Goal: Information Seeking & Learning: Check status

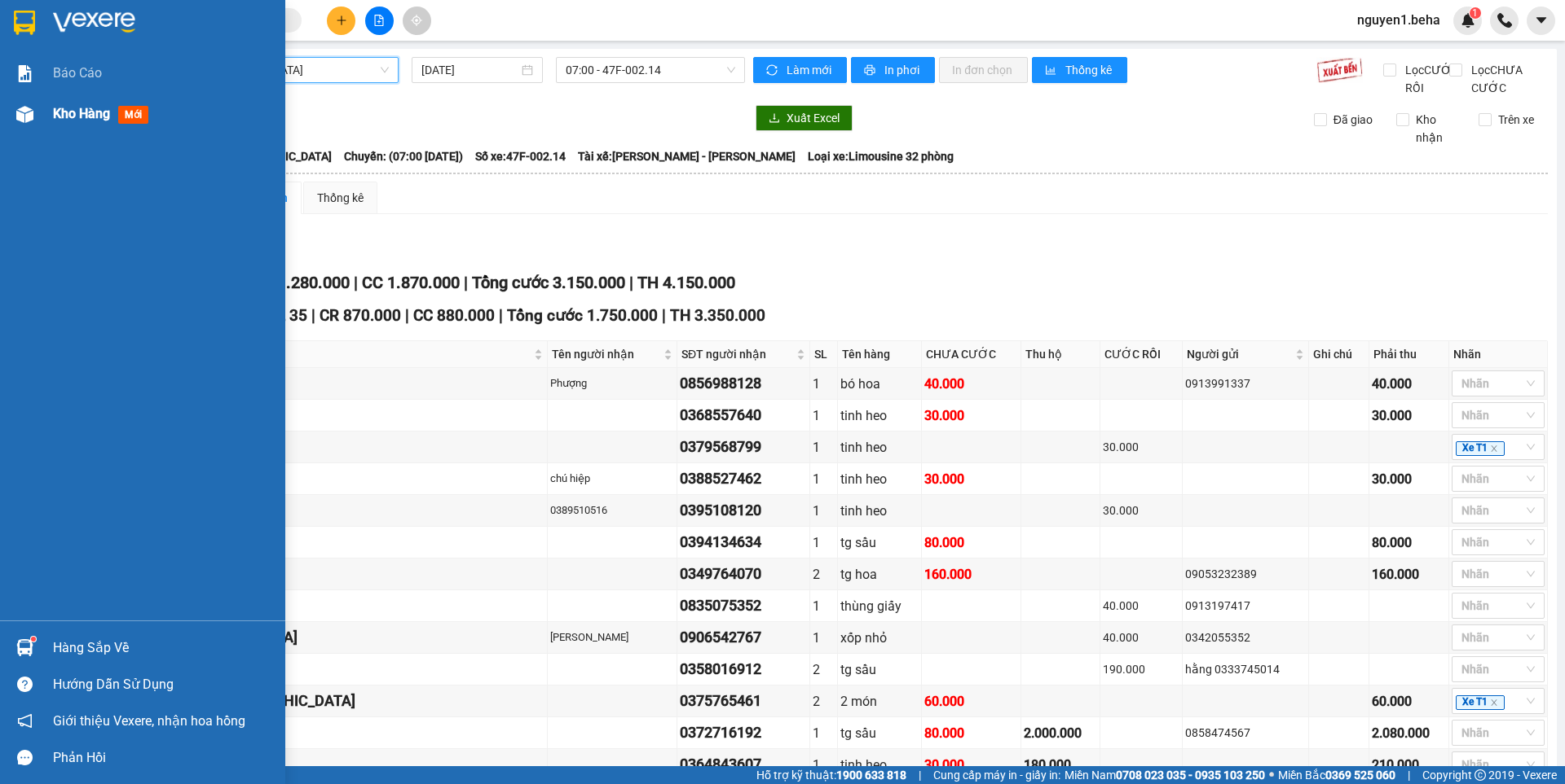
click at [30, 110] on img at bounding box center [25, 115] width 18 height 18
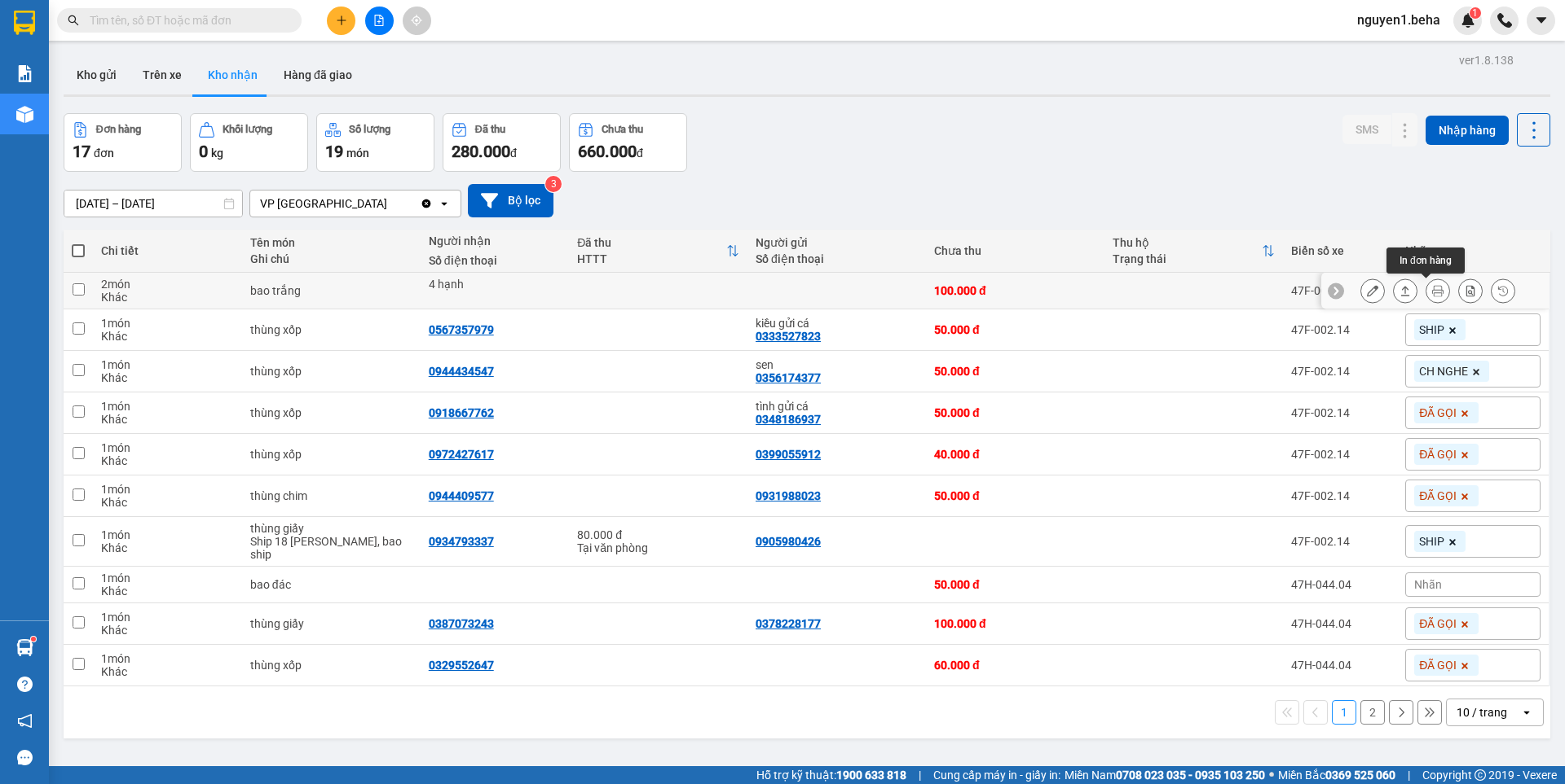
click at [1432, 292] on icon at bounding box center [1438, 291] width 11 height 11
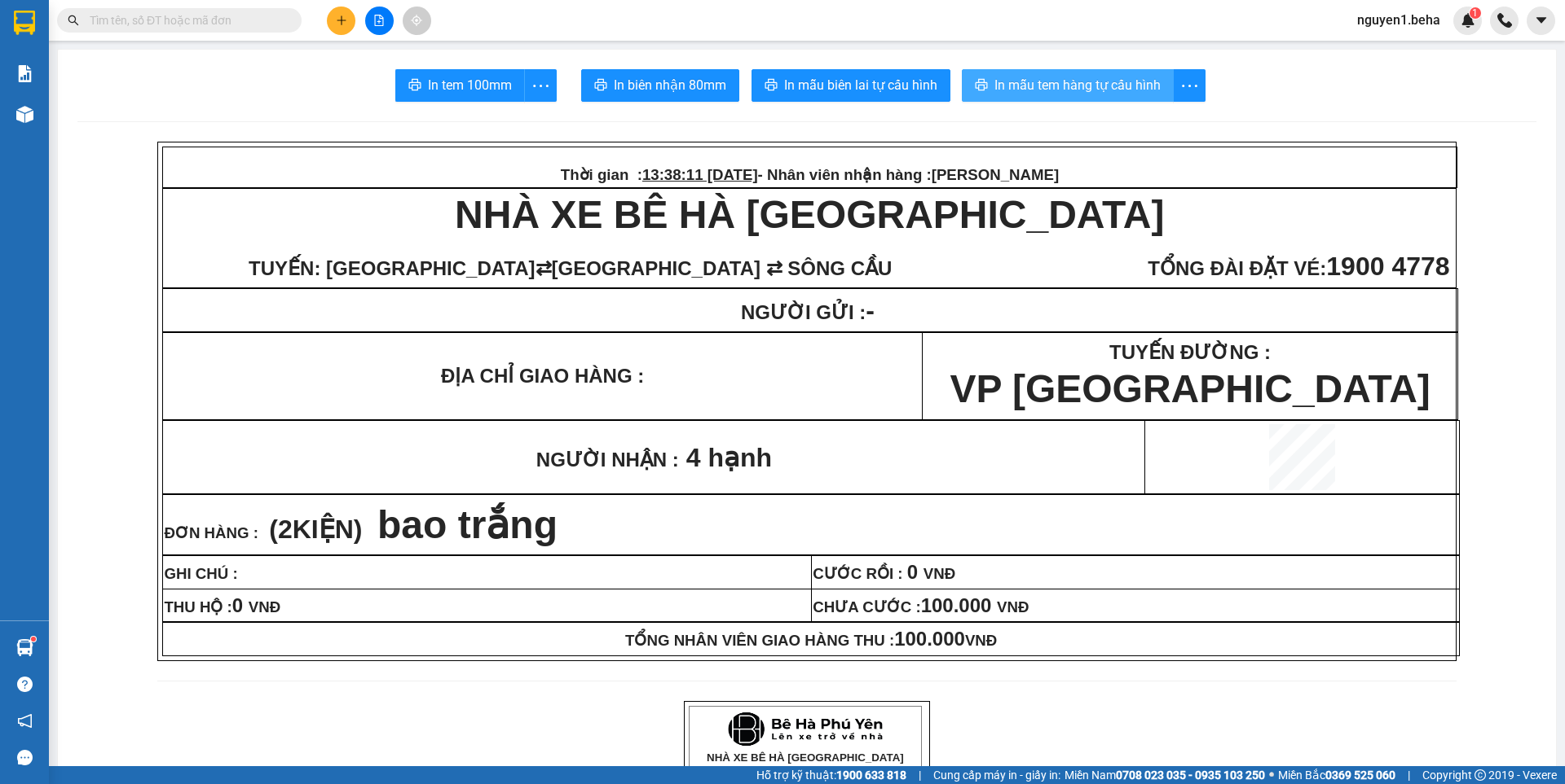
click at [1078, 87] on span "In mẫu tem hàng tự cấu hình" at bounding box center [1077, 85] width 166 height 20
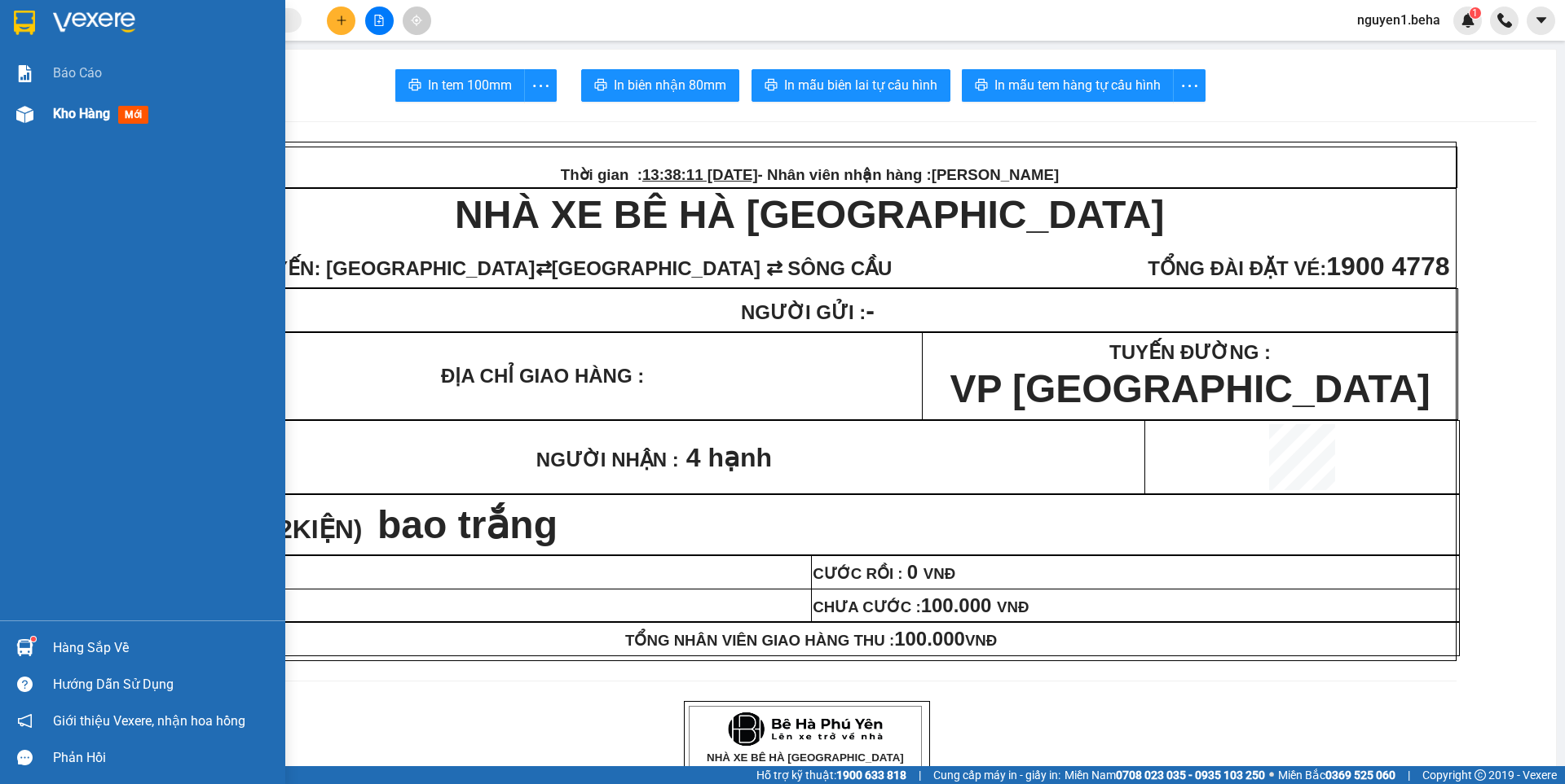
click at [24, 119] on img at bounding box center [25, 115] width 18 height 18
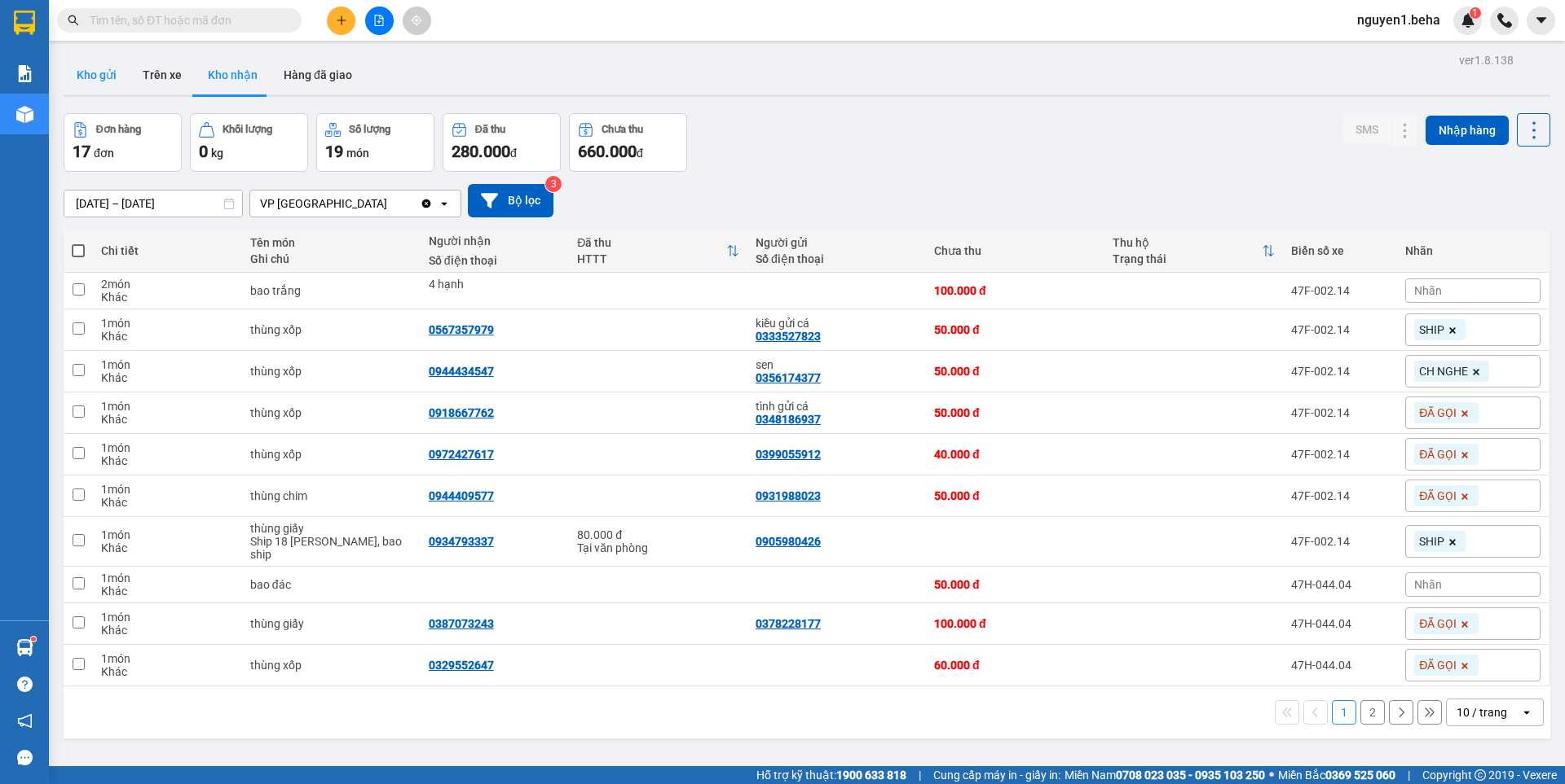
click at [86, 70] on button "Kho gửi" at bounding box center [96, 75] width 66 height 39
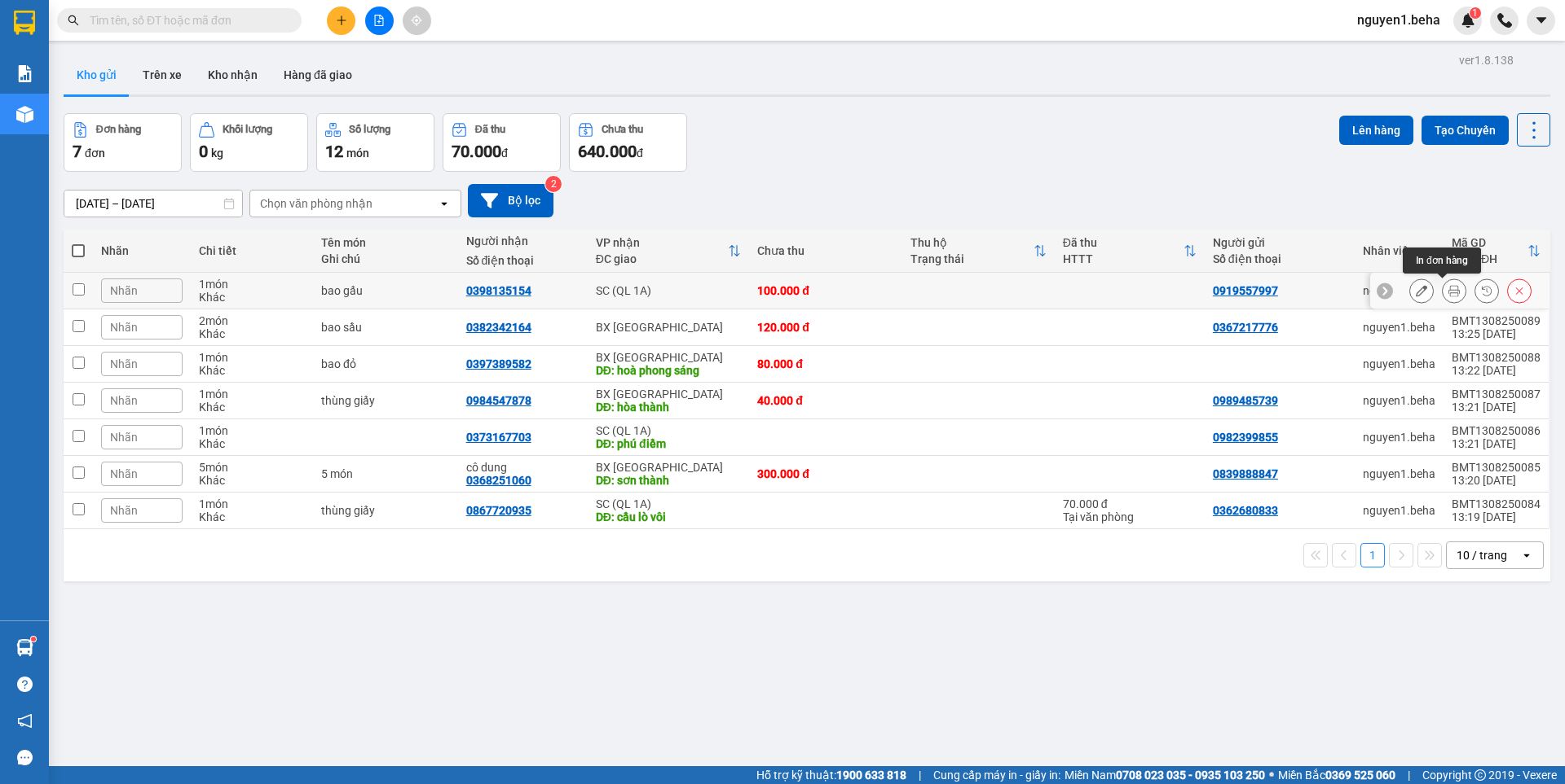
click at [1448, 291] on icon at bounding box center [1453, 291] width 11 height 11
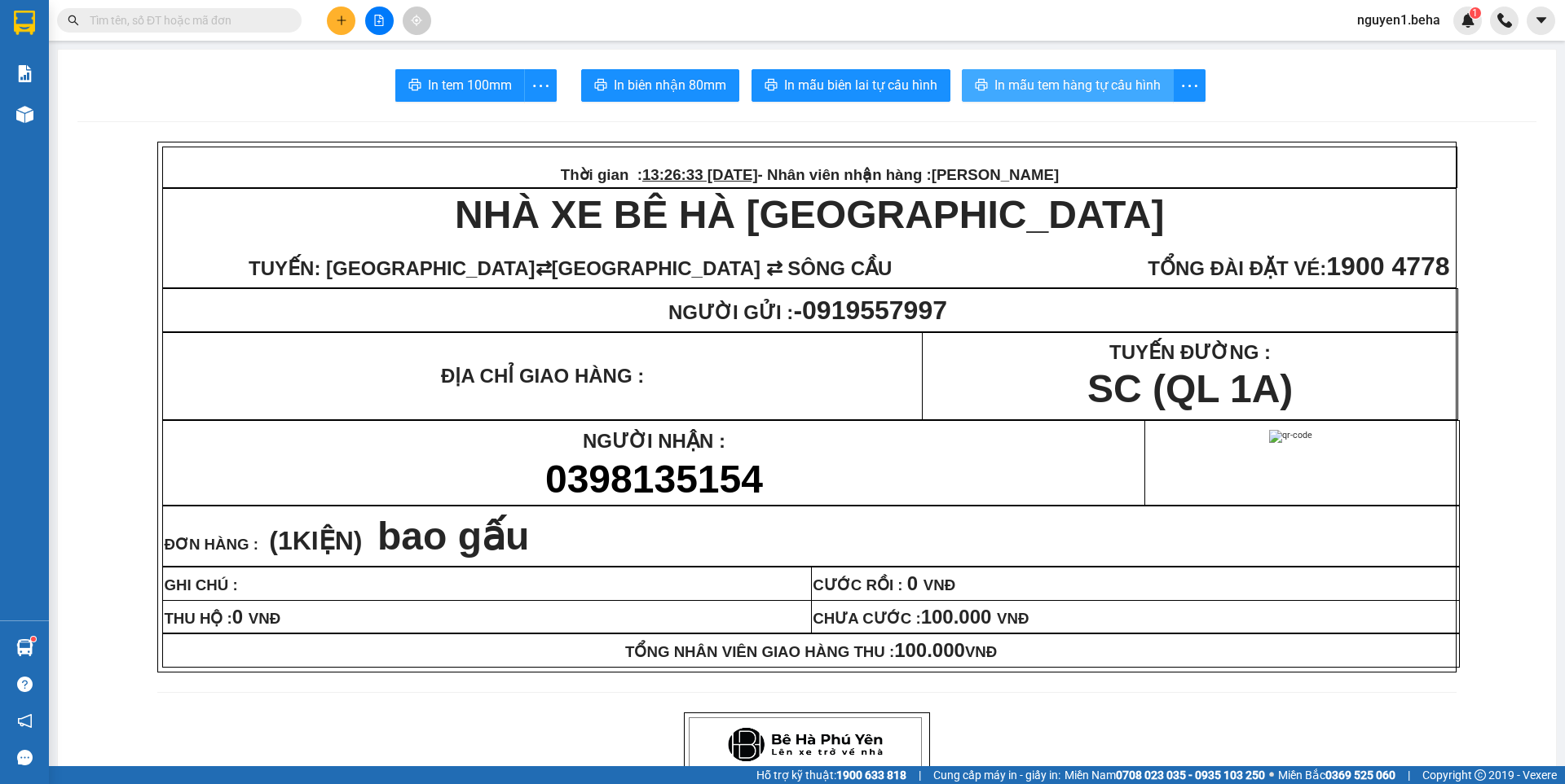
click at [1058, 74] on button "In mẫu tem hàng tự cấu hình" at bounding box center [1067, 85] width 212 height 32
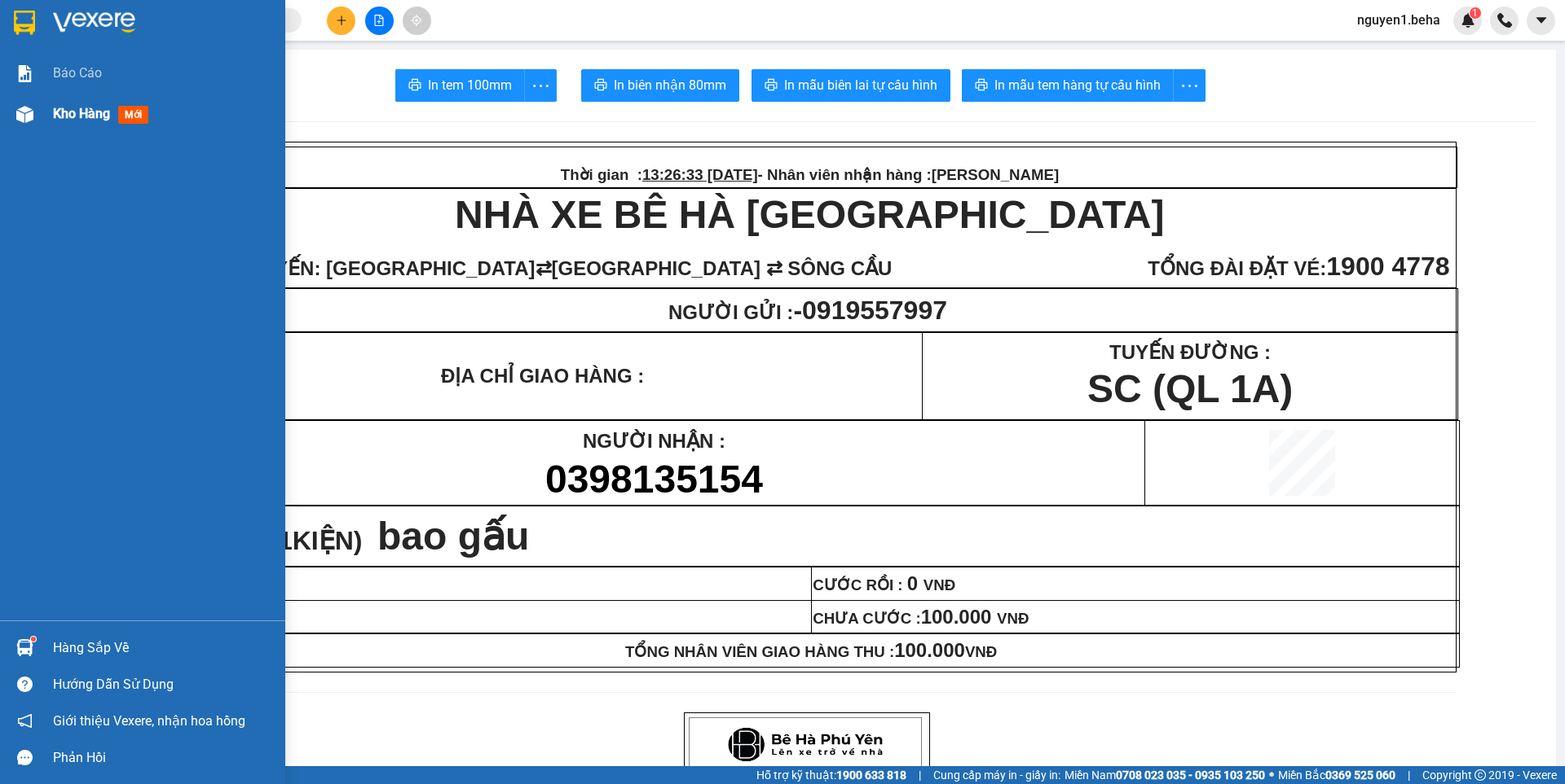
click at [50, 108] on div "Kho hàng mới" at bounding box center [142, 114] width 285 height 41
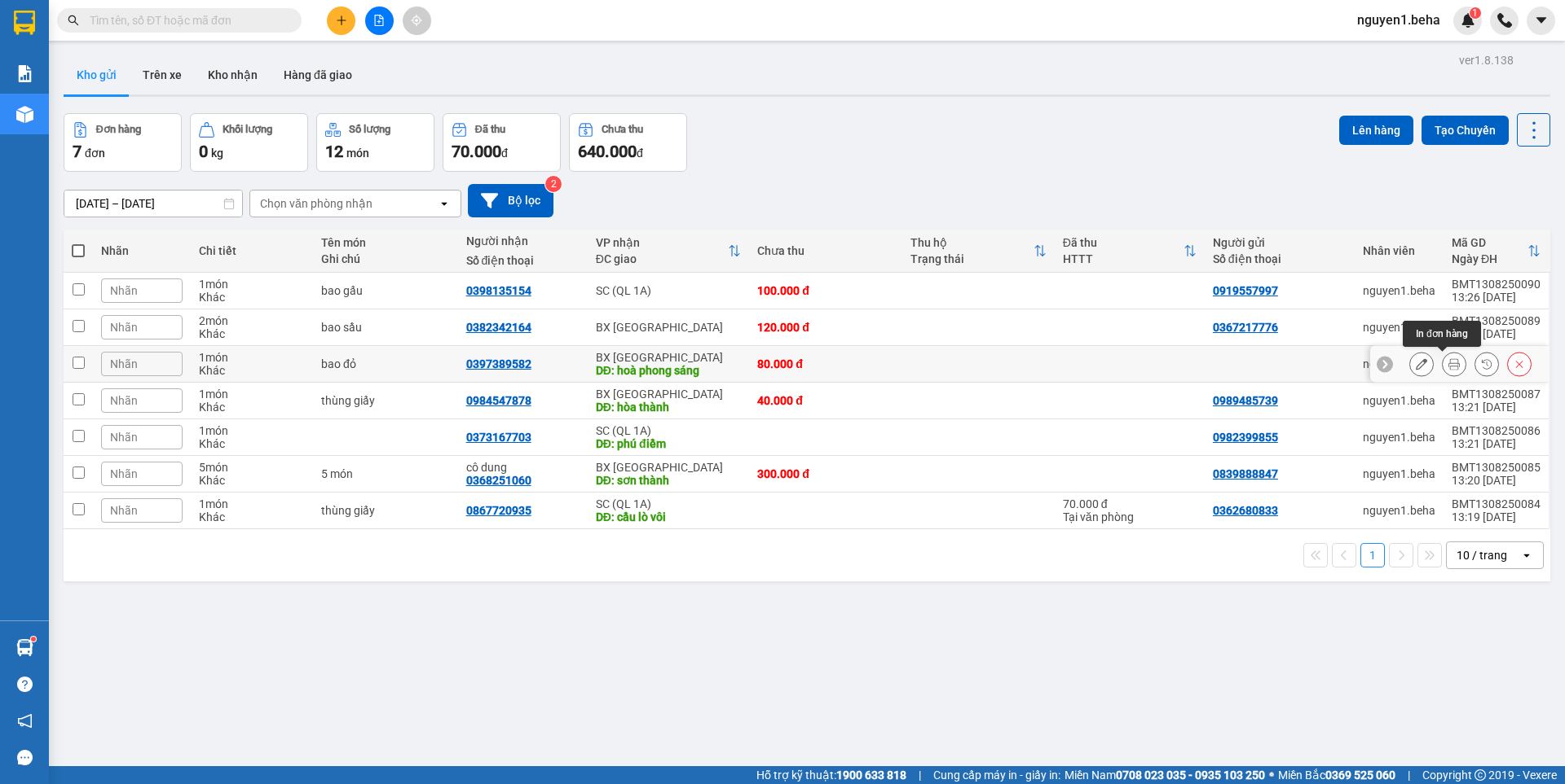
click at [1448, 365] on icon at bounding box center [1453, 364] width 11 height 11
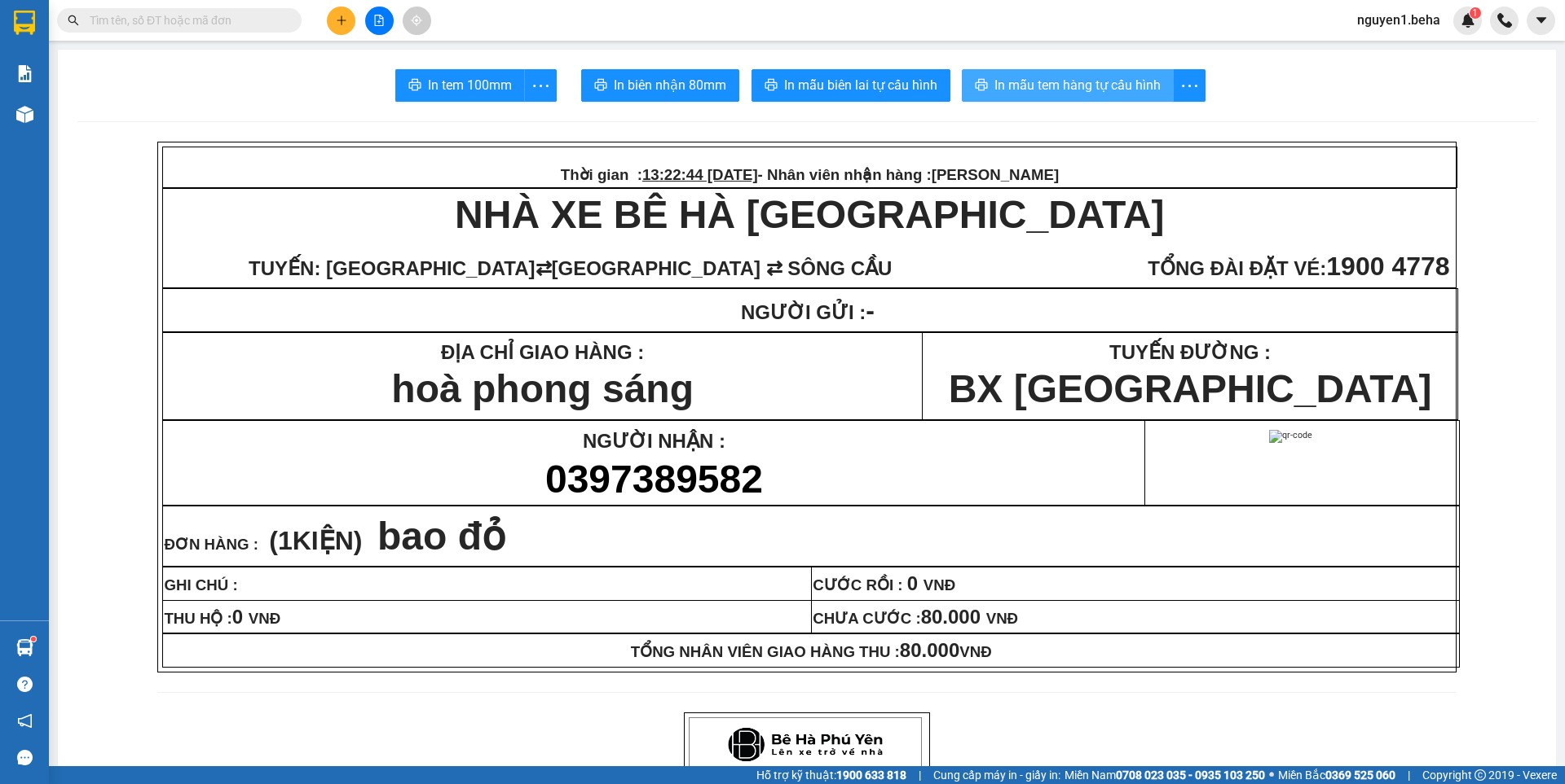
click at [1116, 93] on span "In mẫu tem hàng tự cấu hình" at bounding box center [1077, 85] width 166 height 20
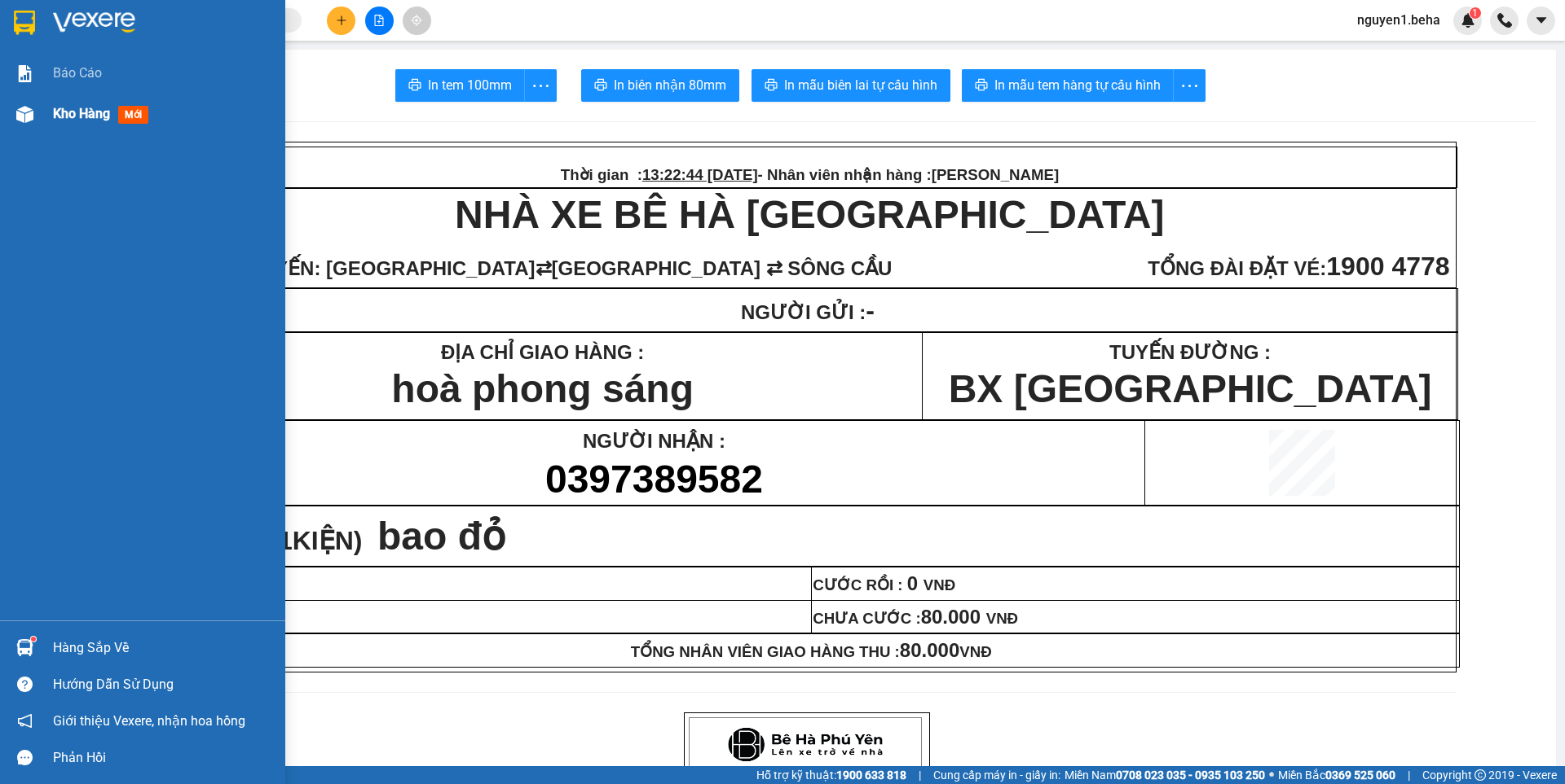
click at [33, 110] on div at bounding box center [24, 114] width 29 height 29
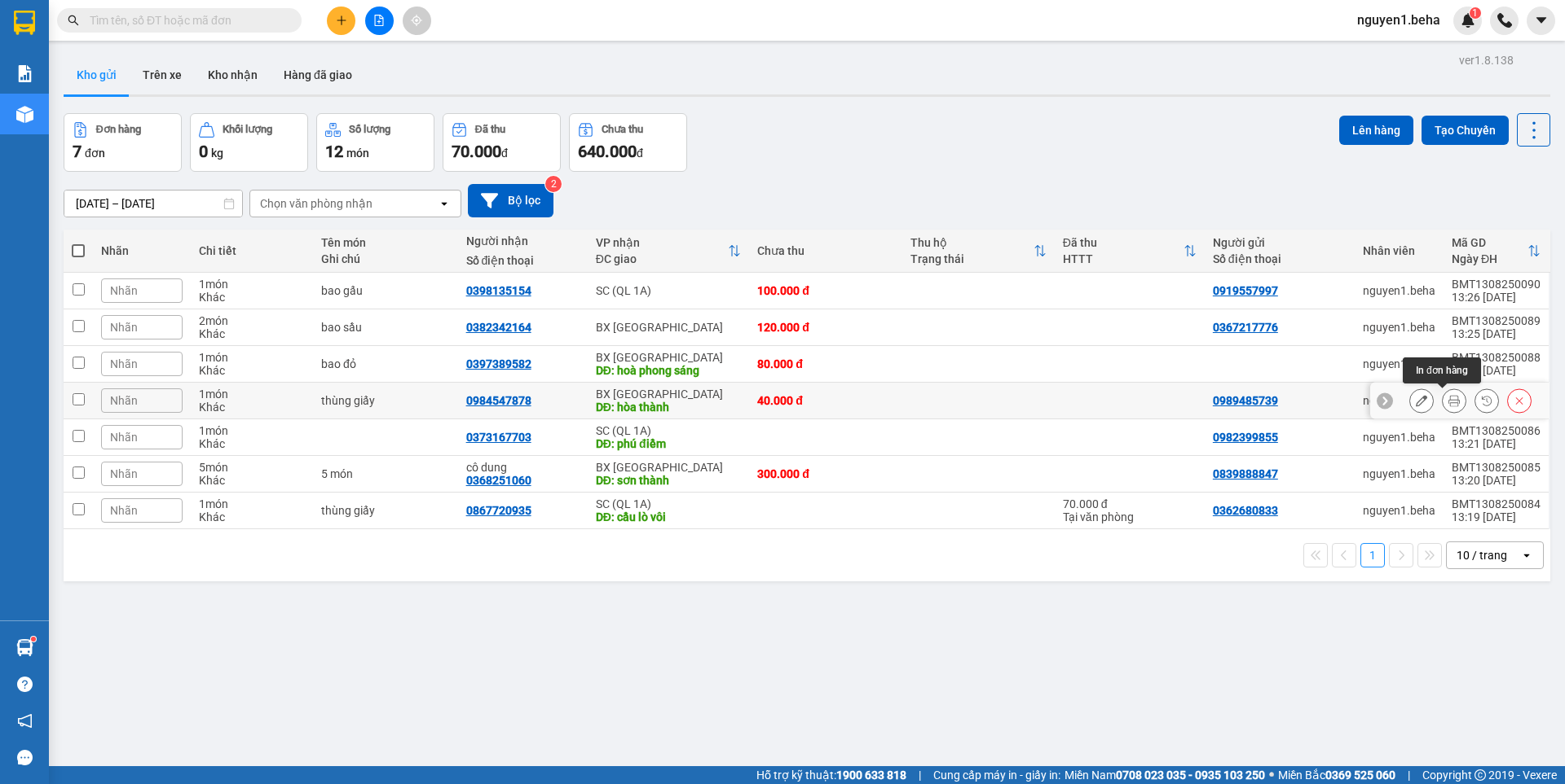
click at [1448, 398] on icon at bounding box center [1453, 401] width 11 height 11
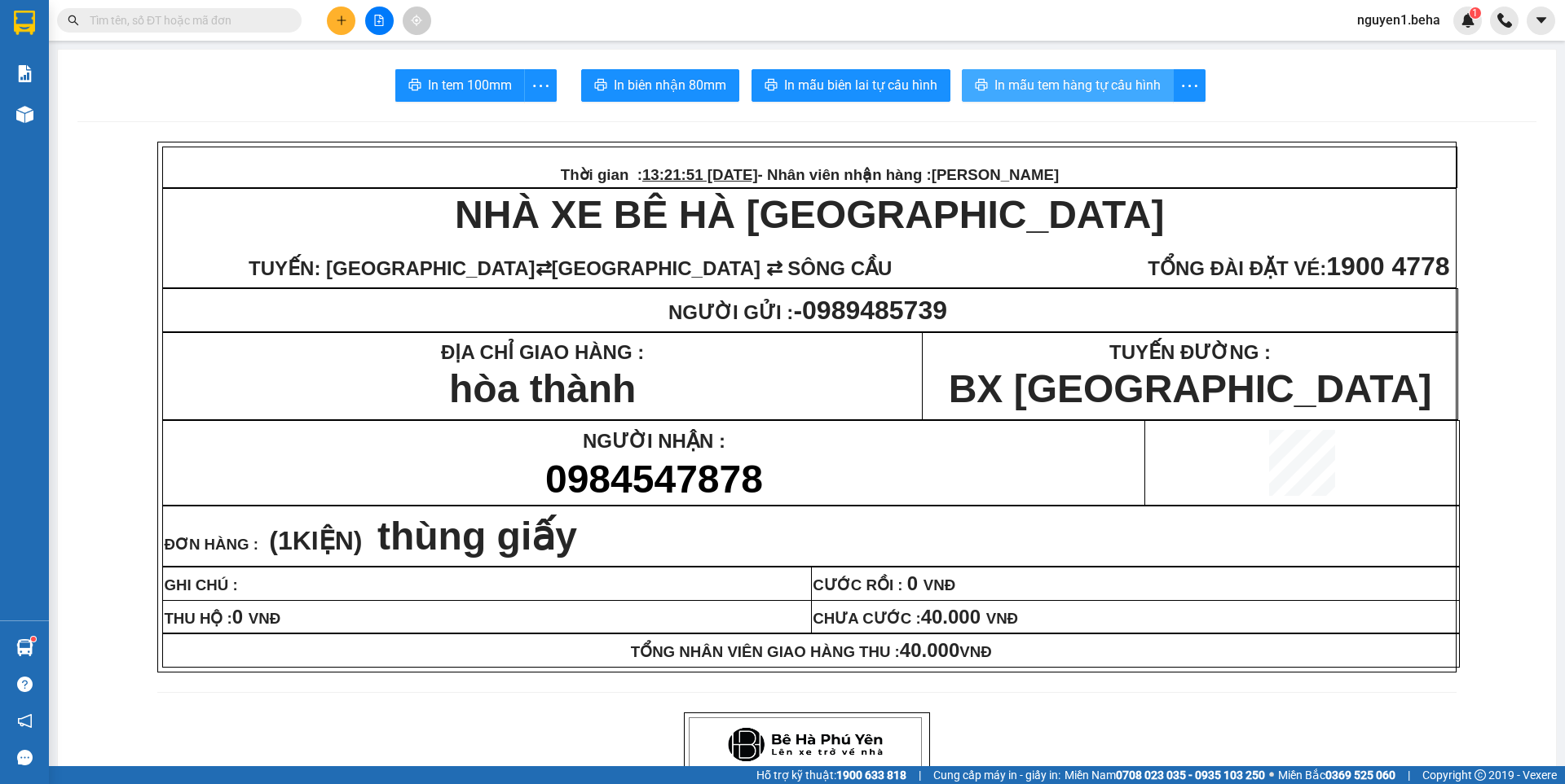
click at [1131, 93] on span "In mẫu tem hàng tự cấu hình" at bounding box center [1077, 85] width 166 height 20
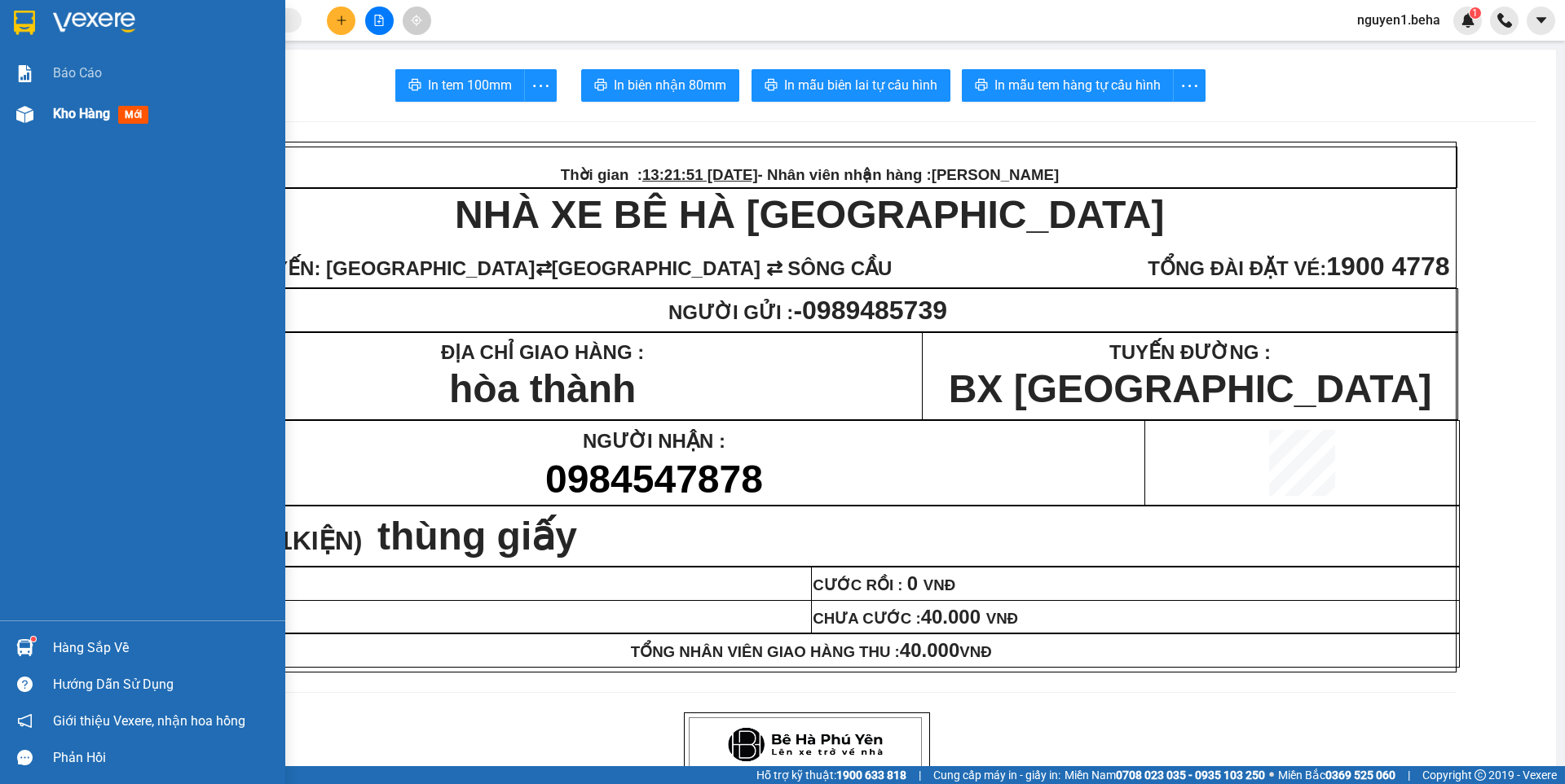
click at [15, 115] on div at bounding box center [24, 114] width 29 height 29
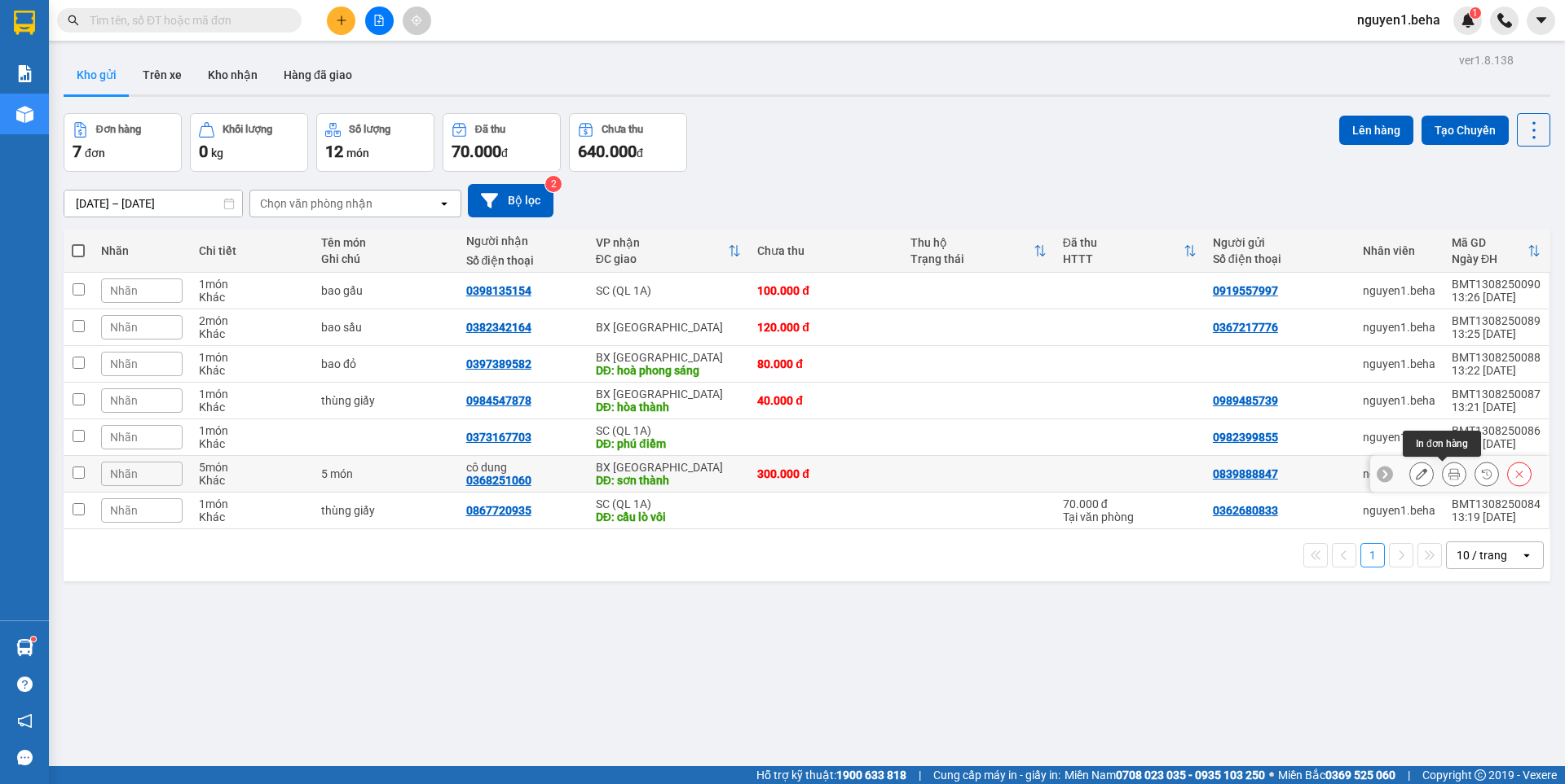
click at [1448, 471] on icon at bounding box center [1453, 474] width 11 height 11
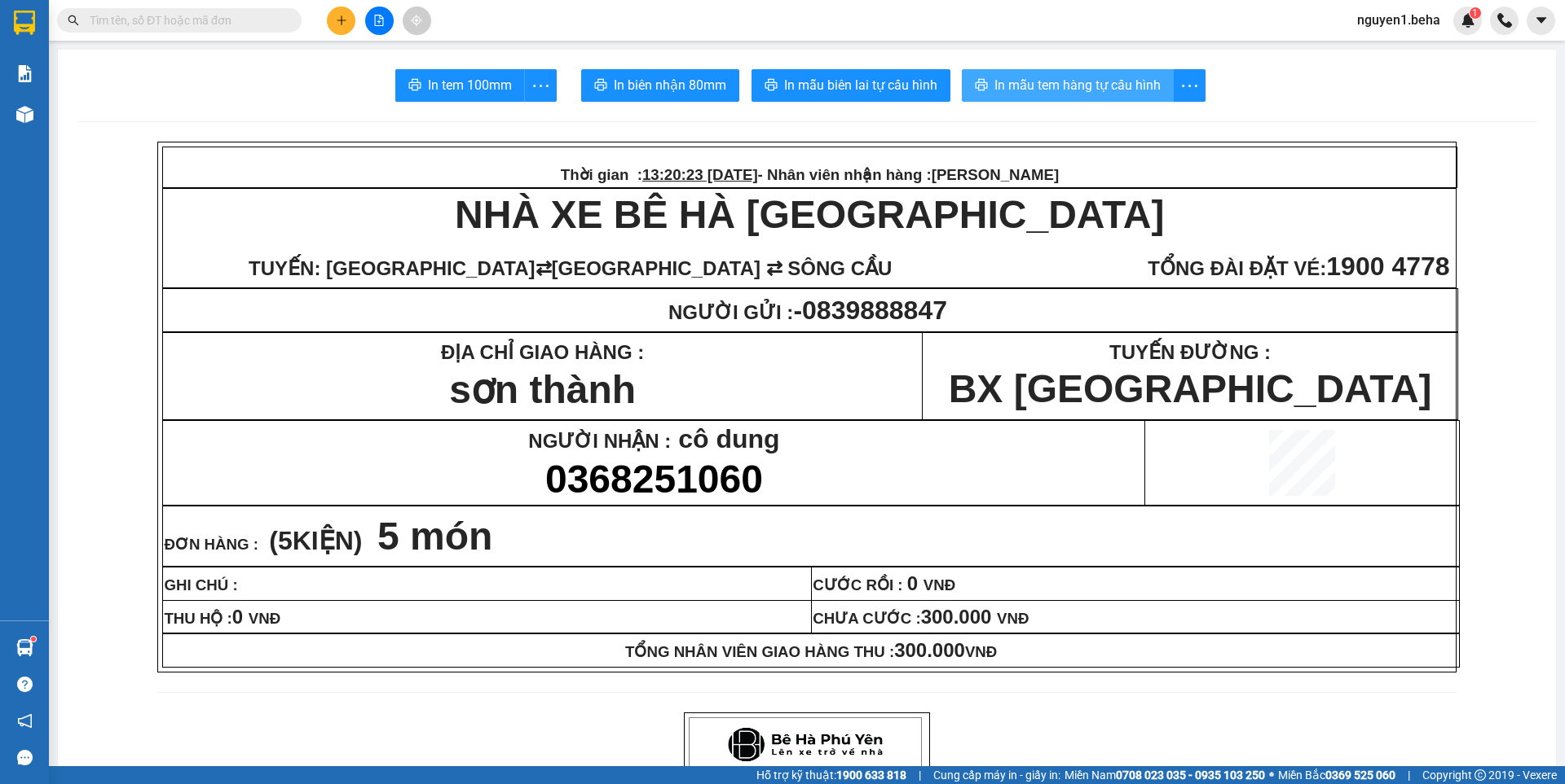
click at [1065, 82] on span "In mẫu tem hàng tự cấu hình" at bounding box center [1077, 85] width 166 height 20
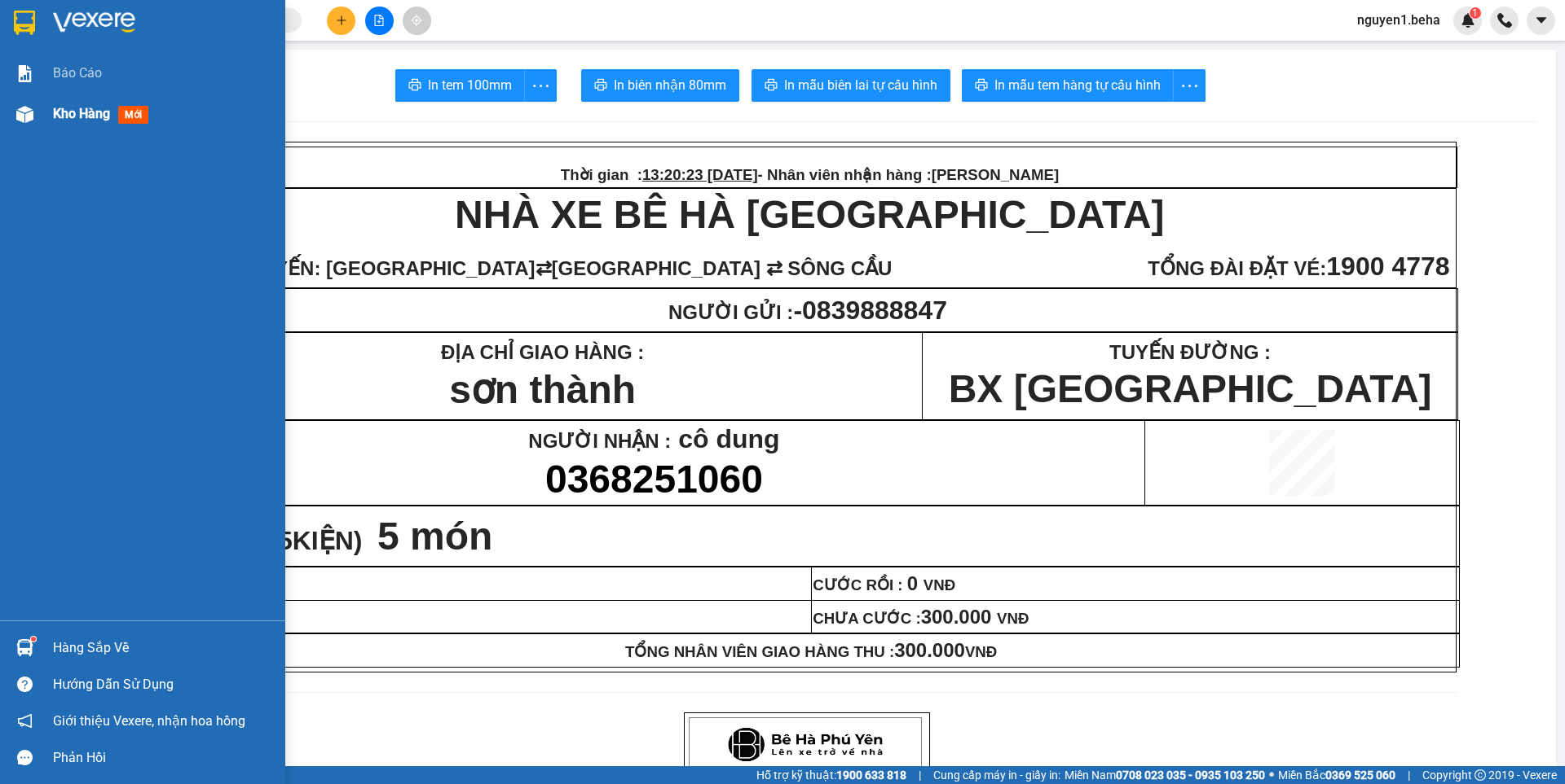
click at [23, 107] on img at bounding box center [25, 115] width 18 height 18
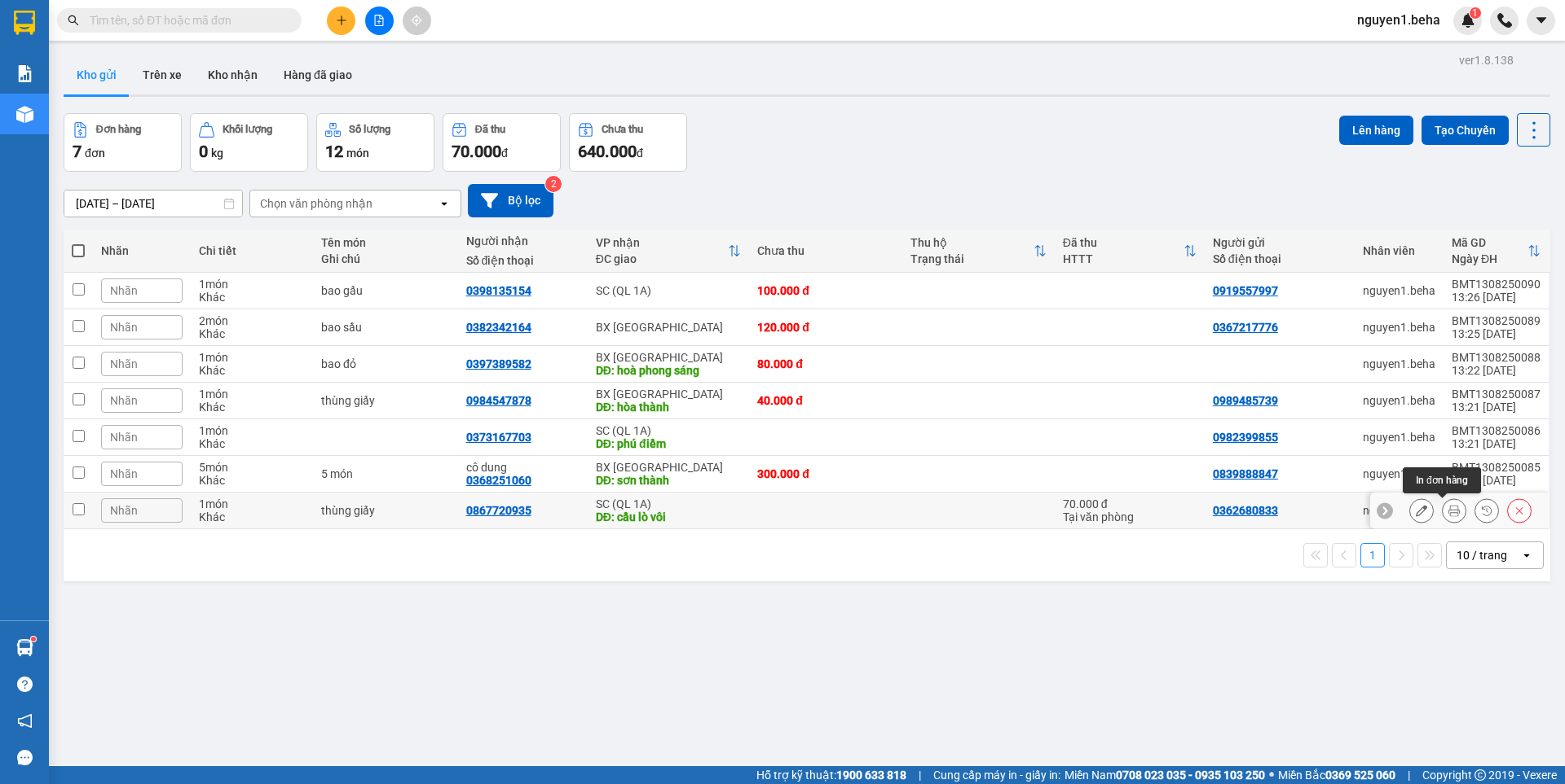
click at [1448, 509] on icon at bounding box center [1453, 511] width 11 height 11
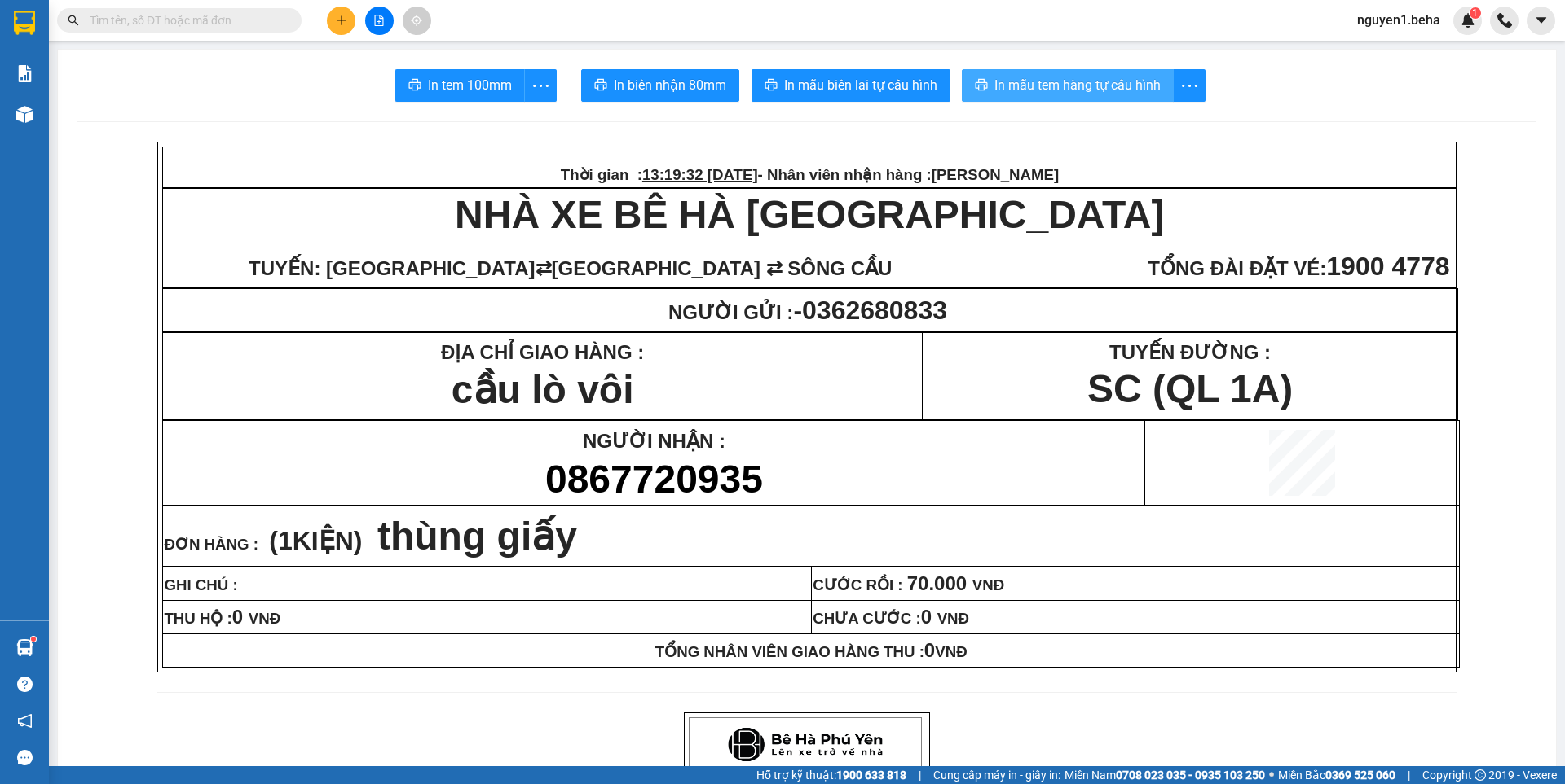
click at [1090, 89] on span "In mẫu tem hàng tự cấu hình" at bounding box center [1077, 85] width 166 height 20
click at [382, 19] on icon "file-add" at bounding box center [379, 20] width 11 height 11
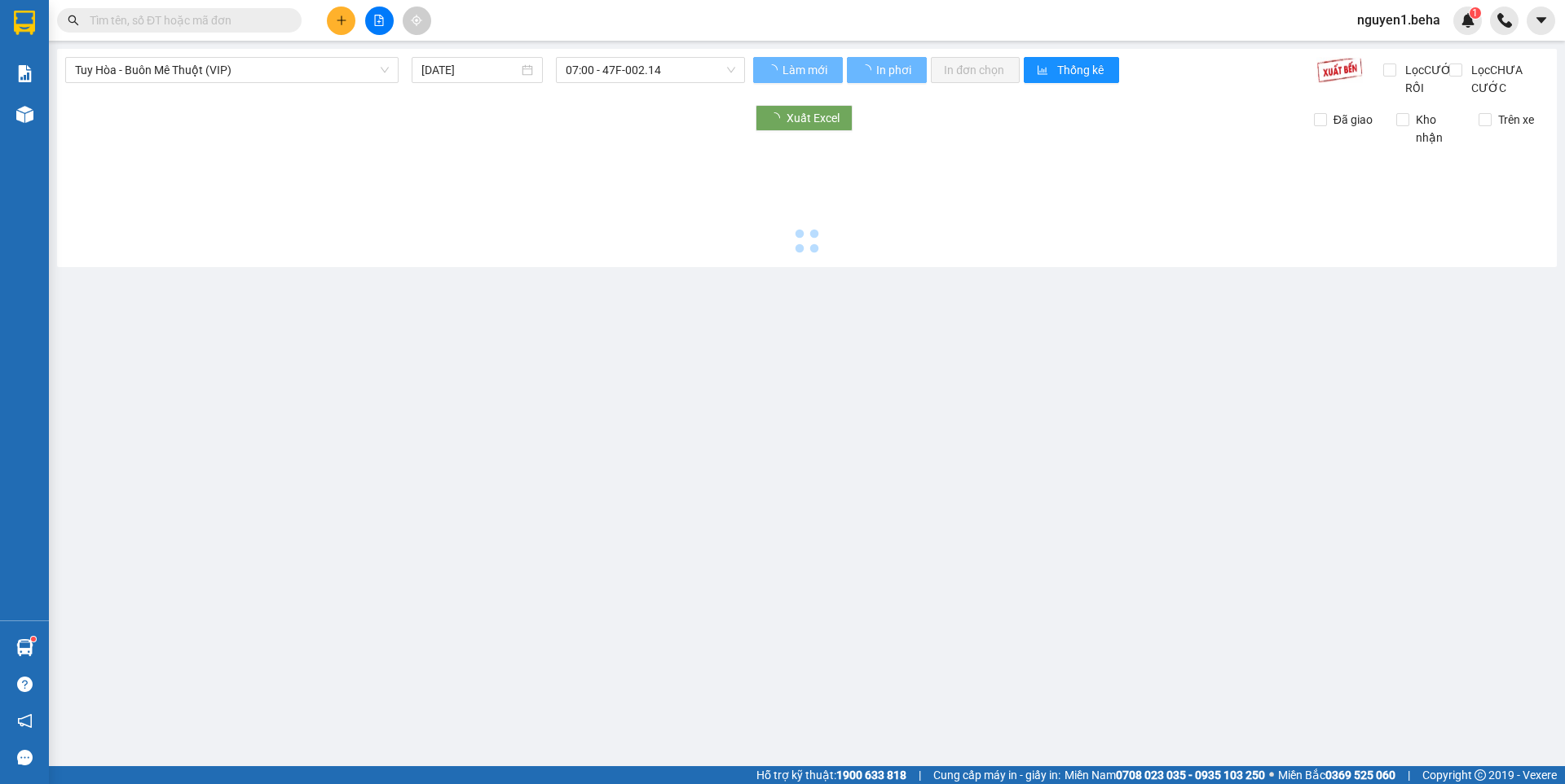
click at [221, 66] on span "Tuy Hòa - Buôn Mê Thuột (VIP)" at bounding box center [232, 70] width 314 height 24
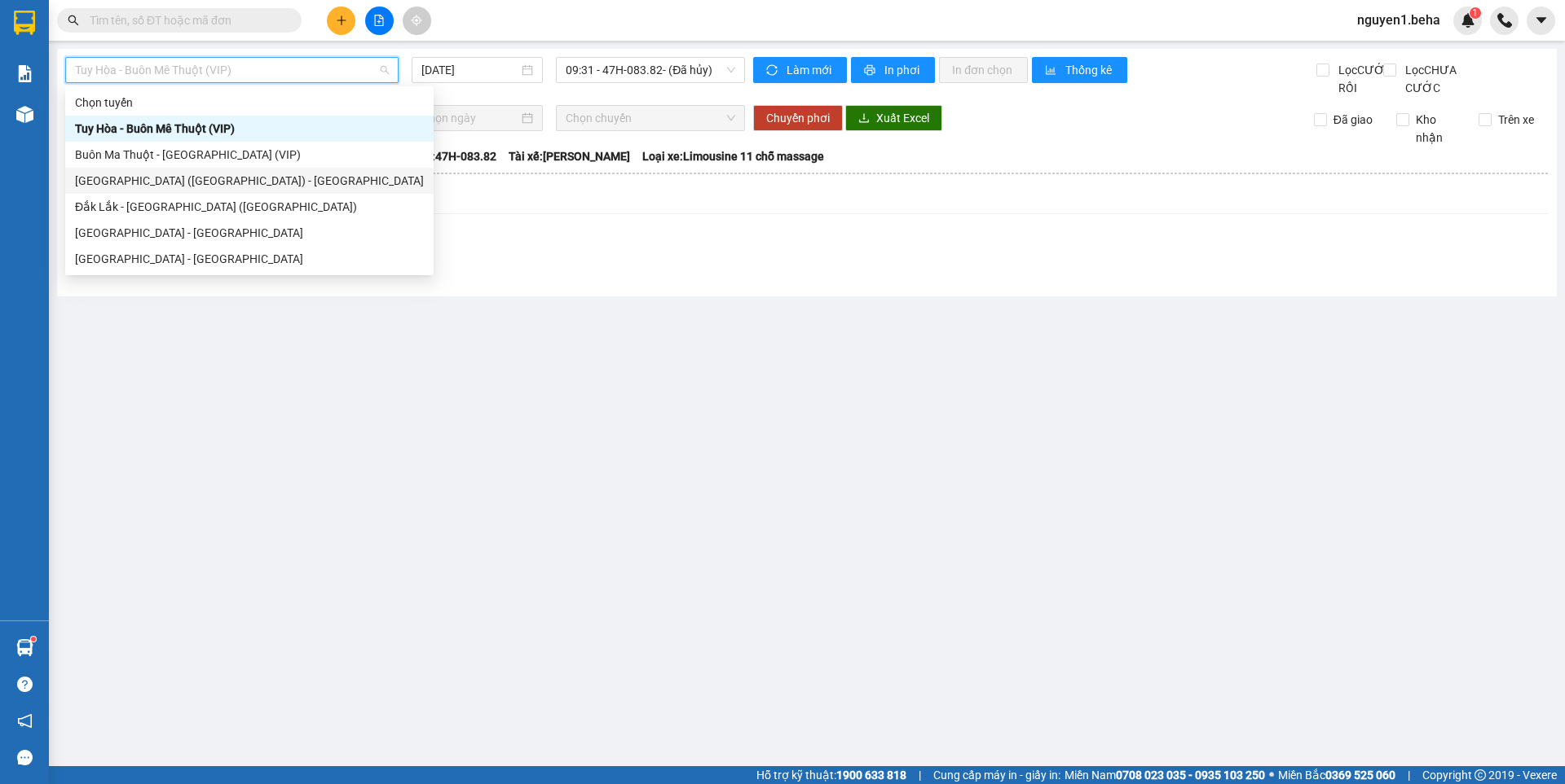
click at [160, 183] on div "[GEOGRAPHIC_DATA] ([GEOGRAPHIC_DATA]) - [GEOGRAPHIC_DATA]" at bounding box center [249, 180] width 349 height 18
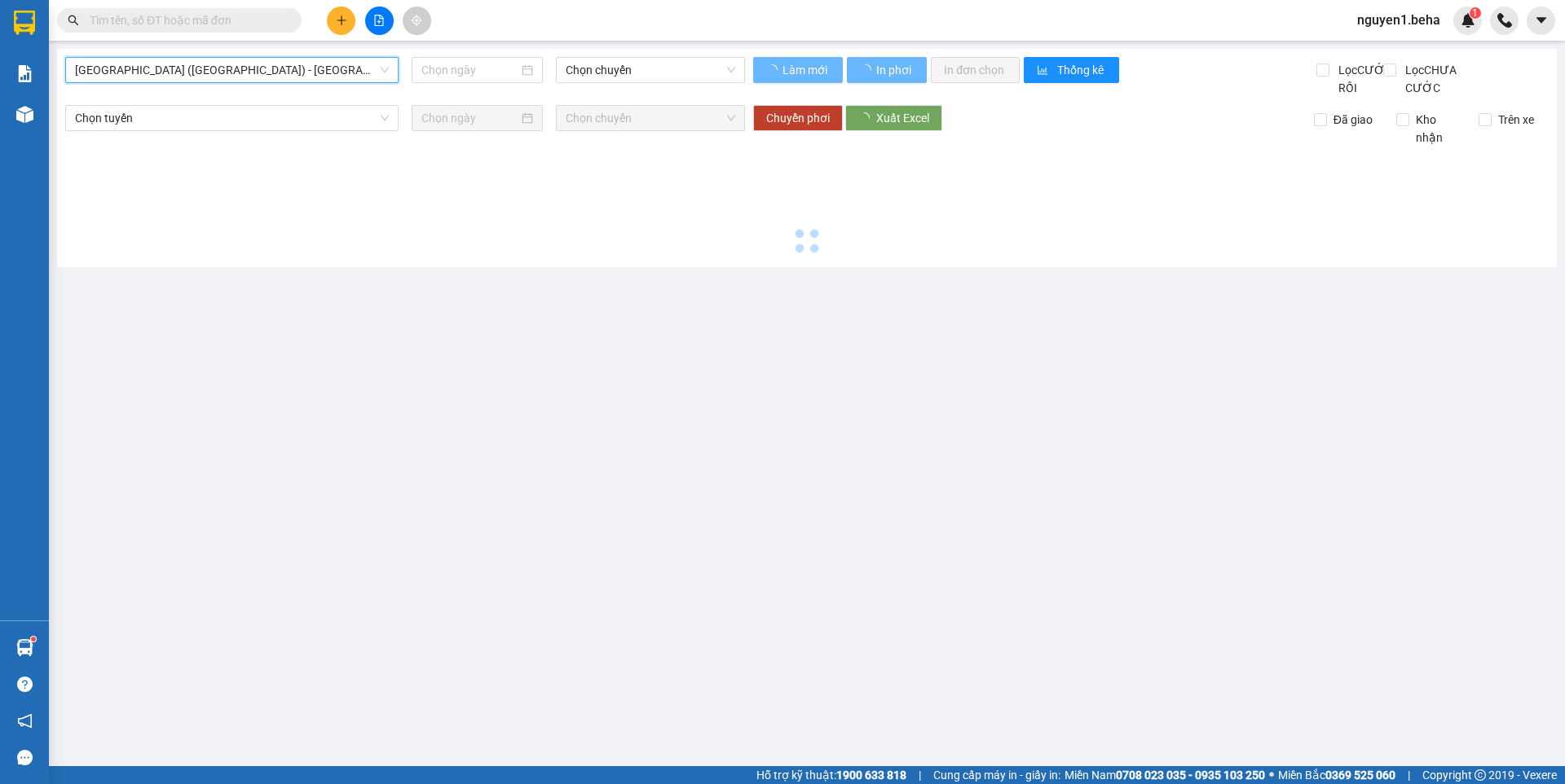
type input "[DATE]"
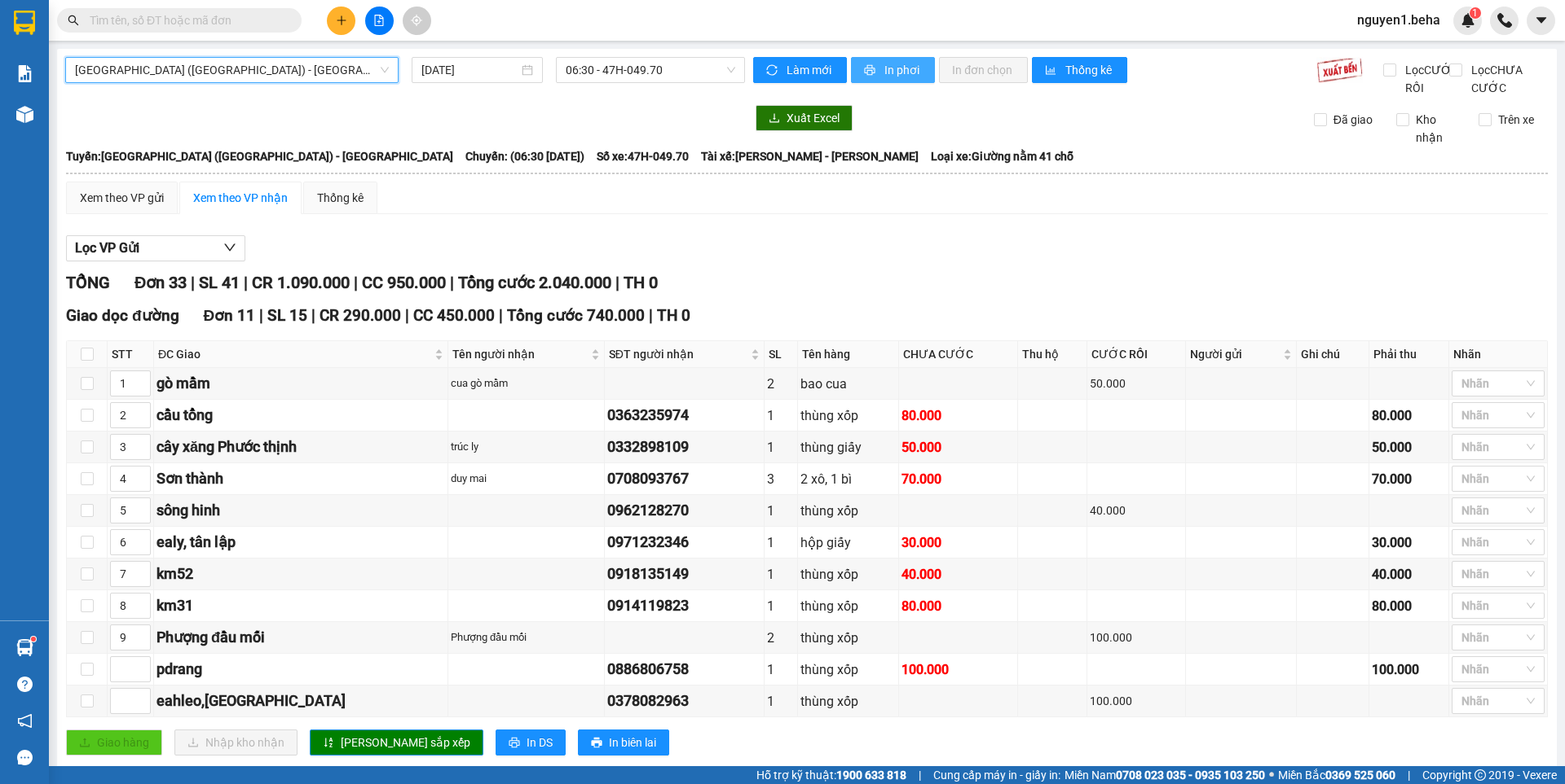
click at [884, 73] on span "In phơi" at bounding box center [903, 69] width 38 height 18
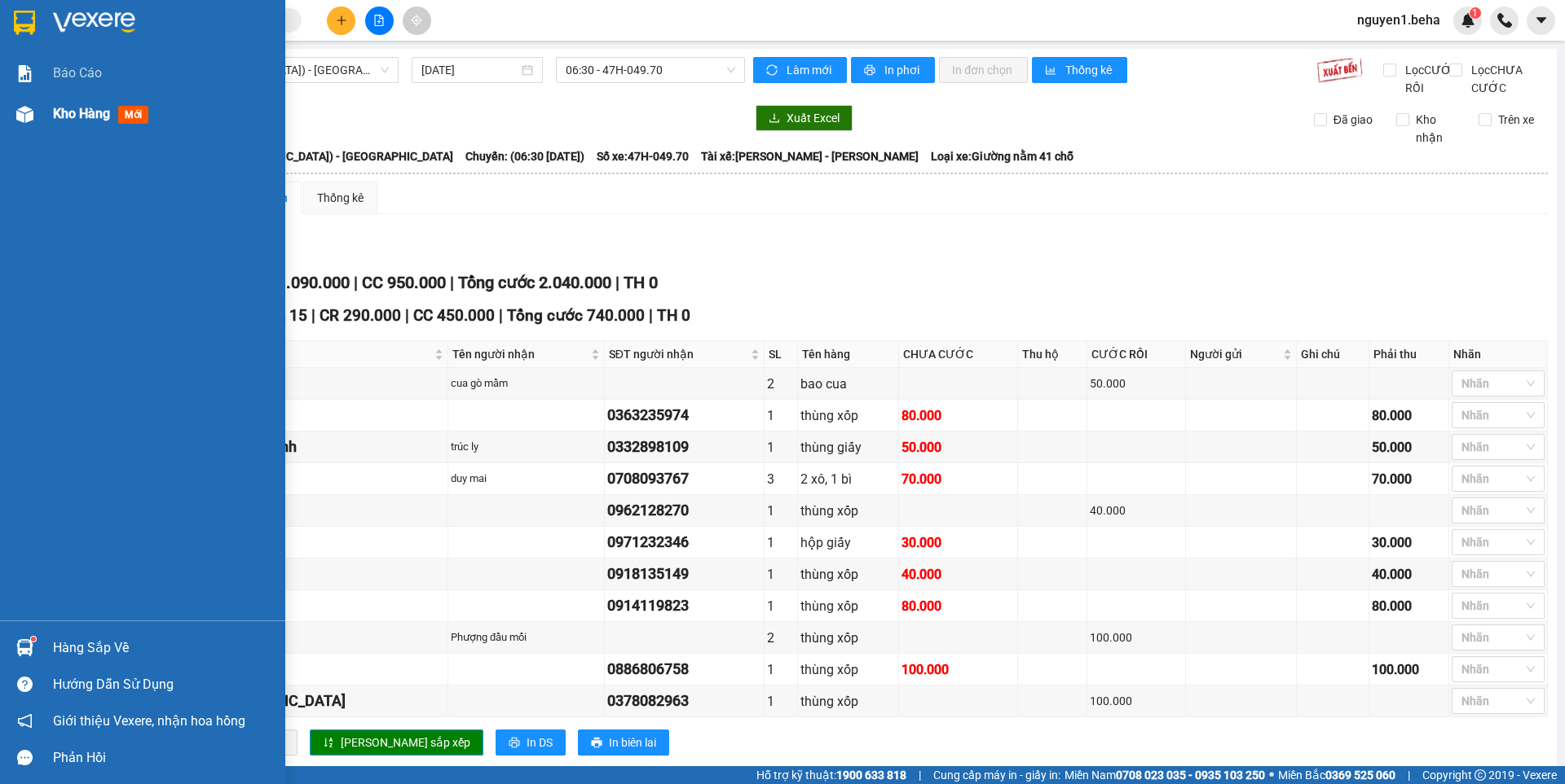
click at [28, 115] on img at bounding box center [25, 115] width 18 height 18
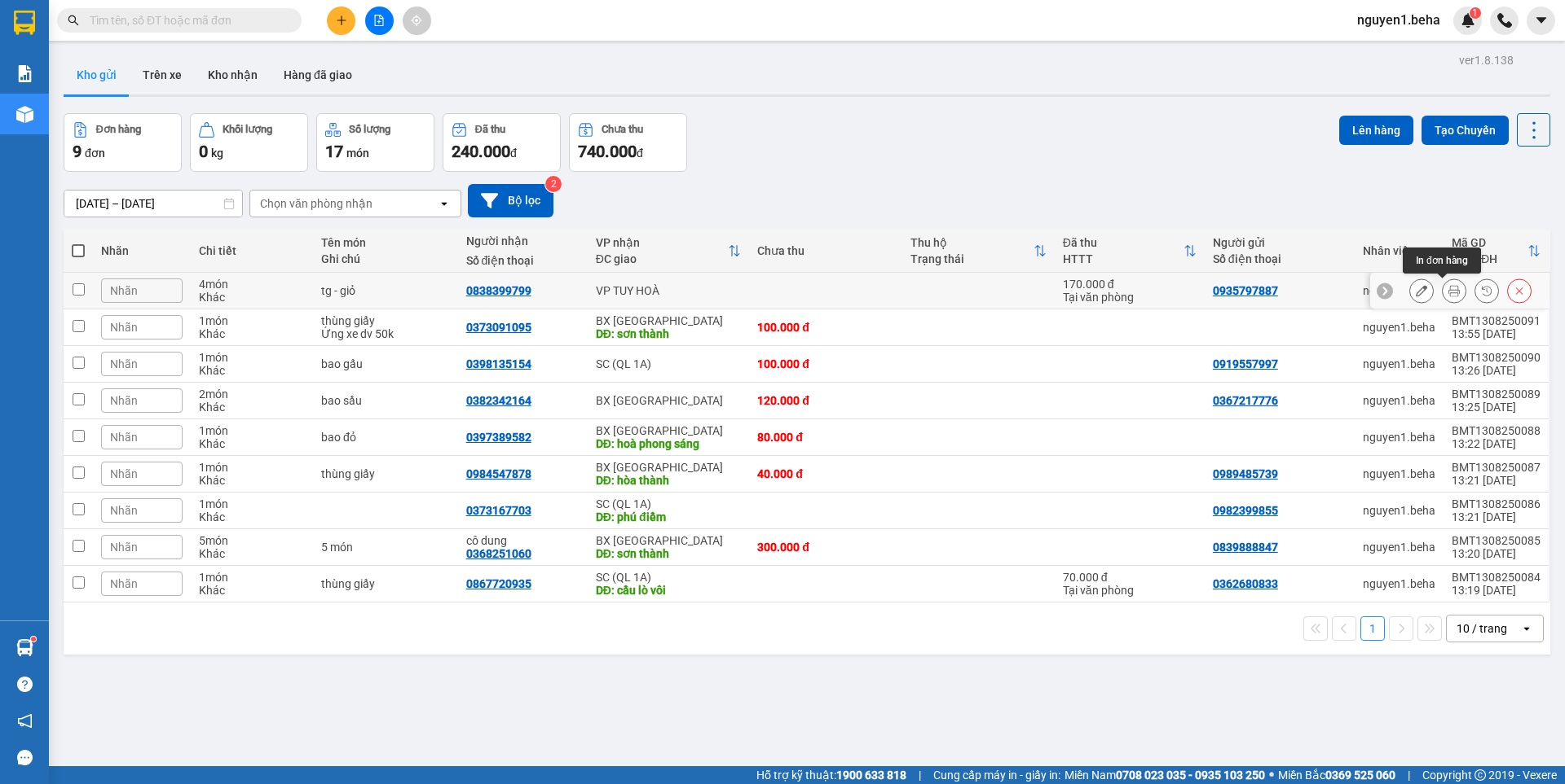
click at [1448, 294] on icon at bounding box center [1453, 291] width 11 height 11
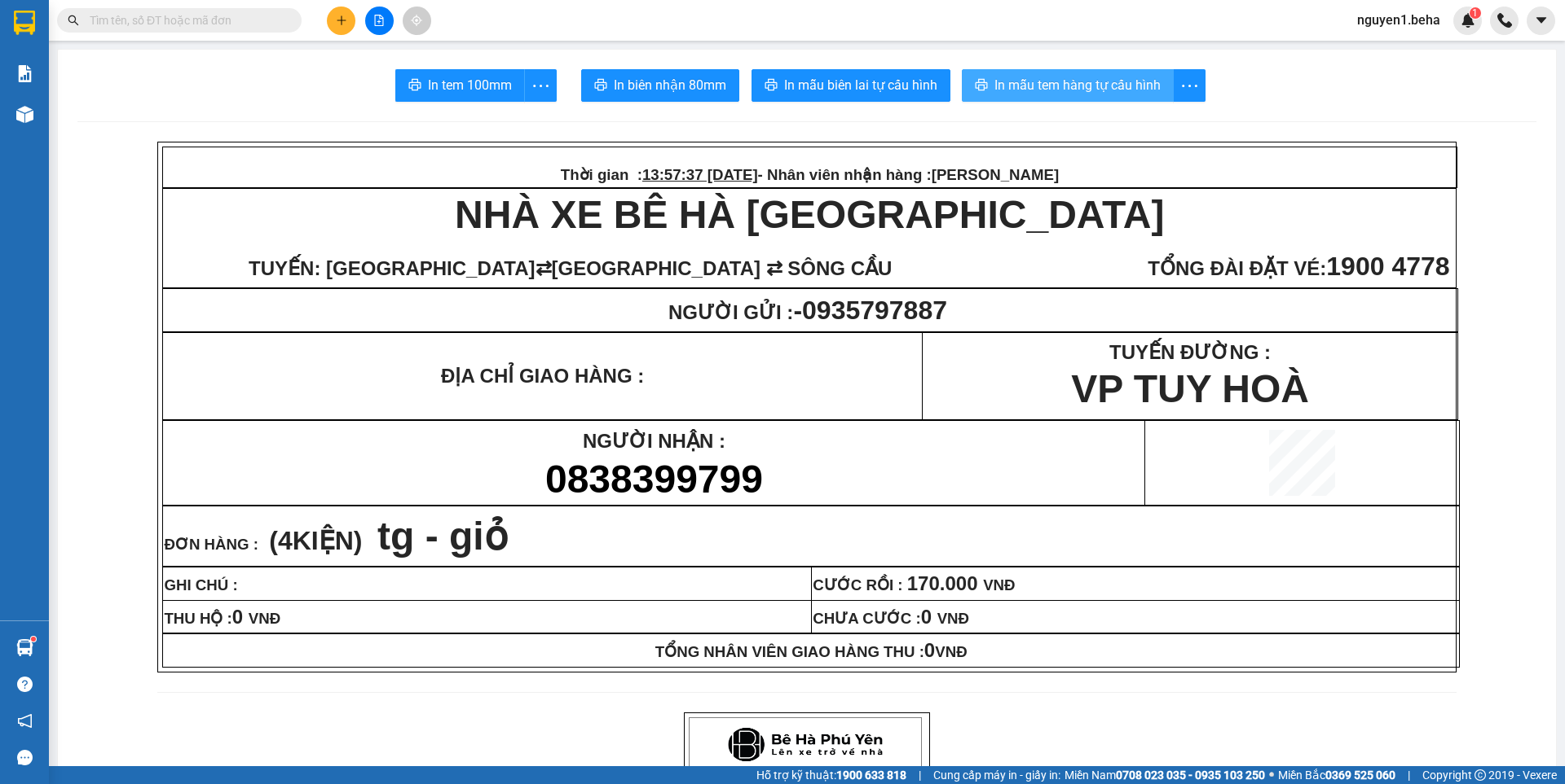
click at [1039, 91] on span "In mẫu tem hàng tự cấu hình" at bounding box center [1077, 85] width 166 height 20
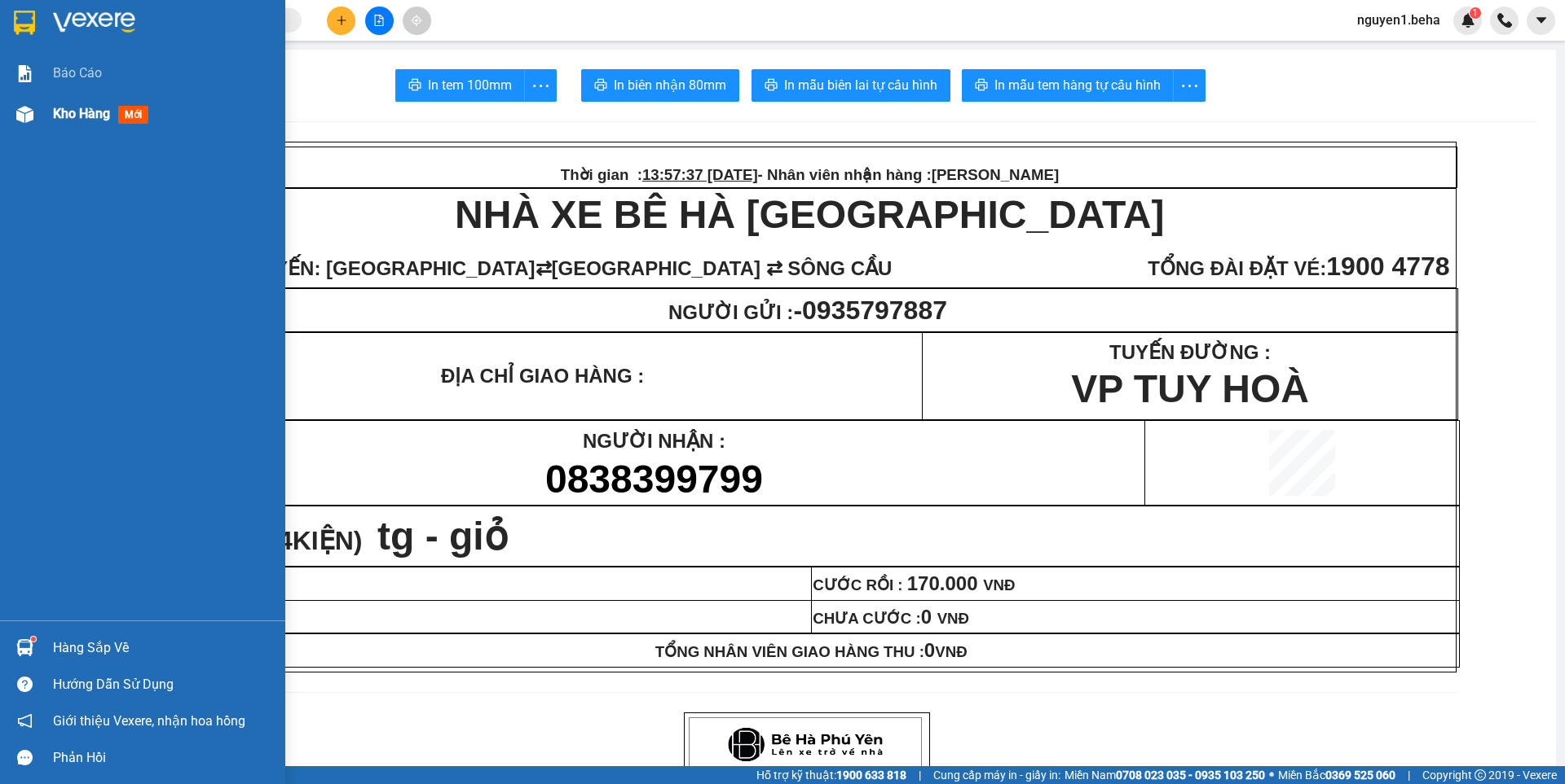
click at [21, 115] on img at bounding box center [25, 115] width 18 height 18
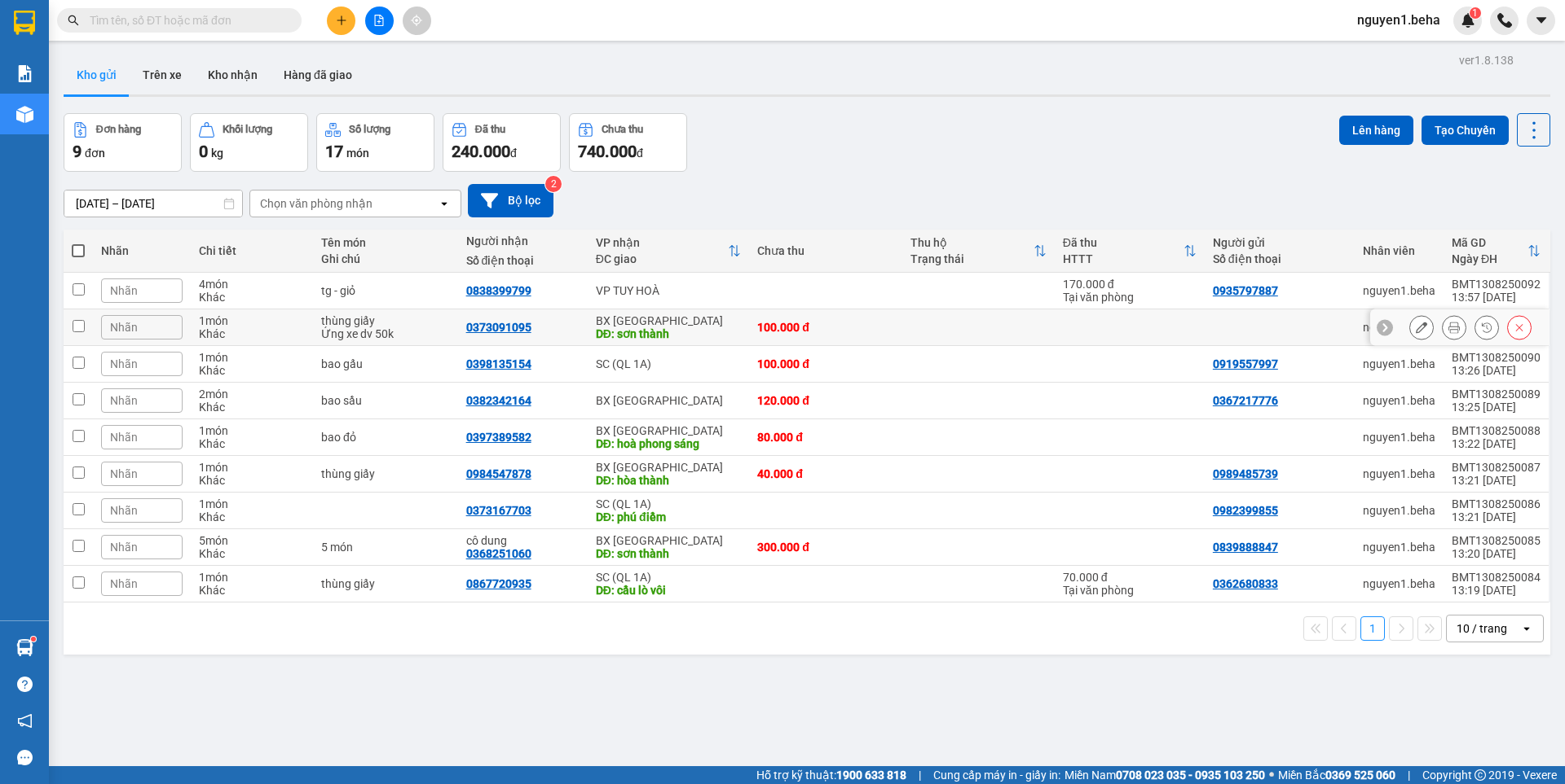
click at [1448, 332] on icon at bounding box center [1453, 327] width 11 height 11
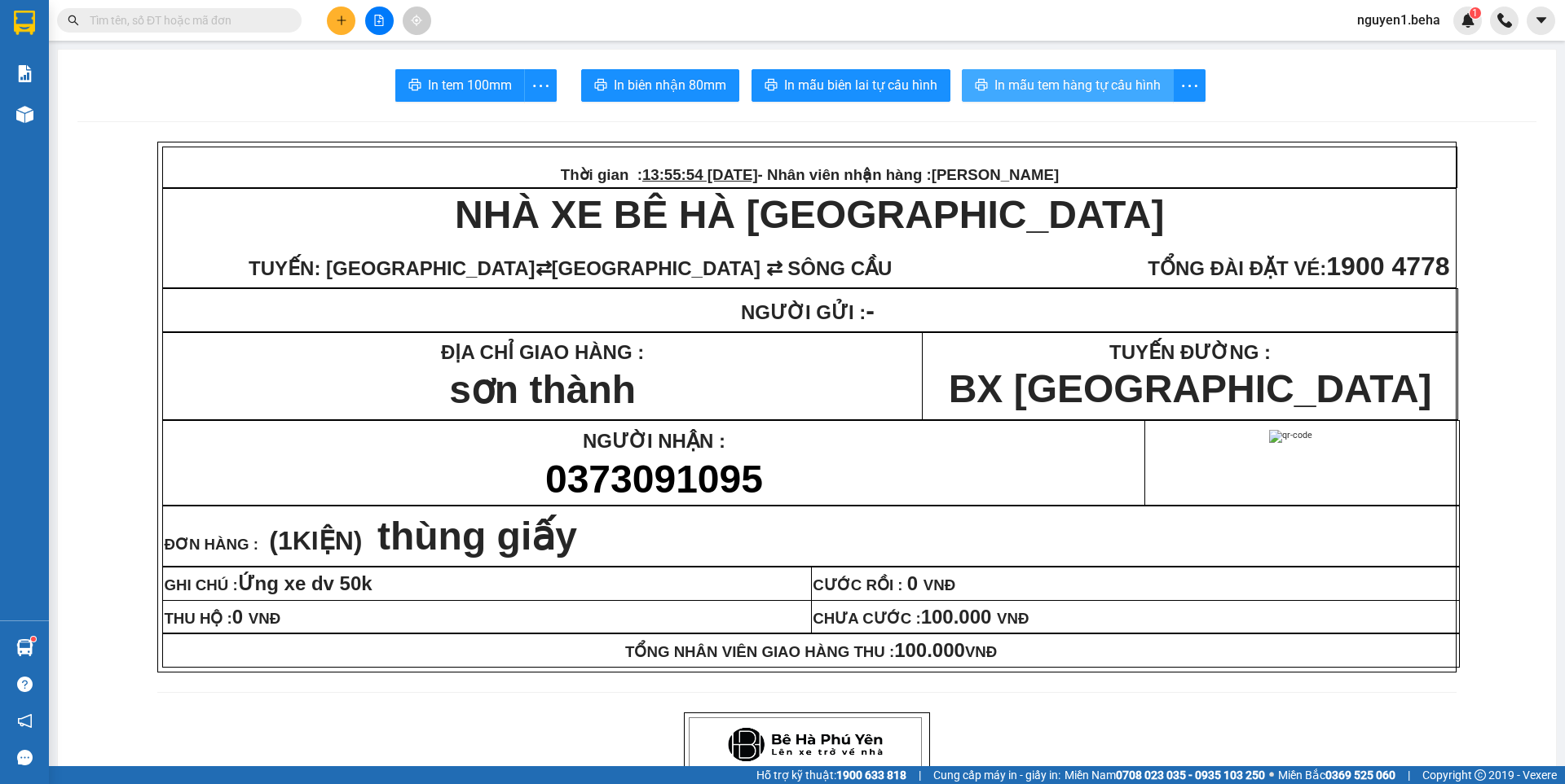
click at [1114, 82] on span "In mẫu tem hàng tự cấu hình" at bounding box center [1077, 85] width 166 height 20
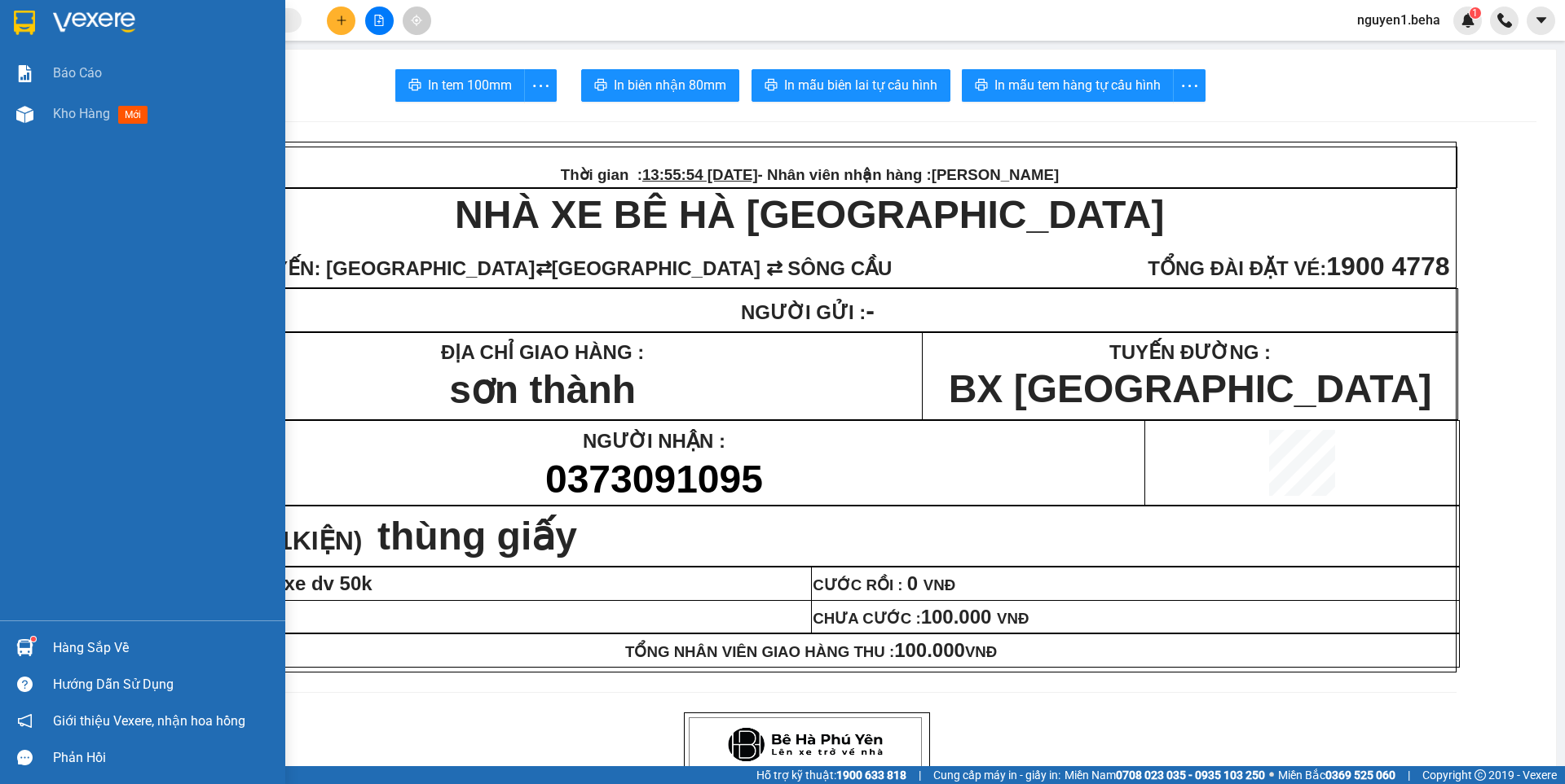
click at [47, 142] on div "Báo cáo Kho hàng mới" at bounding box center [142, 336] width 285 height 568
click at [35, 119] on div at bounding box center [24, 114] width 29 height 29
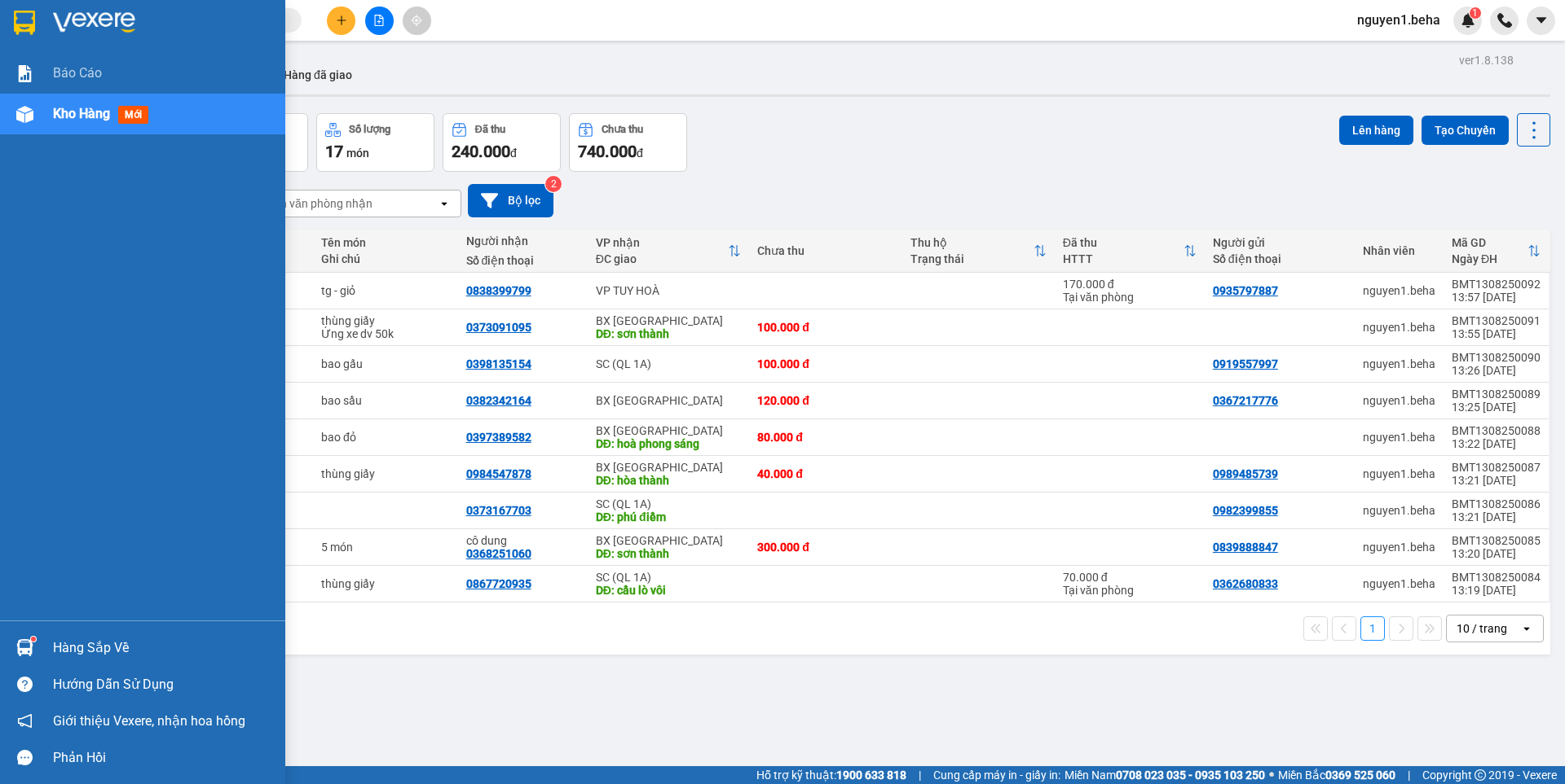
click at [27, 107] on img at bounding box center [25, 115] width 18 height 18
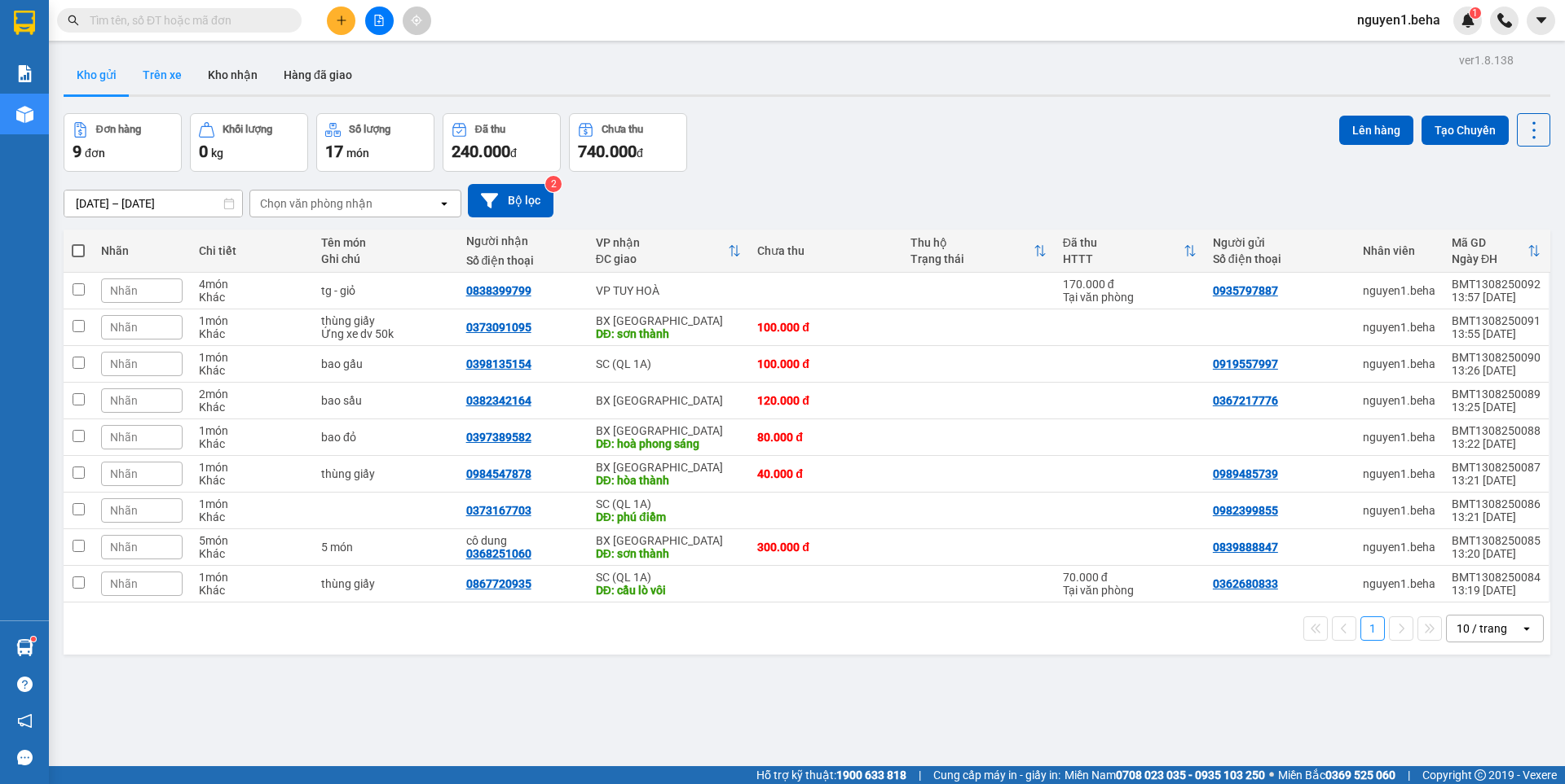
click at [162, 75] on button "Trên xe" at bounding box center [162, 75] width 66 height 39
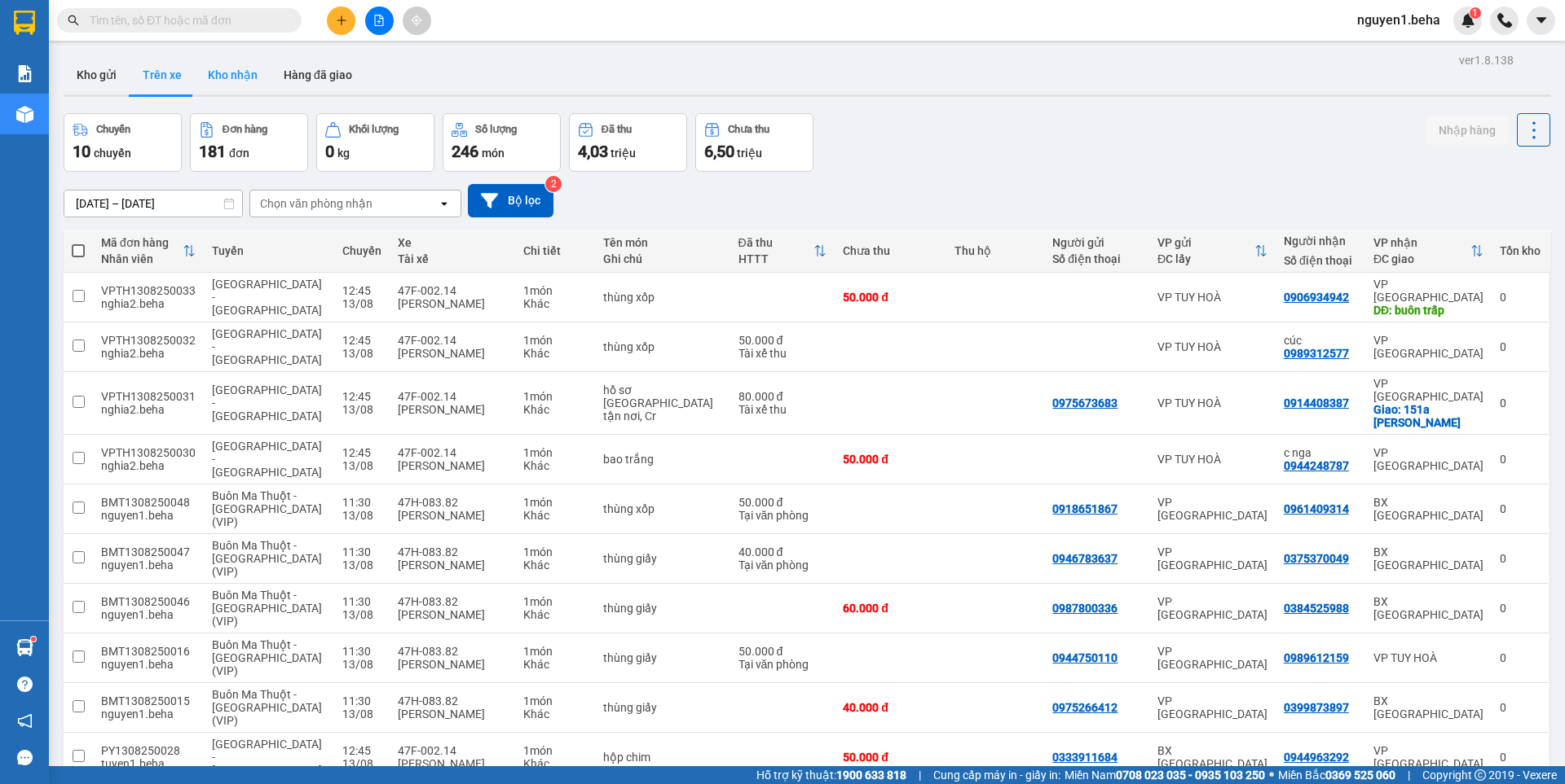
click at [238, 75] on button "Kho nhận" at bounding box center [233, 75] width 76 height 39
type input "[DATE] – [DATE]"
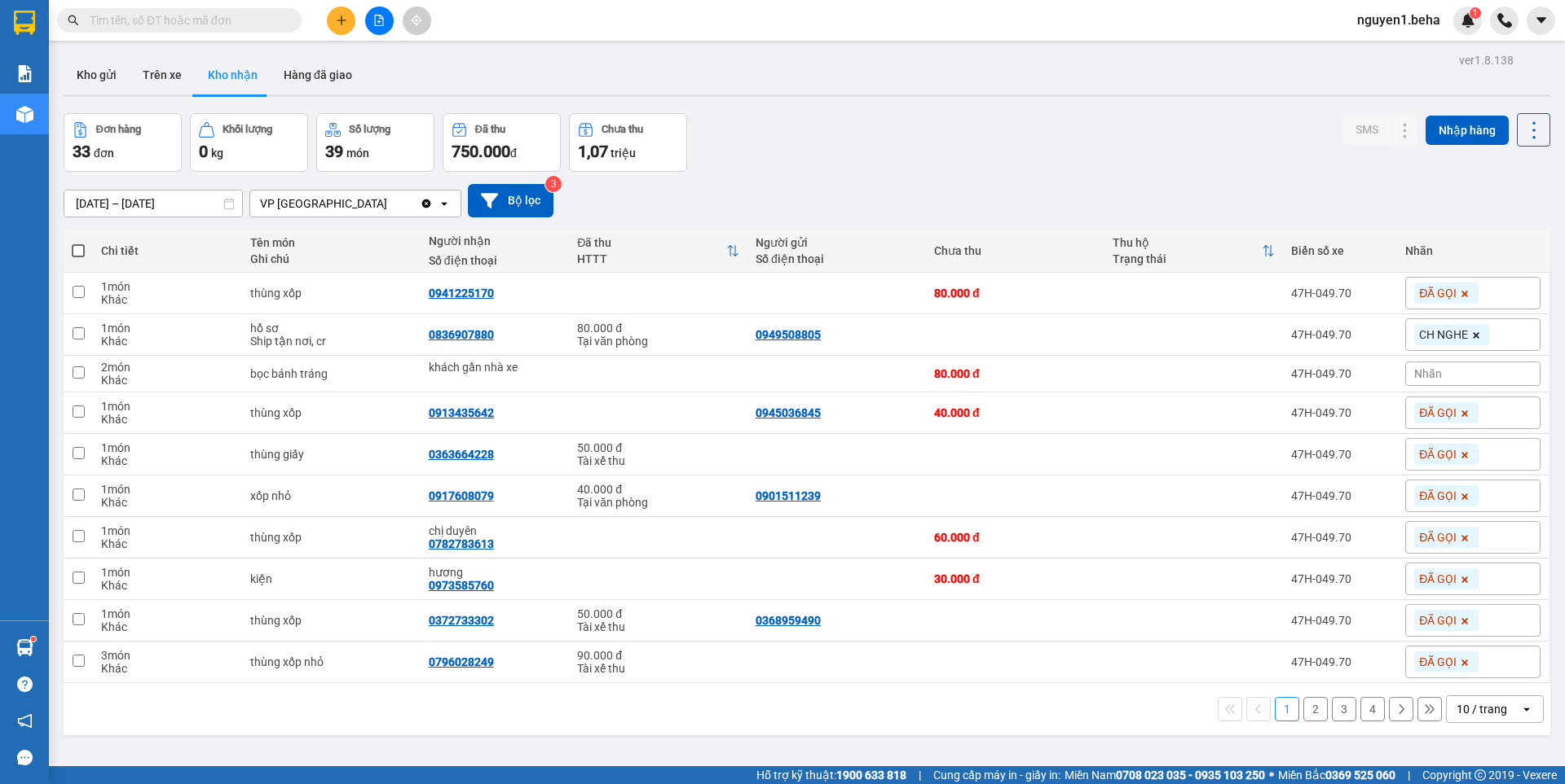
click at [389, 211] on input "Selected VP ĐẮK LẮK." at bounding box center [390, 204] width 2 height 17
drag, startPoint x: 377, startPoint y: 198, endPoint x: 499, endPoint y: 208, distance: 122.4
click at [377, 198] on div "VP [GEOGRAPHIC_DATA]" at bounding box center [334, 203] width 169 height 26
click at [509, 205] on button "Bộ lọc" at bounding box center [510, 200] width 86 height 33
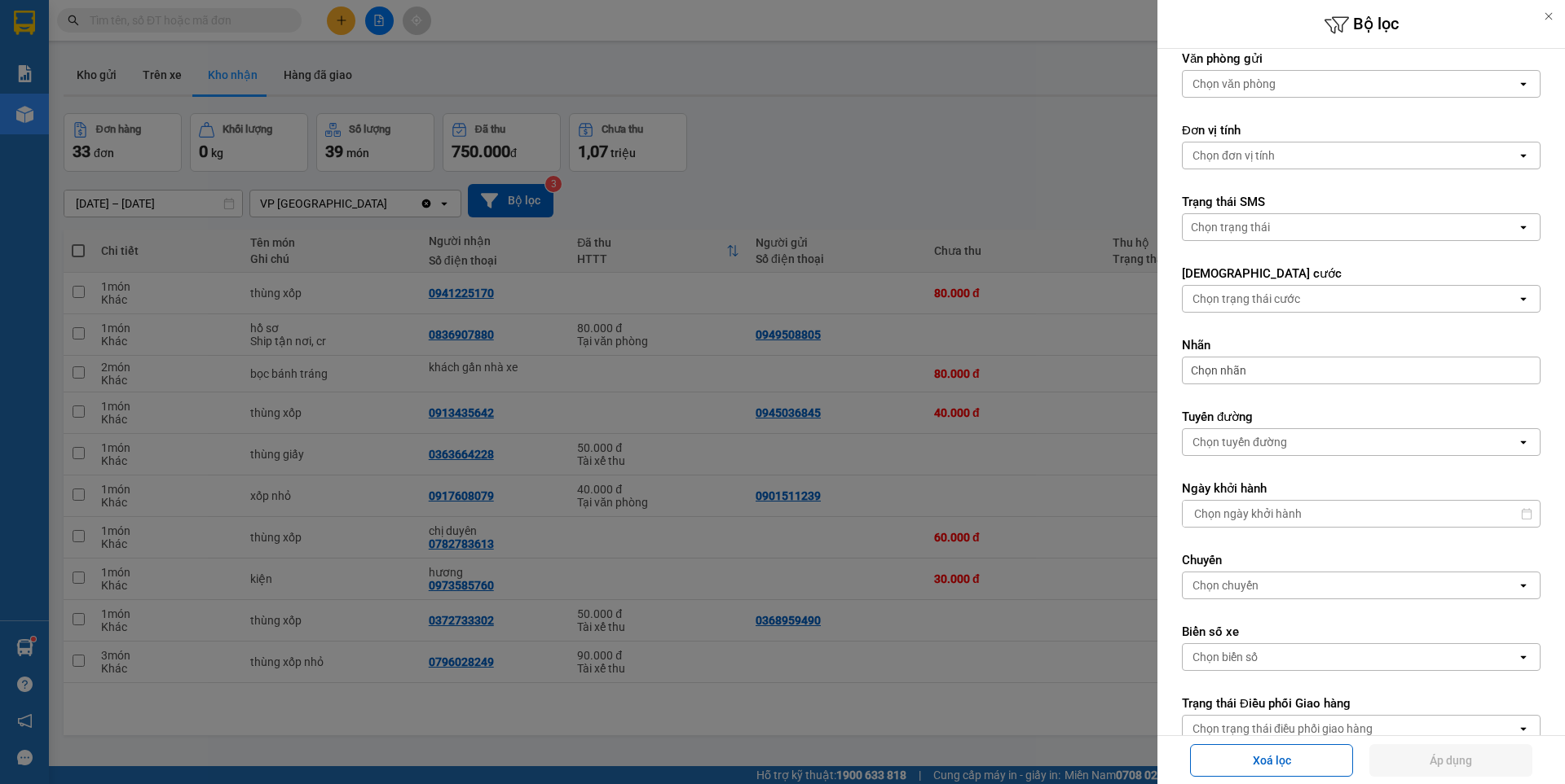
scroll to position [278, 0]
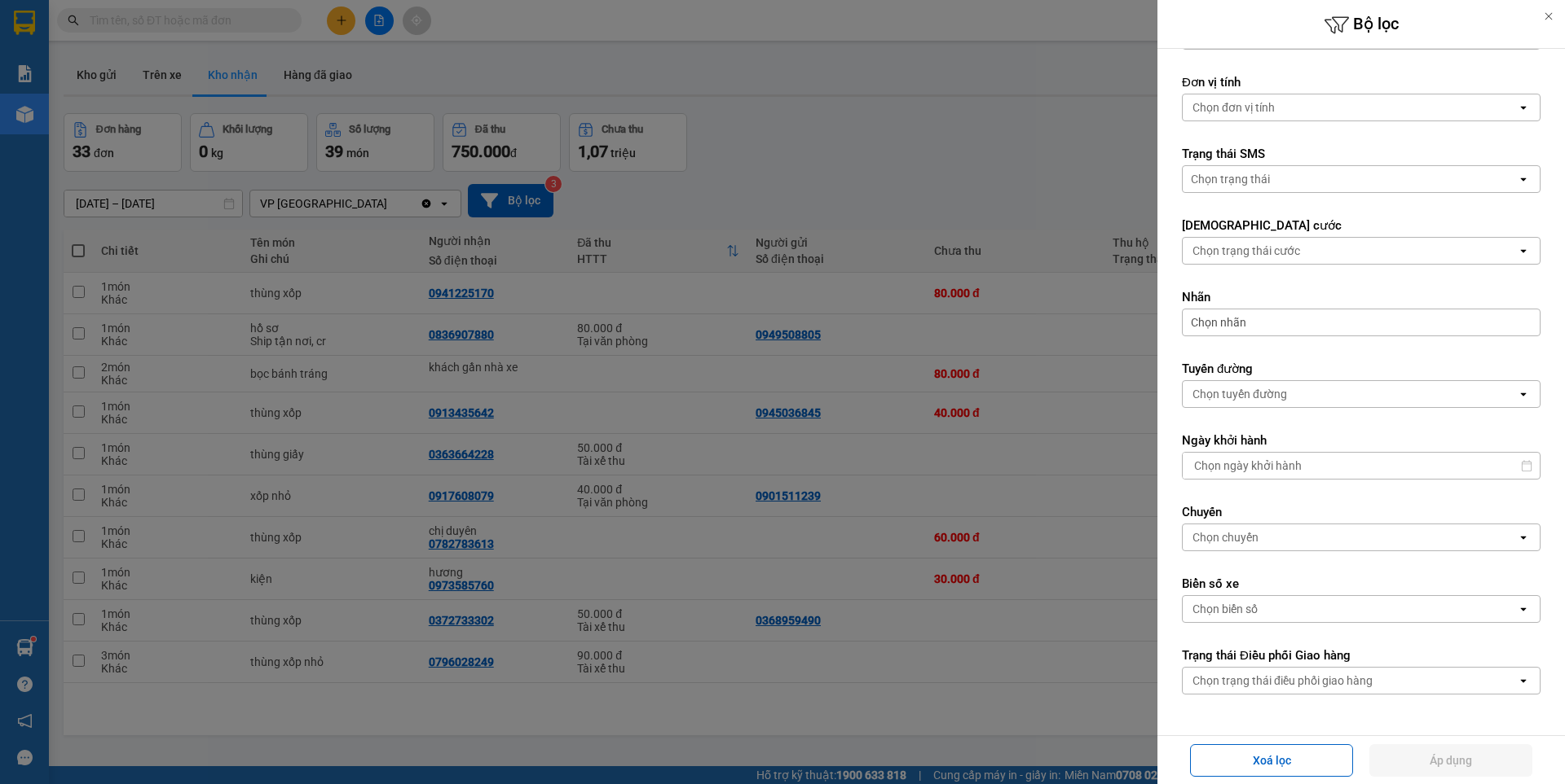
click at [1241, 542] on div "Chọn chuyến" at bounding box center [1224, 537] width 66 height 17
drag, startPoint x: 1128, startPoint y: 544, endPoint x: 1139, endPoint y: 549, distance: 12.1
click at [1125, 548] on div at bounding box center [782, 392] width 1565 height 784
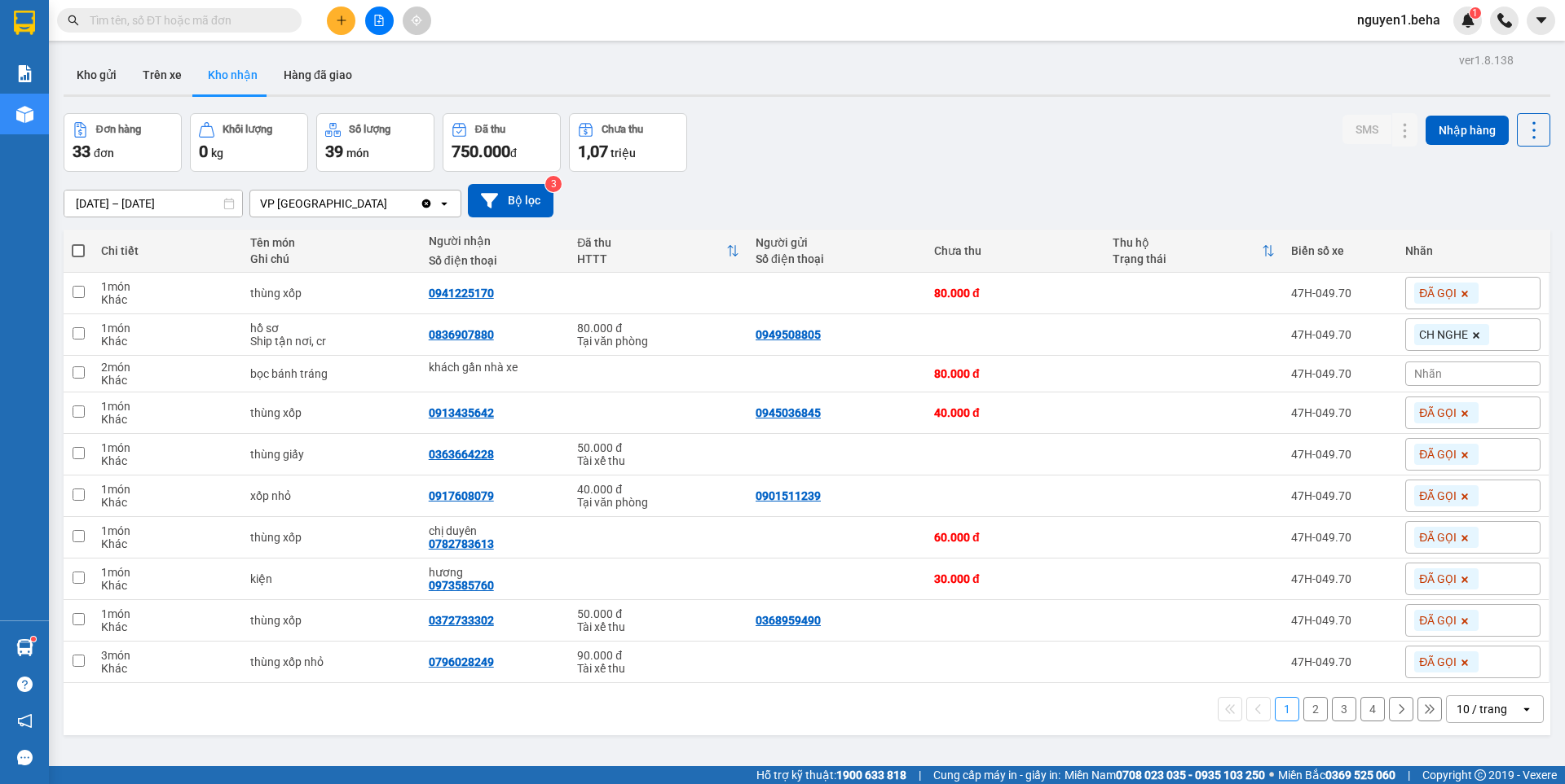
click at [1166, 554] on div "Lọc theo Ngày nhập kho open Từ ngày đến [DATE] Press the down arrow key to inte…" at bounding box center [1361, 253] width 407 height 964
click at [522, 199] on button "Bộ lọc" at bounding box center [510, 200] width 86 height 33
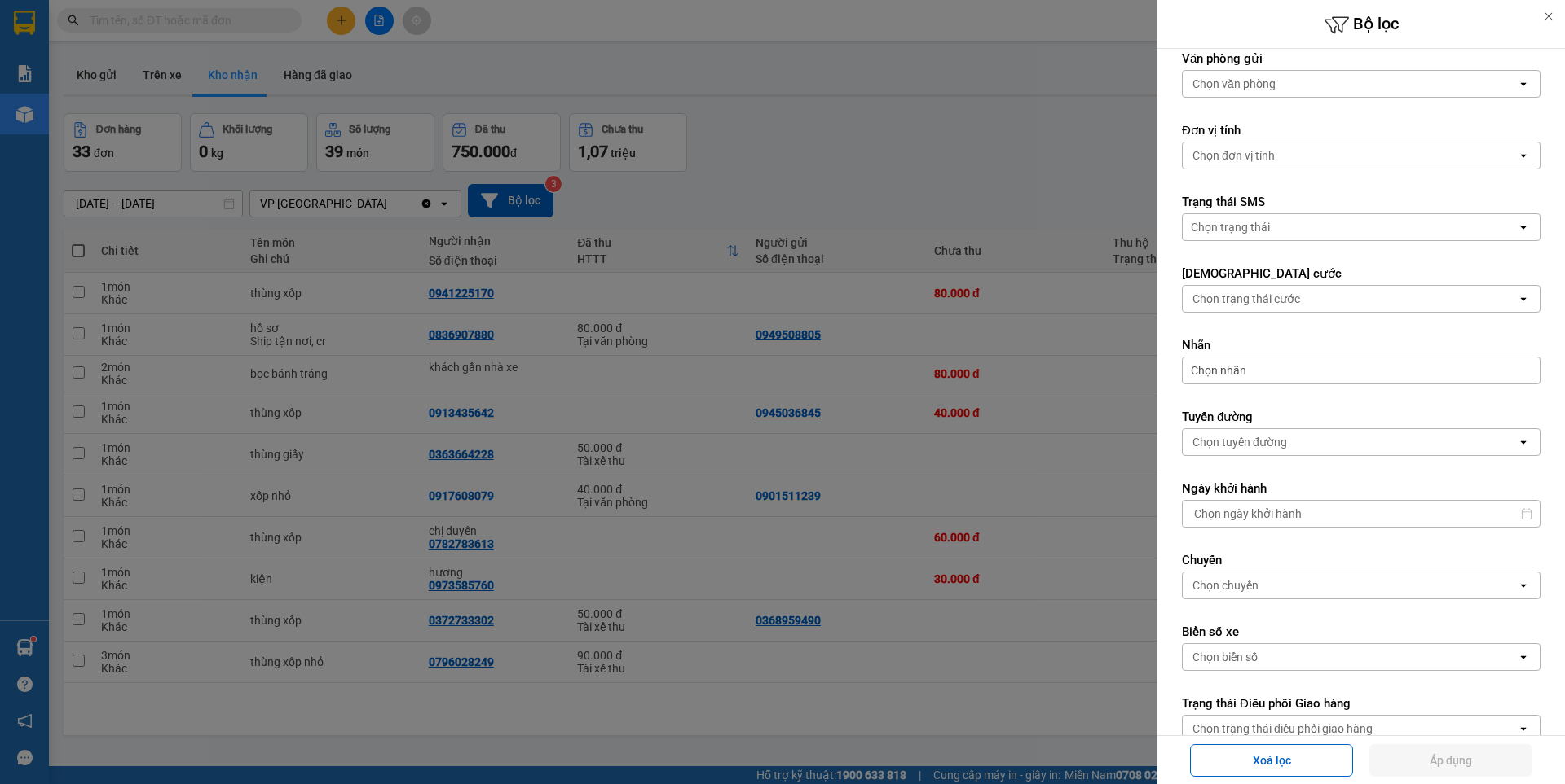
scroll to position [245, 0]
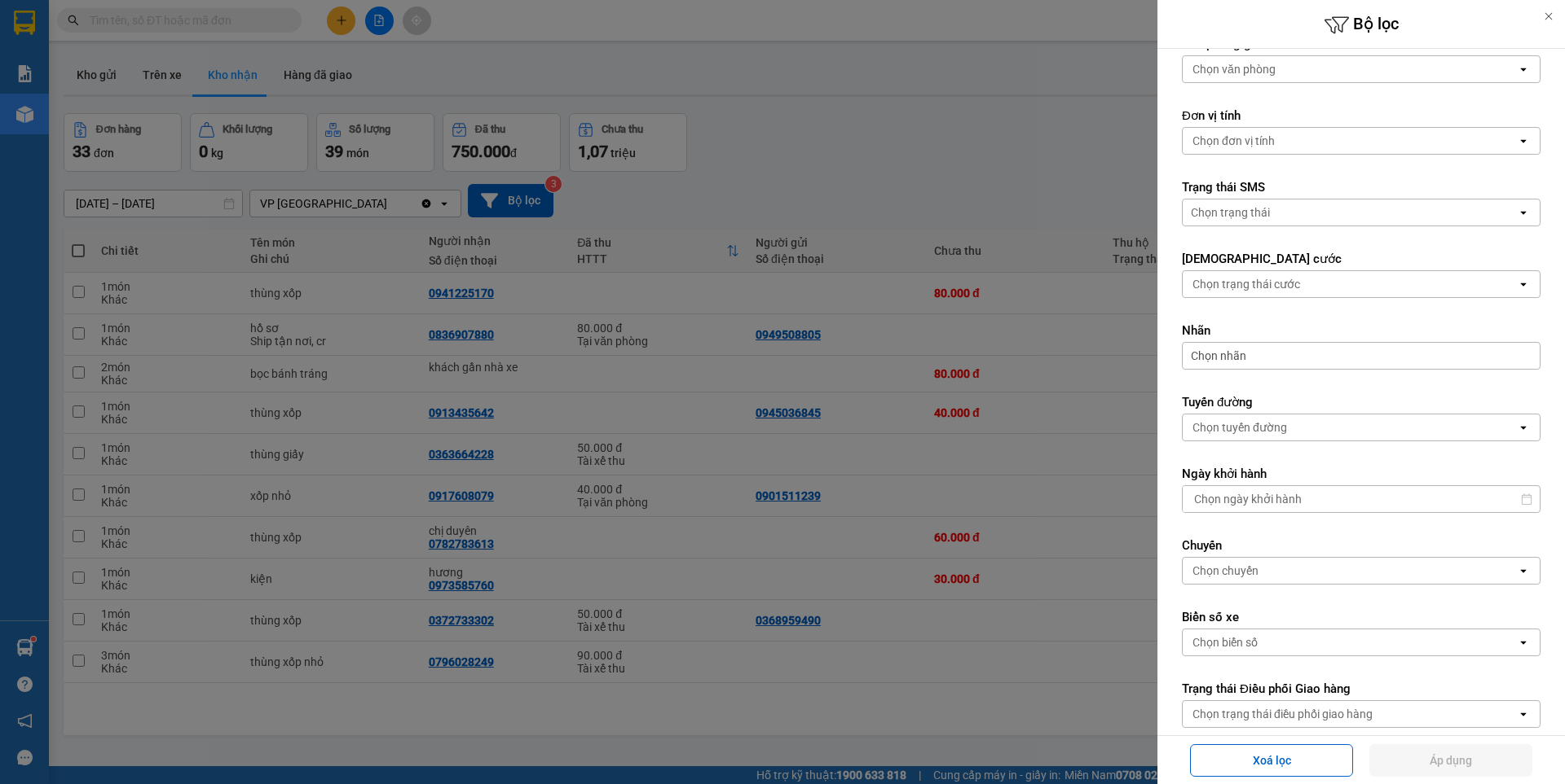
drag, startPoint x: 1239, startPoint y: 639, endPoint x: 1245, endPoint y: 632, distance: 9.2
click at [1239, 640] on div "Chọn biển số" at bounding box center [1224, 643] width 66 height 17
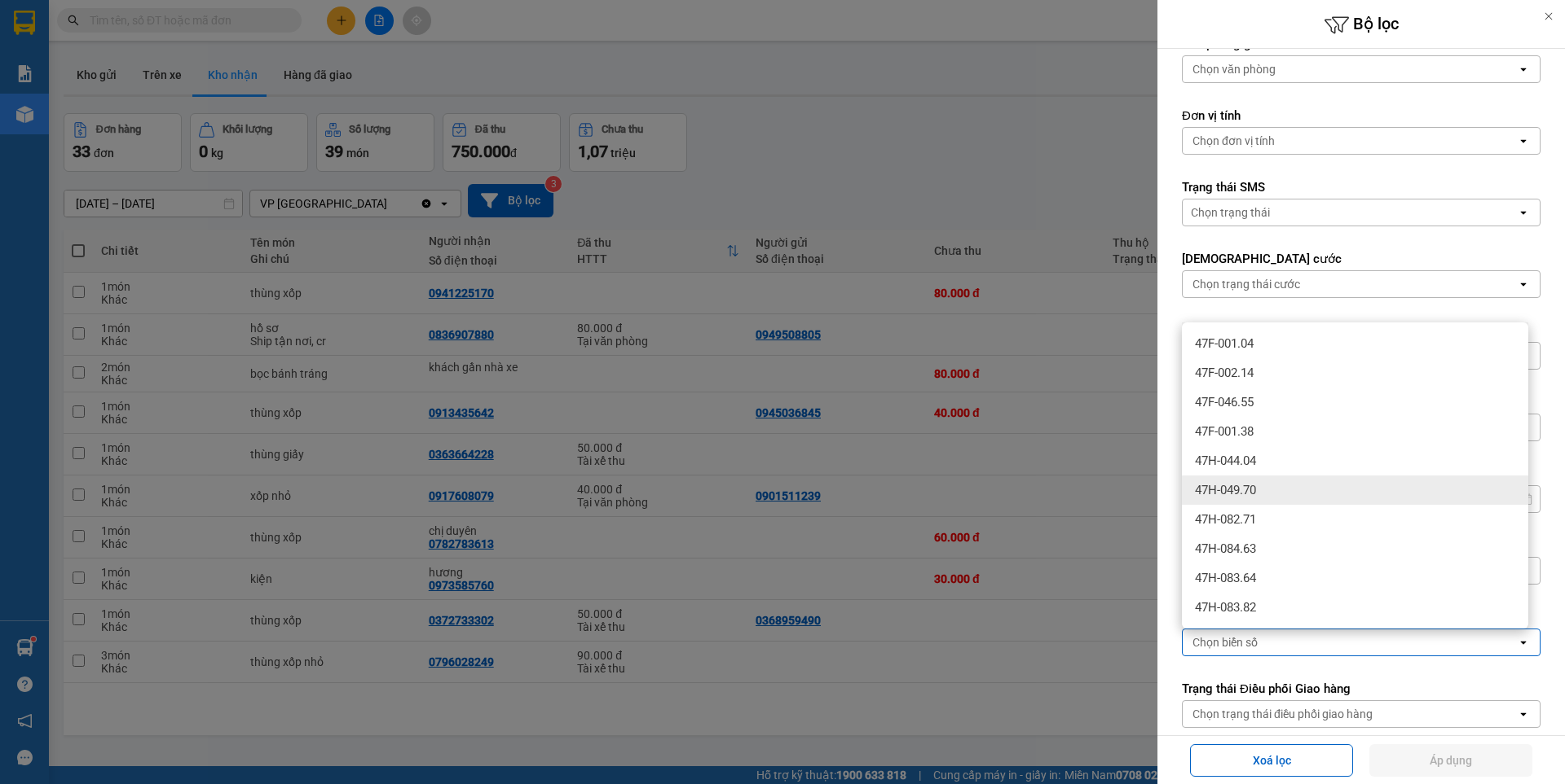
click at [1256, 489] on span "47H-049.70" at bounding box center [1225, 490] width 61 height 17
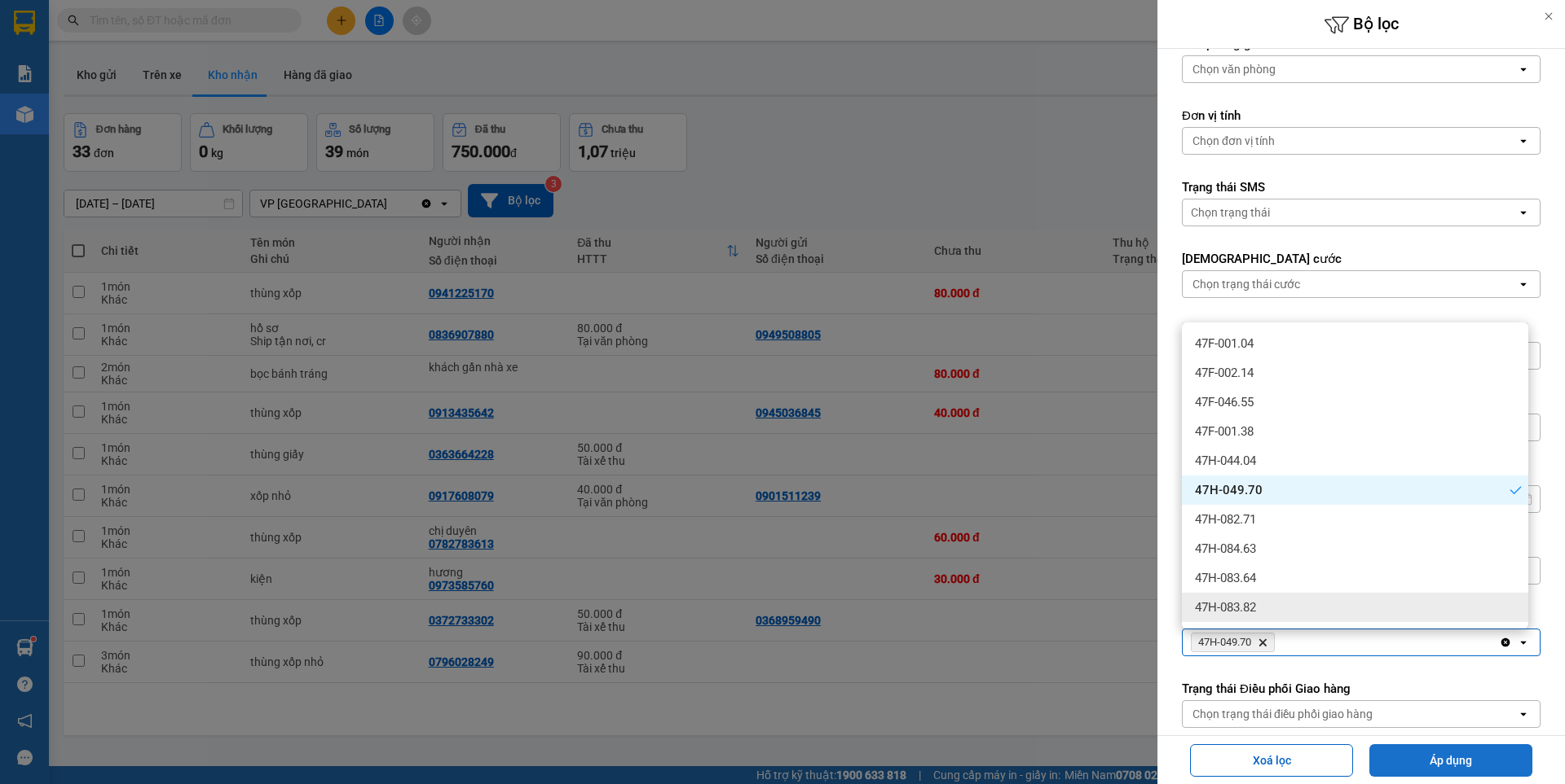
click at [1468, 759] on button "Áp dụng" at bounding box center [1450, 760] width 163 height 32
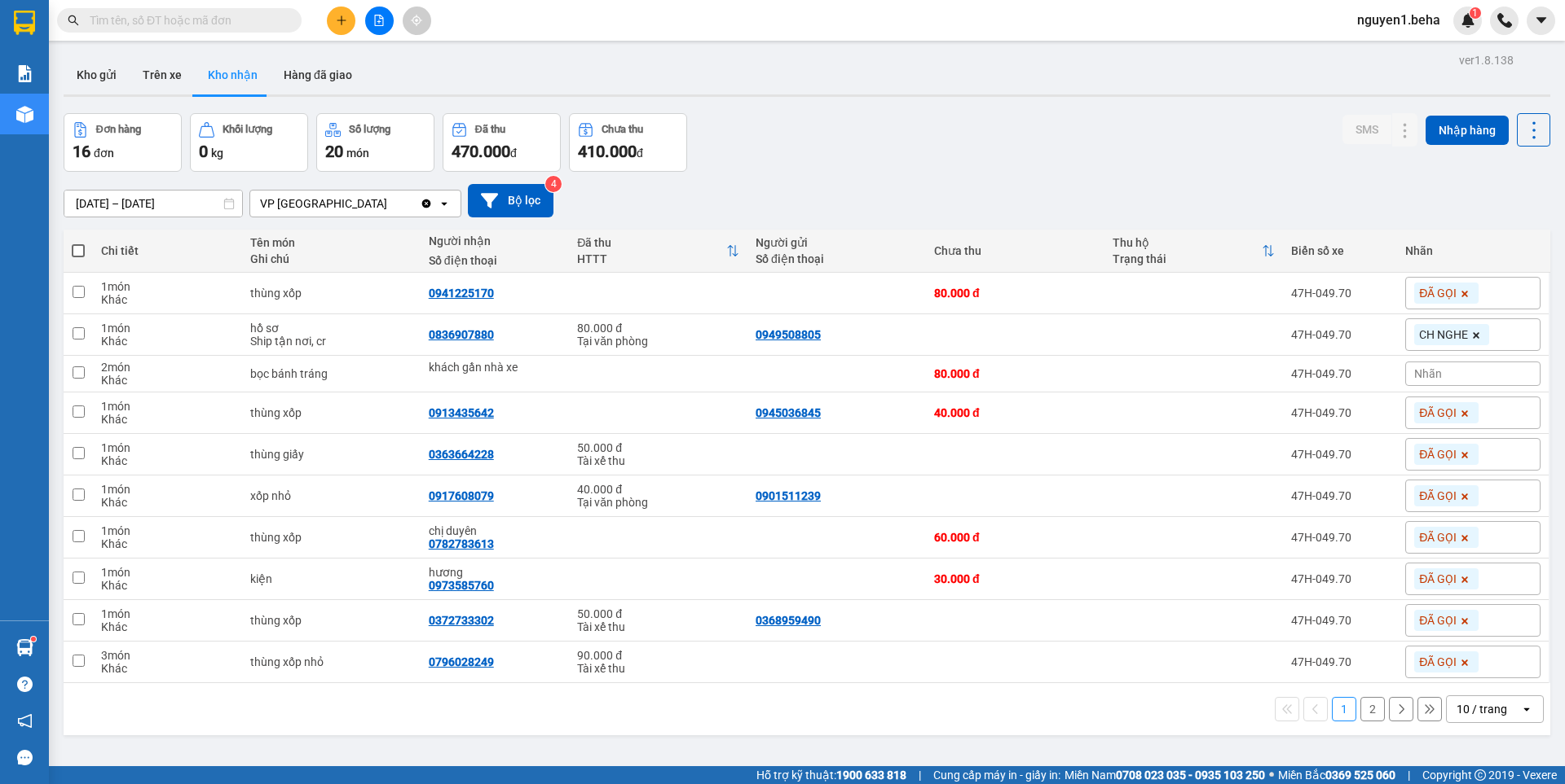
click at [377, 14] on button at bounding box center [379, 20] width 29 height 29
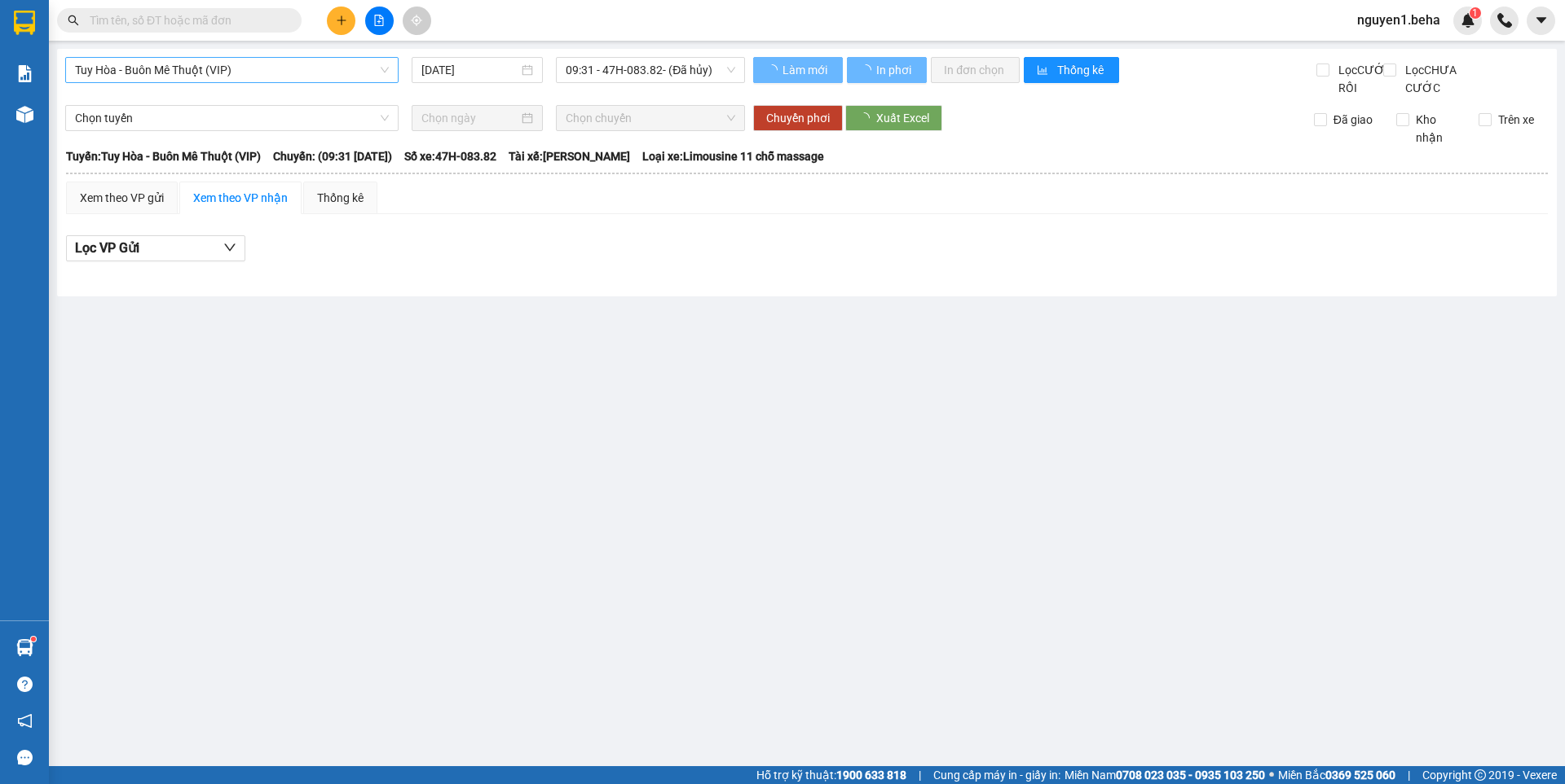
click at [263, 74] on span "Tuy Hòa - Buôn Mê Thuột (VIP)" at bounding box center [232, 70] width 314 height 24
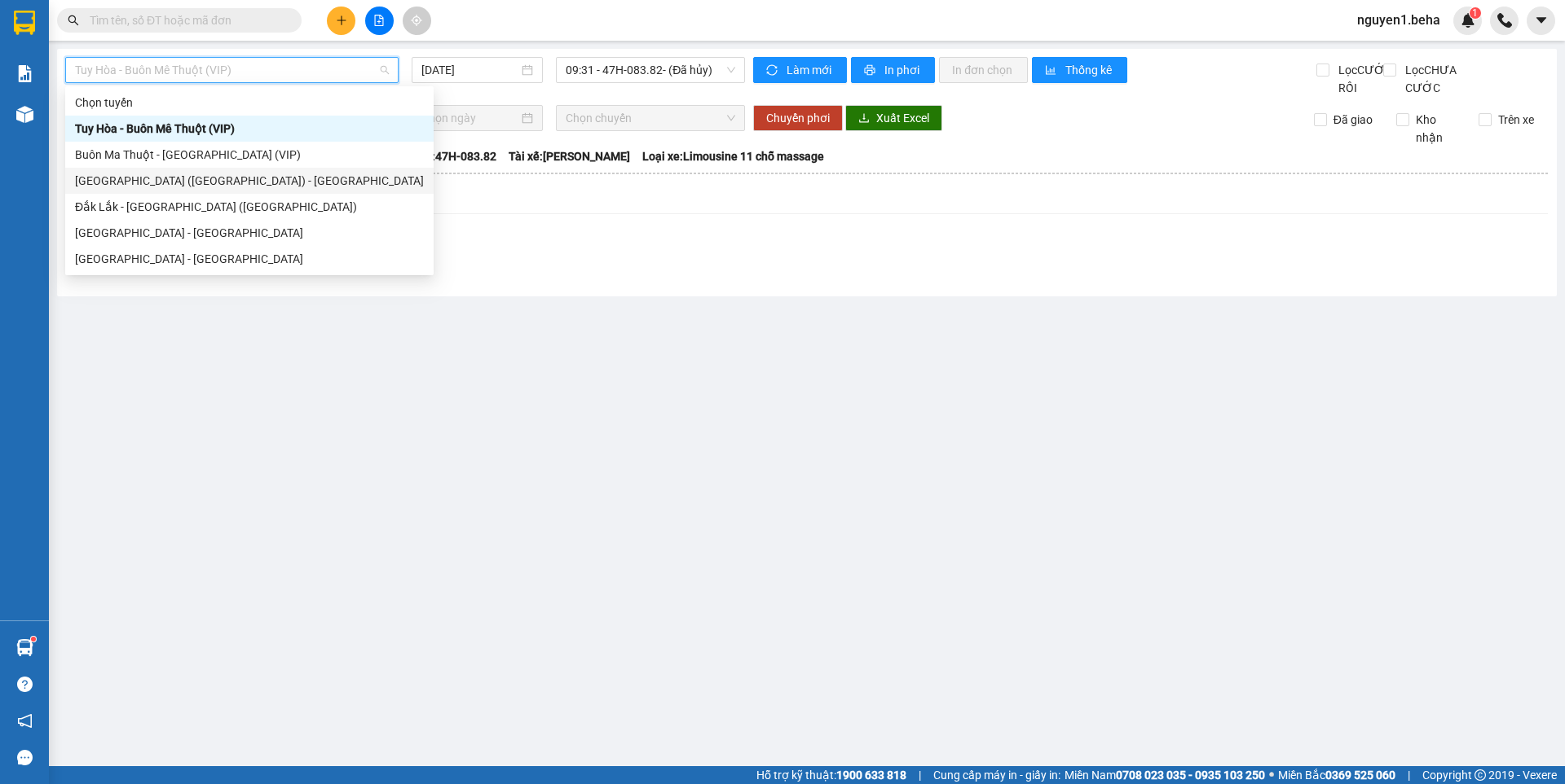
click at [137, 183] on div "[GEOGRAPHIC_DATA] ([GEOGRAPHIC_DATA]) - [GEOGRAPHIC_DATA]" at bounding box center [249, 180] width 349 height 18
type input "[DATE]"
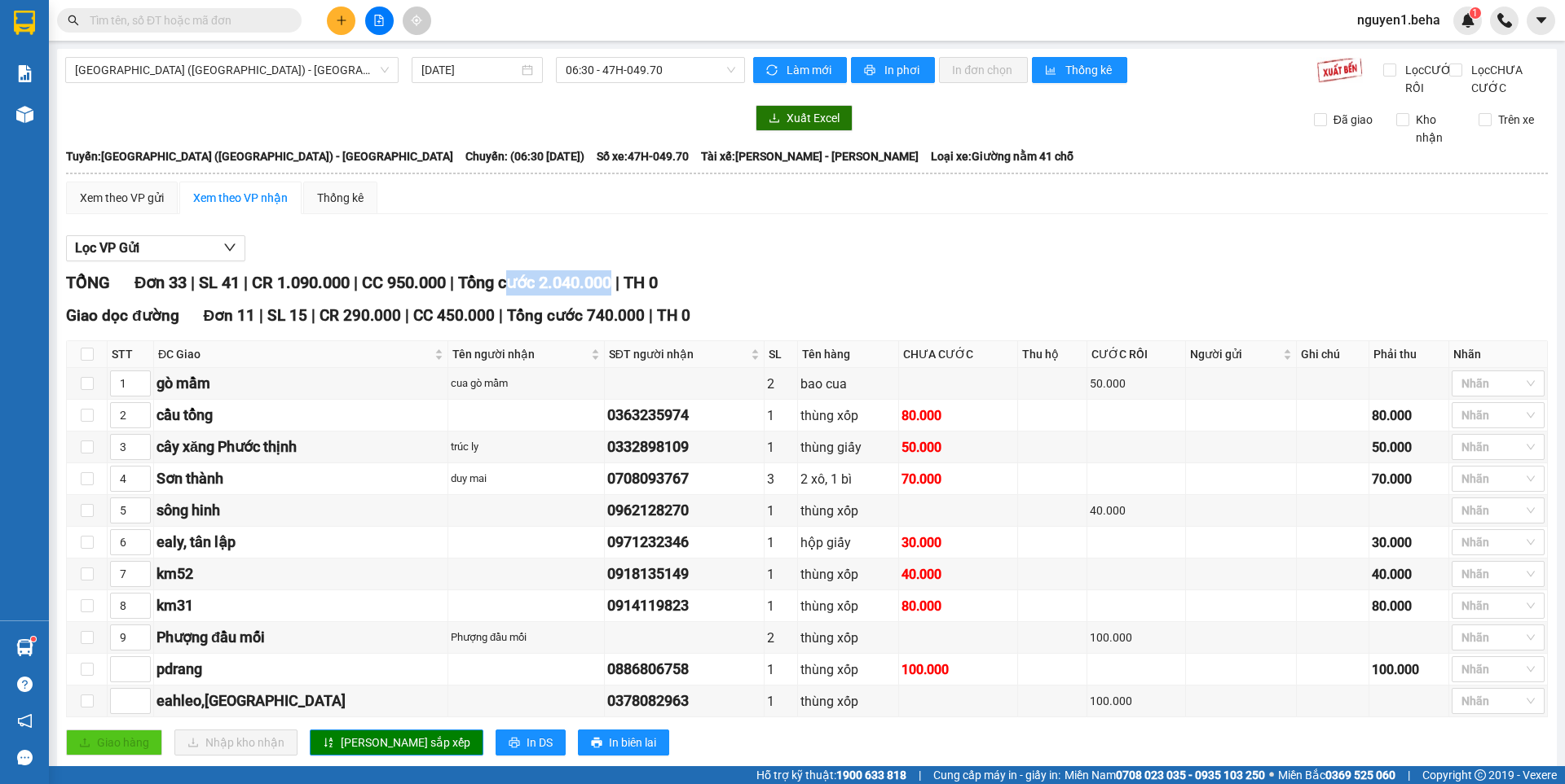
drag, startPoint x: 631, startPoint y: 300, endPoint x: 515, endPoint y: 314, distance: 116.8
click at [524, 293] on span "Tổng cước 2.040.000" at bounding box center [535, 282] width 153 height 19
click at [293, 66] on span "[GEOGRAPHIC_DATA] ([GEOGRAPHIC_DATA]) - [GEOGRAPHIC_DATA]" at bounding box center [232, 70] width 314 height 24
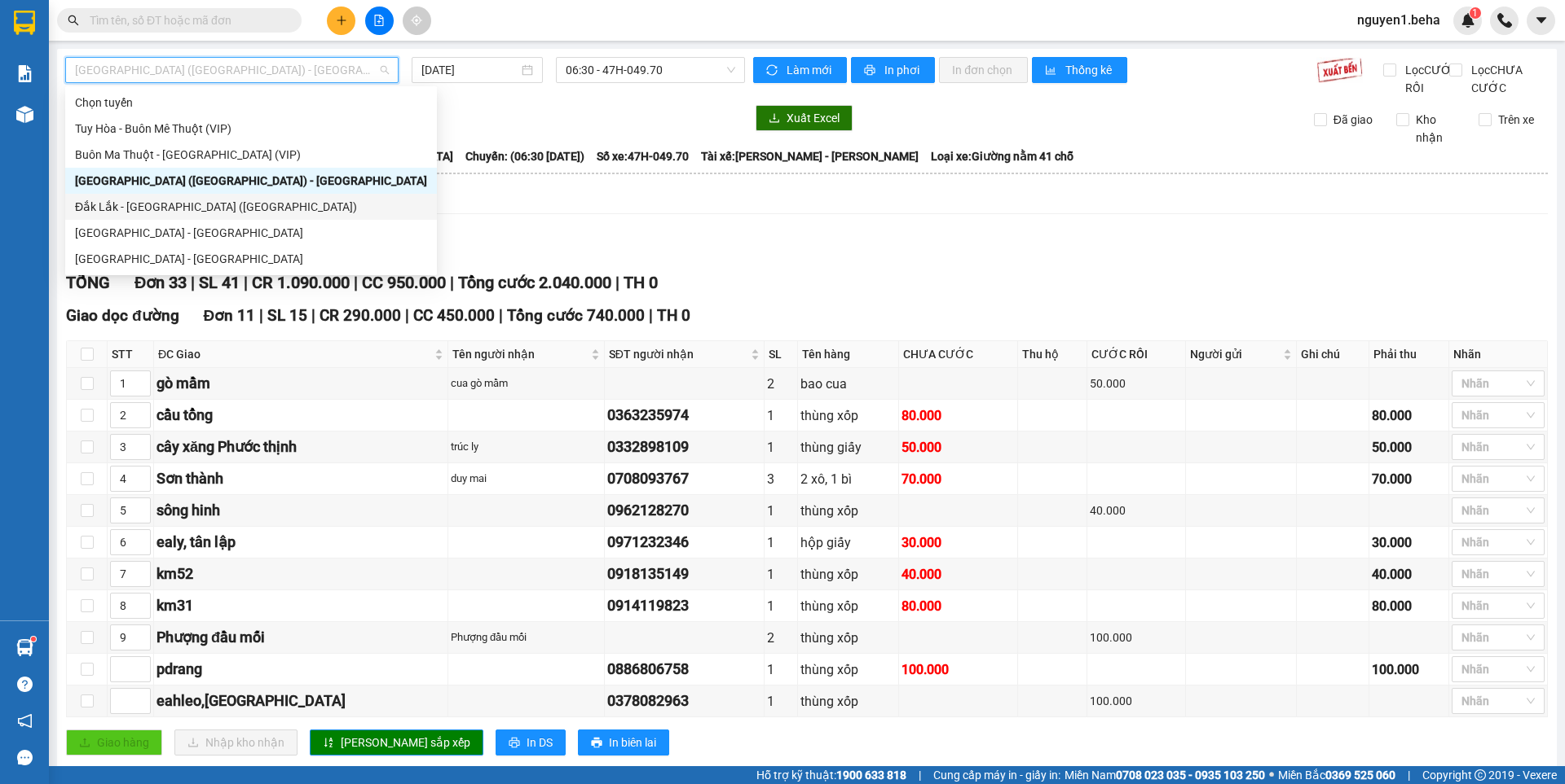
click at [178, 207] on div "Đắk Lắk - [GEOGRAPHIC_DATA] ([GEOGRAPHIC_DATA])" at bounding box center [250, 206] width 352 height 18
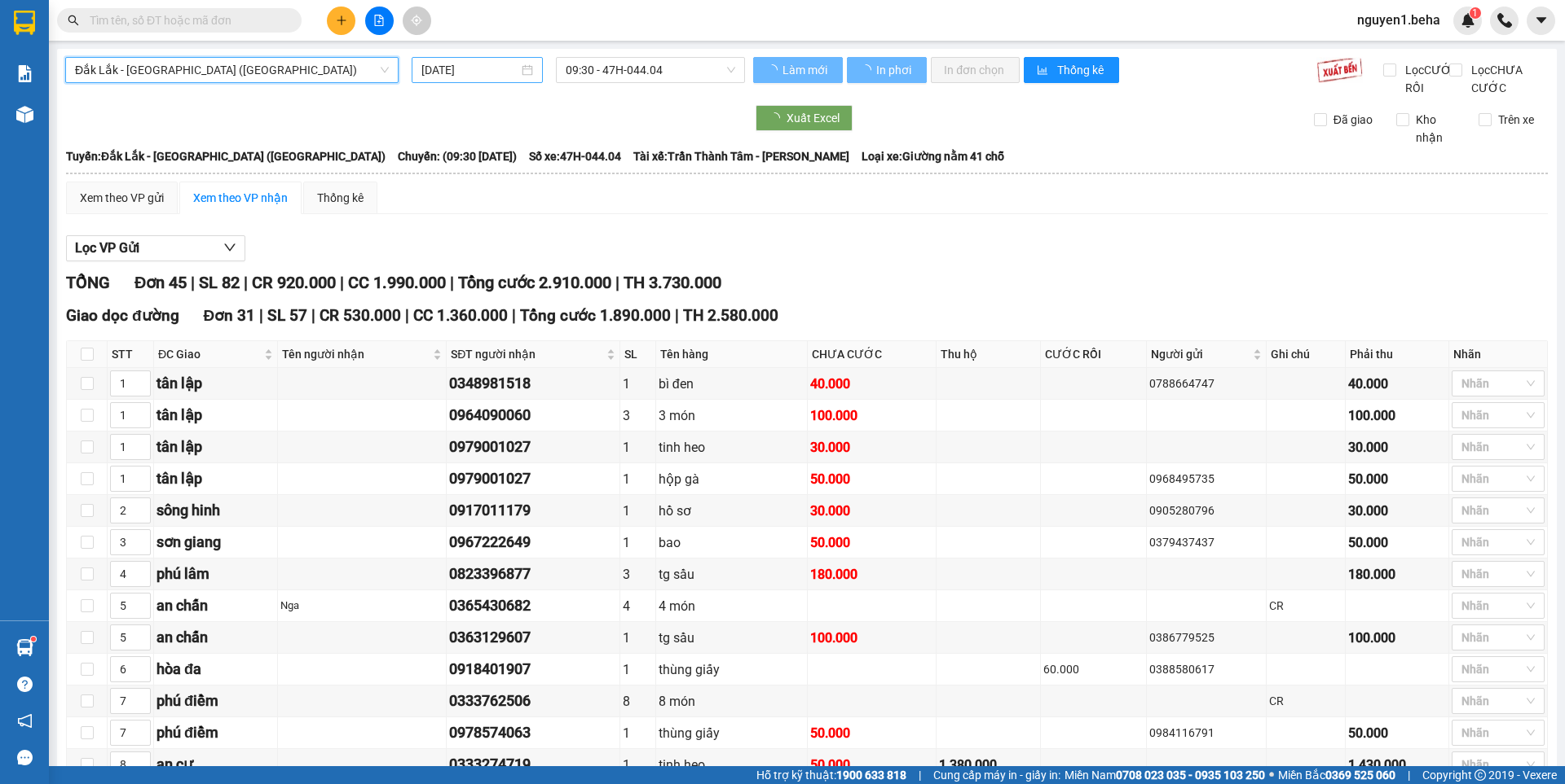
click at [495, 73] on input "[DATE]" at bounding box center [469, 69] width 97 height 18
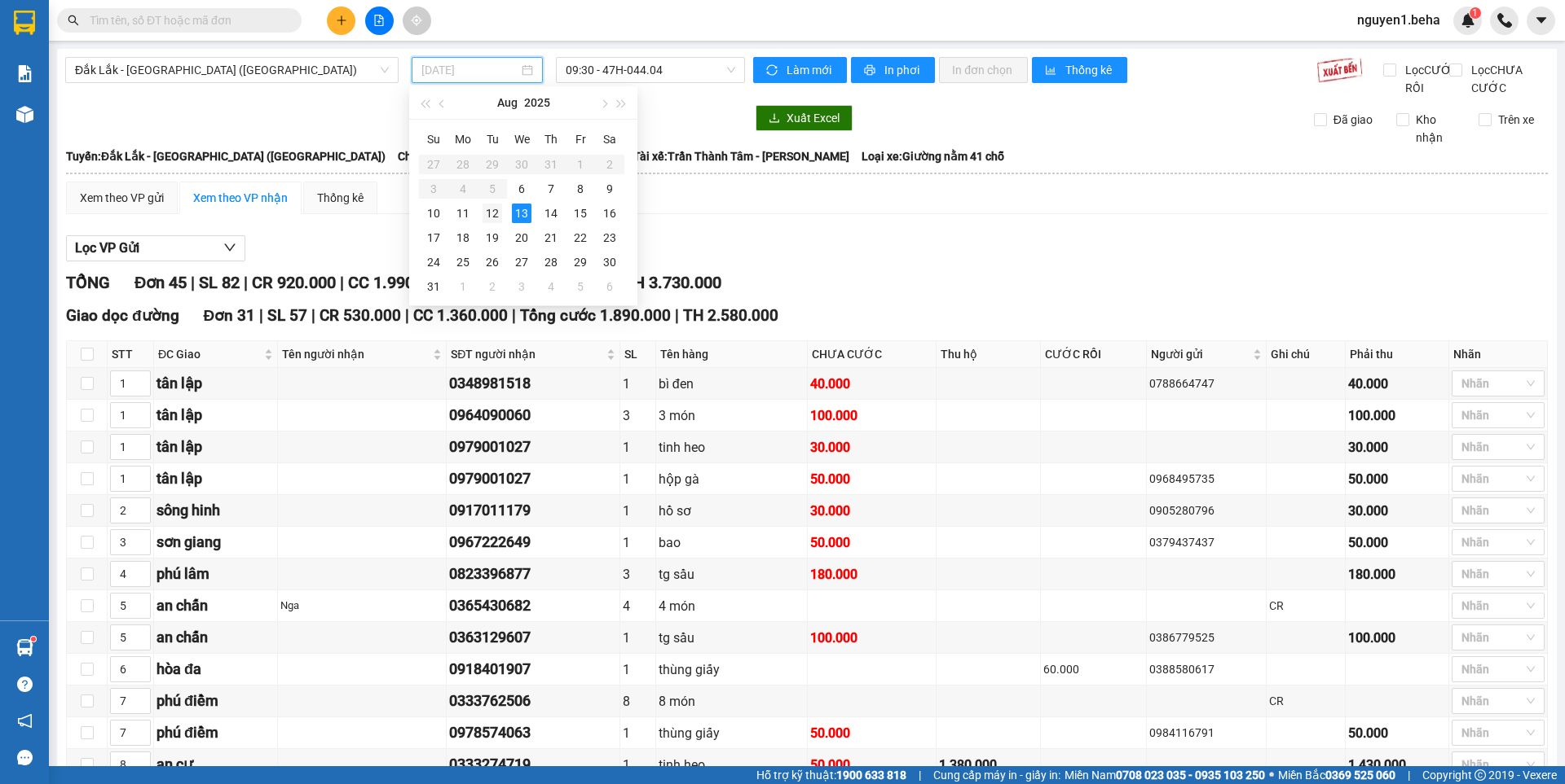
click at [496, 218] on div "12" at bounding box center [491, 213] width 19 height 19
type input "[DATE]"
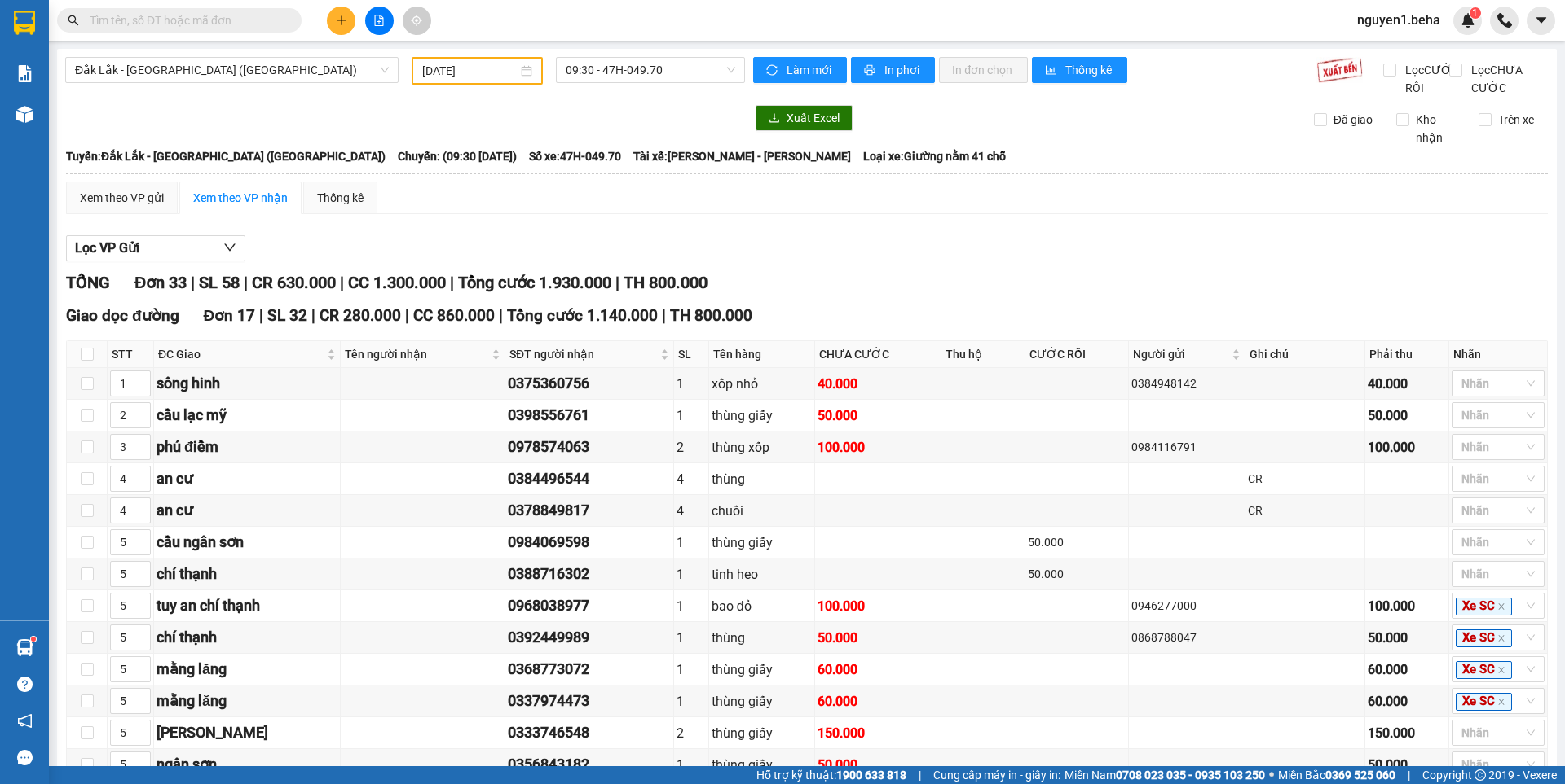
click at [503, 97] on div "Đắk Lắk - [GEOGRAPHIC_DATA] ([GEOGRAPHIC_DATA]) [DATE] 09:30 - 47H-049.70" at bounding box center [406, 77] width 680 height 40
click at [929, 214] on div "Xem theo VP gửi Xem theo VP nhận Thống kê" at bounding box center [807, 198] width 1482 height 32
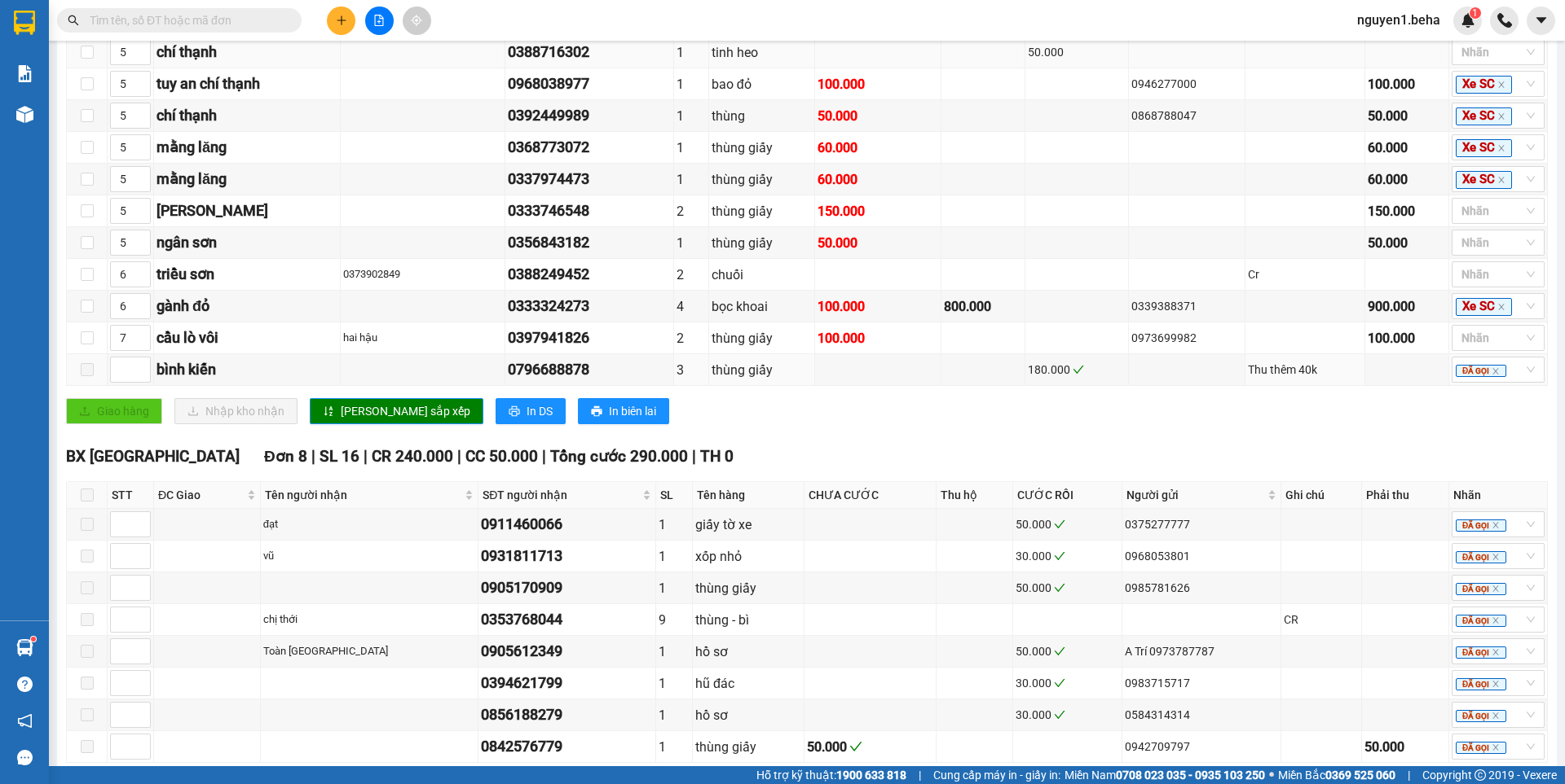
scroll to position [143, 0]
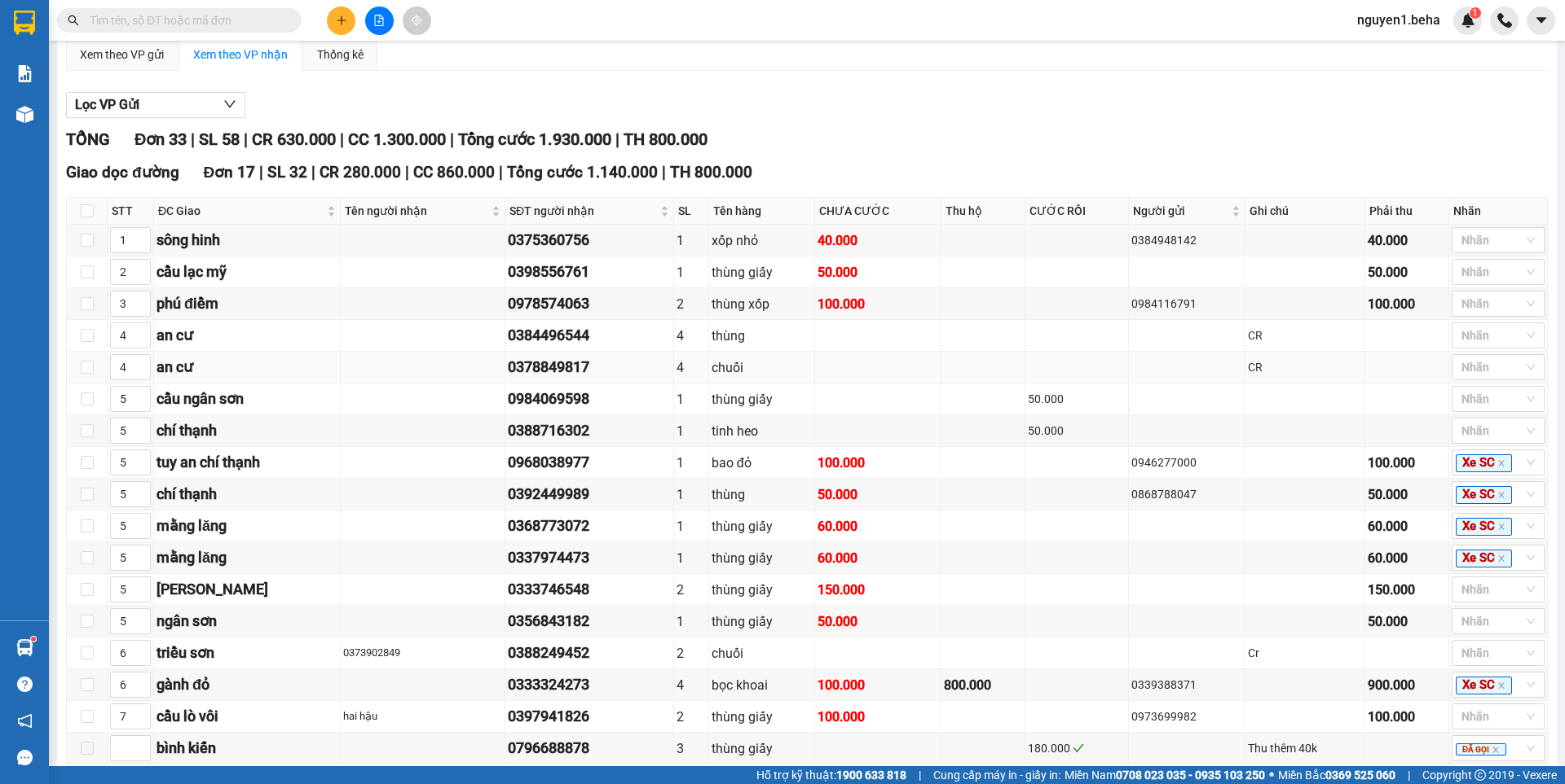
click at [1158, 377] on td at bounding box center [1187, 368] width 116 height 31
click at [1146, 375] on td at bounding box center [1187, 368] width 116 height 31
click at [1136, 379] on td at bounding box center [1187, 368] width 116 height 31
click at [1129, 383] on td at bounding box center [1187, 368] width 116 height 31
click at [1130, 383] on td at bounding box center [1187, 368] width 116 height 31
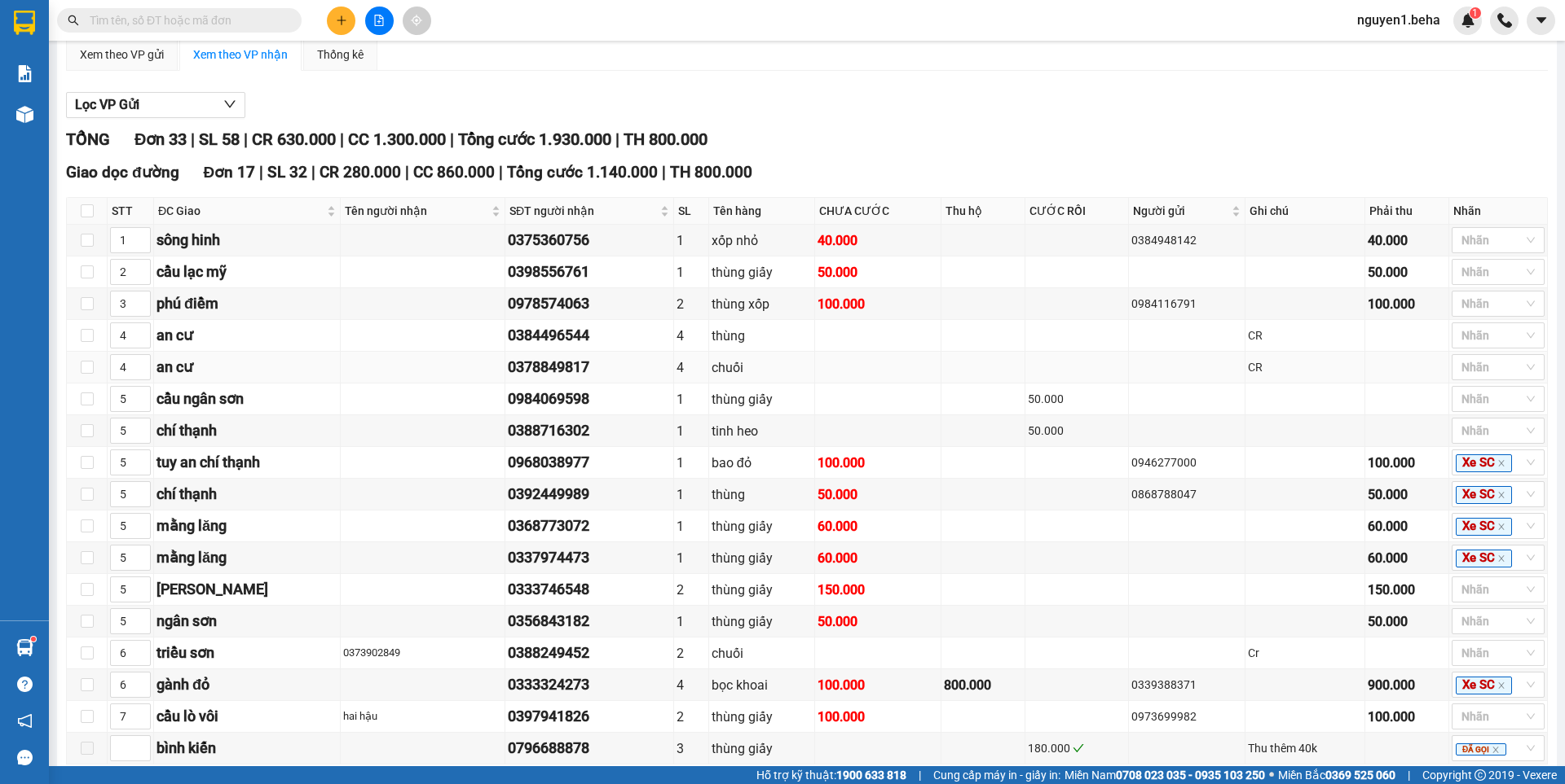
click at [1129, 381] on td at bounding box center [1187, 368] width 116 height 31
click at [1134, 352] on td at bounding box center [1187, 336] width 116 height 31
click at [1141, 352] on td at bounding box center [1187, 336] width 116 height 31
click at [1142, 380] on td at bounding box center [1187, 368] width 116 height 31
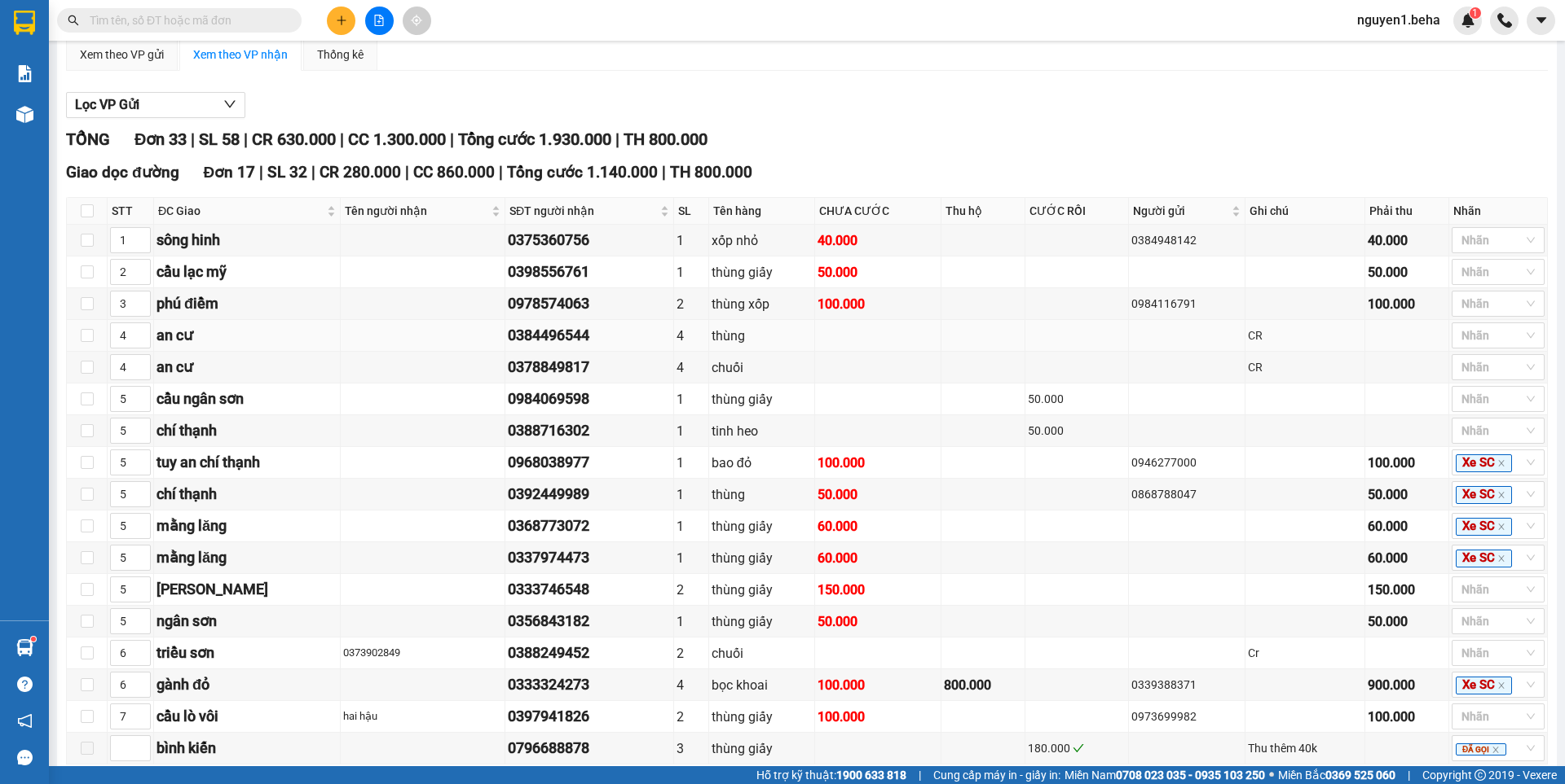
click at [1171, 349] on td at bounding box center [1187, 336] width 116 height 31
click at [1154, 352] on td at bounding box center [1187, 336] width 116 height 31
click at [1178, 352] on td at bounding box center [1187, 336] width 116 height 31
click at [1171, 379] on td at bounding box center [1187, 368] width 116 height 31
click at [1161, 346] on td at bounding box center [1187, 336] width 116 height 31
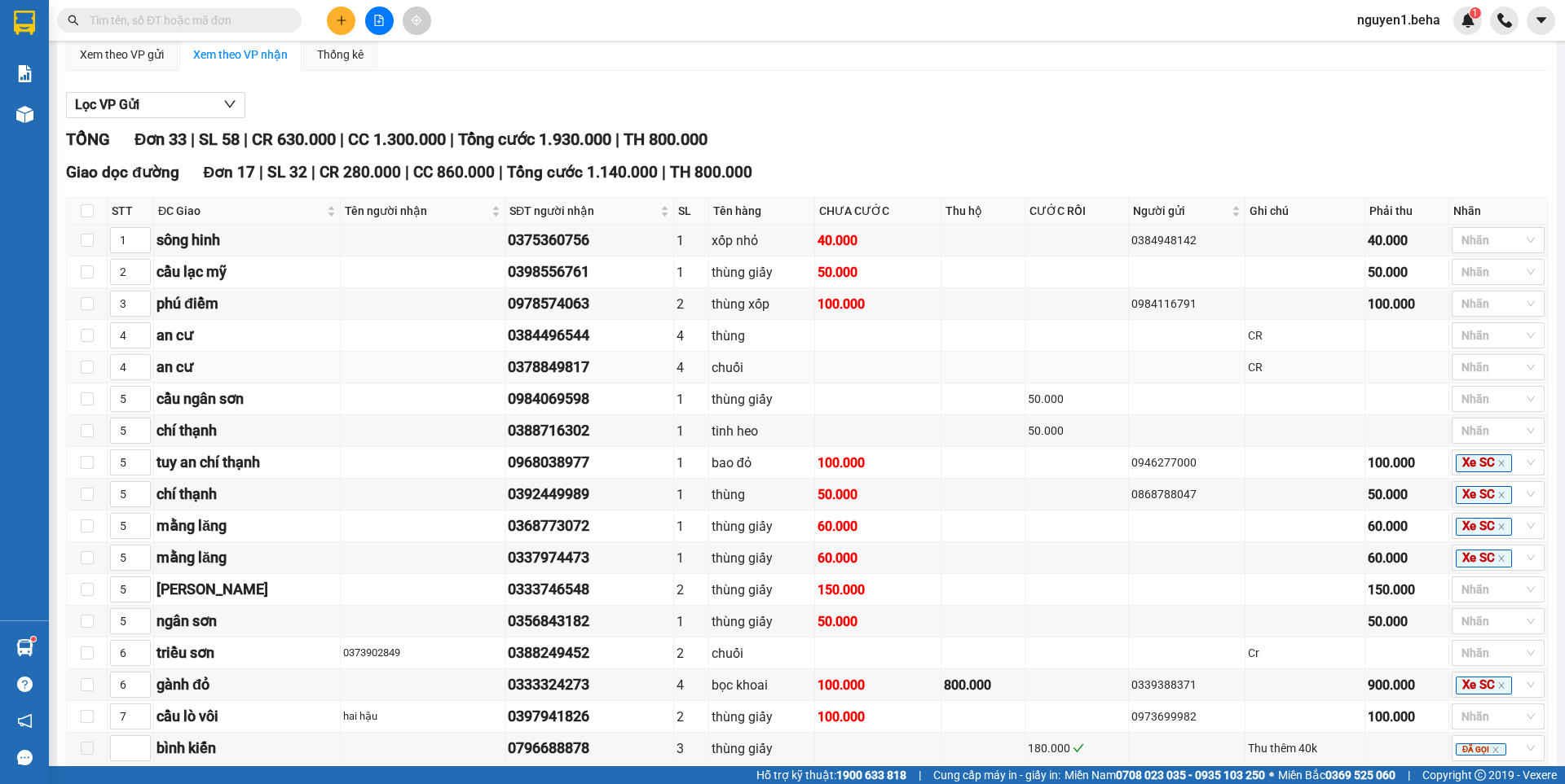
click at [1162, 383] on td at bounding box center [1187, 368] width 116 height 31
click at [1181, 352] on td at bounding box center [1187, 336] width 116 height 31
click at [1169, 377] on td at bounding box center [1187, 368] width 116 height 31
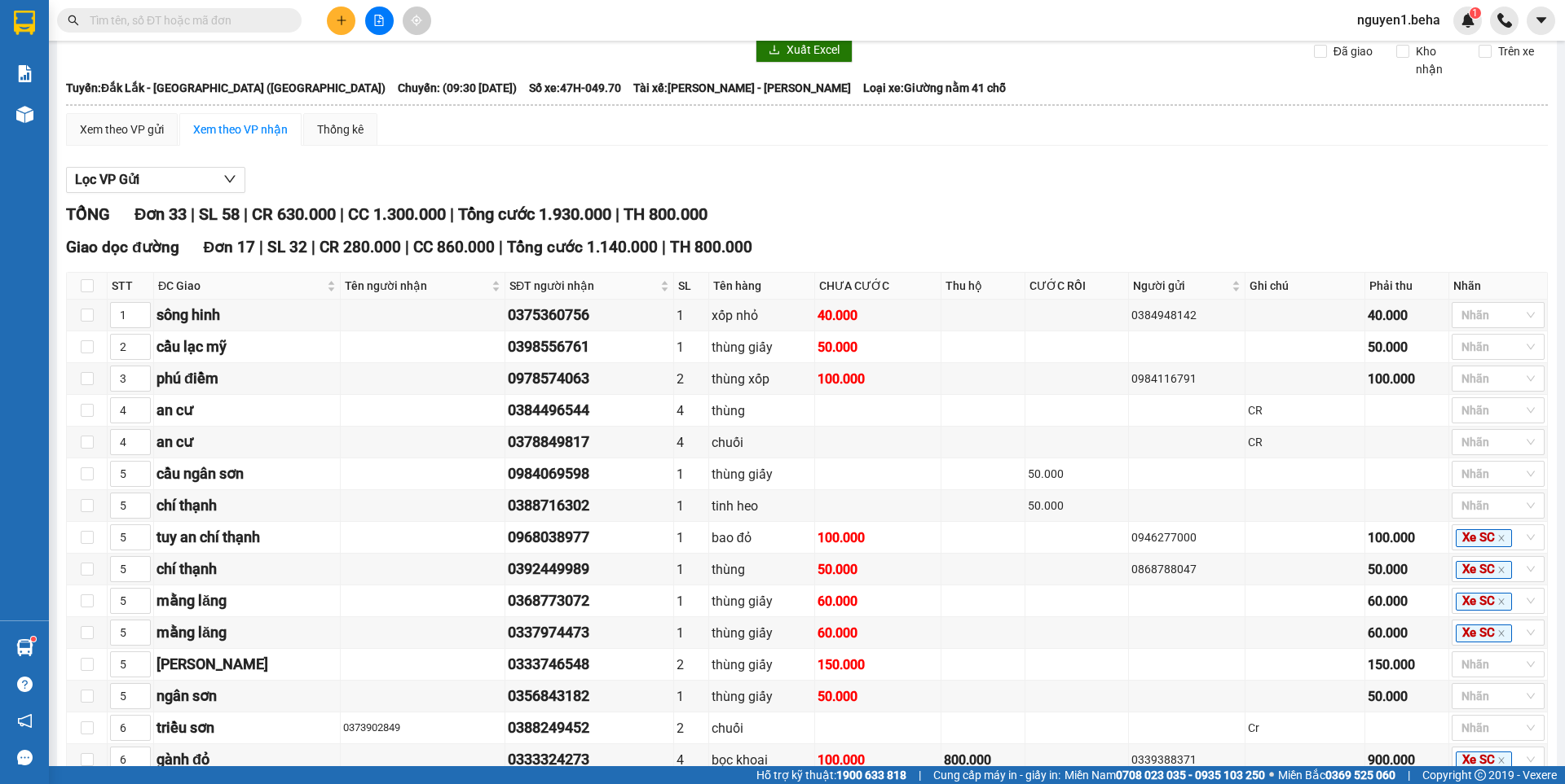
scroll to position [62, 0]
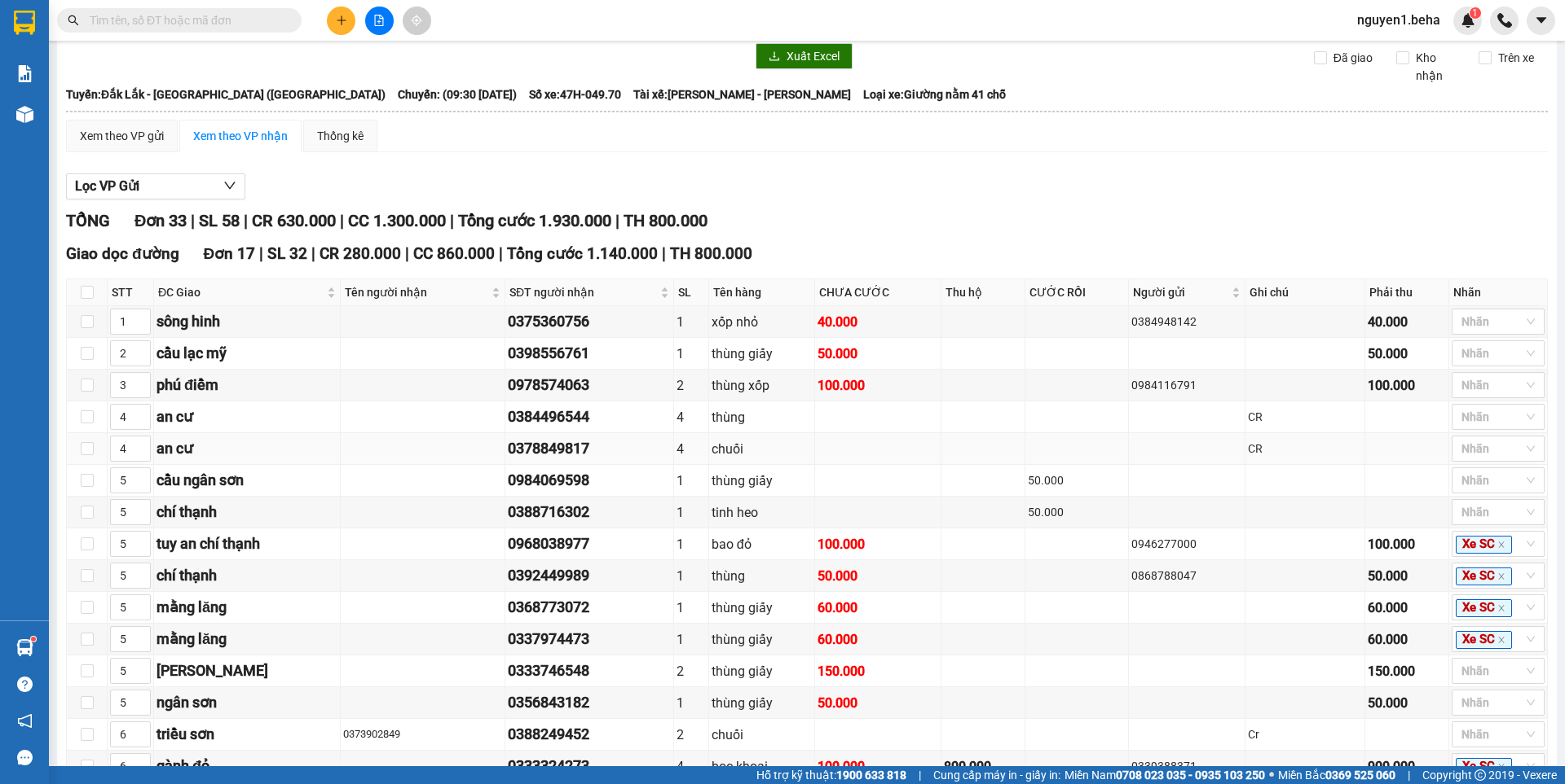
drag, startPoint x: 1147, startPoint y: 477, endPoint x: 1155, endPoint y: 462, distance: 17.0
click at [1149, 465] on td at bounding box center [1187, 449] width 116 height 31
click at [1152, 456] on td at bounding box center [1187, 449] width 116 height 31
click at [1159, 424] on td at bounding box center [1187, 417] width 116 height 31
click at [1162, 430] on td at bounding box center [1187, 417] width 116 height 31
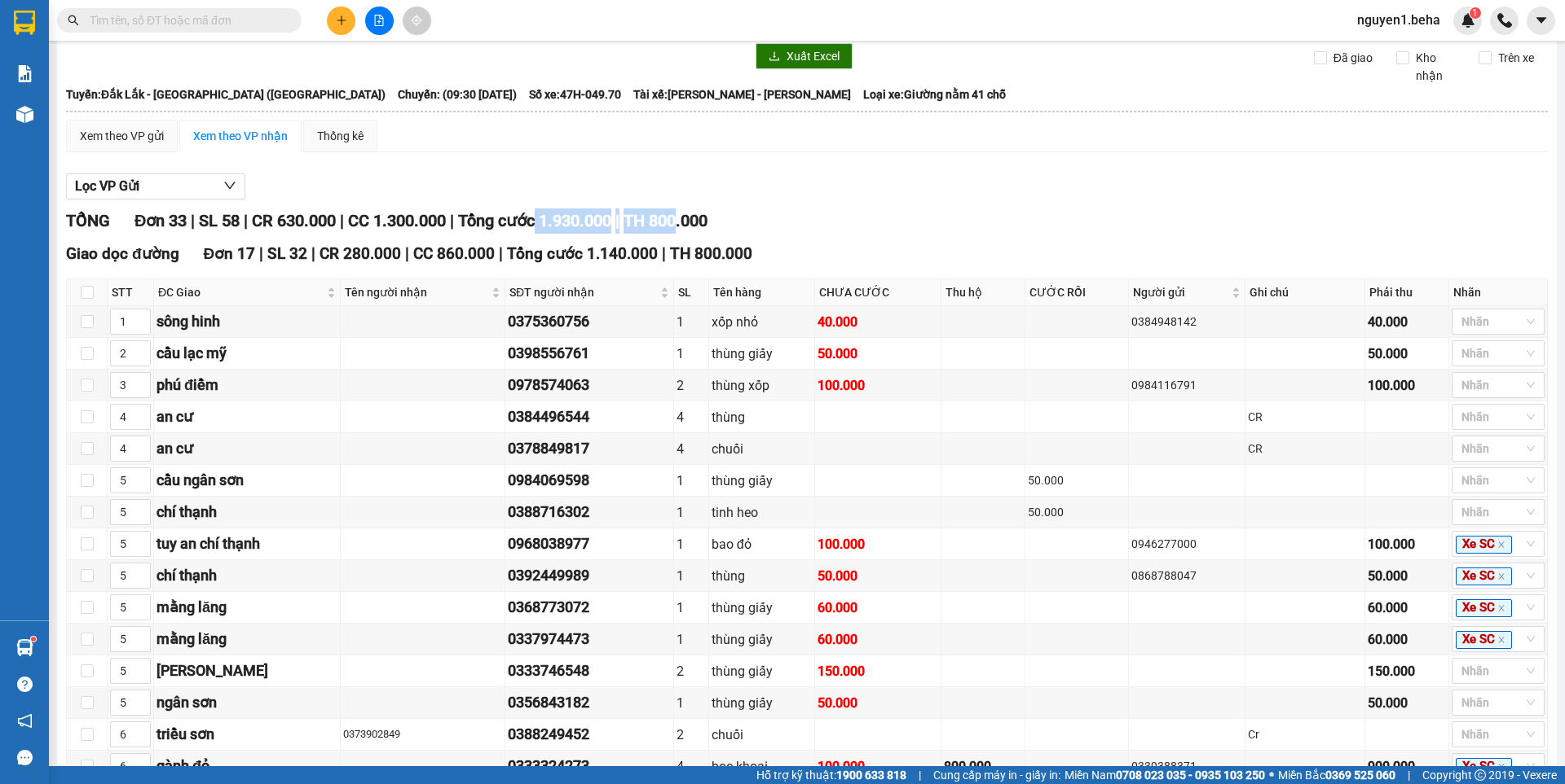
drag, startPoint x: 553, startPoint y: 234, endPoint x: 712, endPoint y: 224, distance: 159.3
click at [790, 234] on div "TỔNG Đơn 33 | SL 58 | CR 630.000 | CC 1.300.000 | Tổng cước 1.930.000 | TH 800.…" at bounding box center [807, 221] width 1482 height 25
drag, startPoint x: 1253, startPoint y: 435, endPoint x: 1085, endPoint y: 494, distance: 178.1
click at [1162, 469] on tbody "1 sông hinh 0375360756 1 xốp nhỏ 40.000 0384948142 40.000 Nhãn 2 cầu lạc mỹ 03…" at bounding box center [807, 576] width 1481 height 540
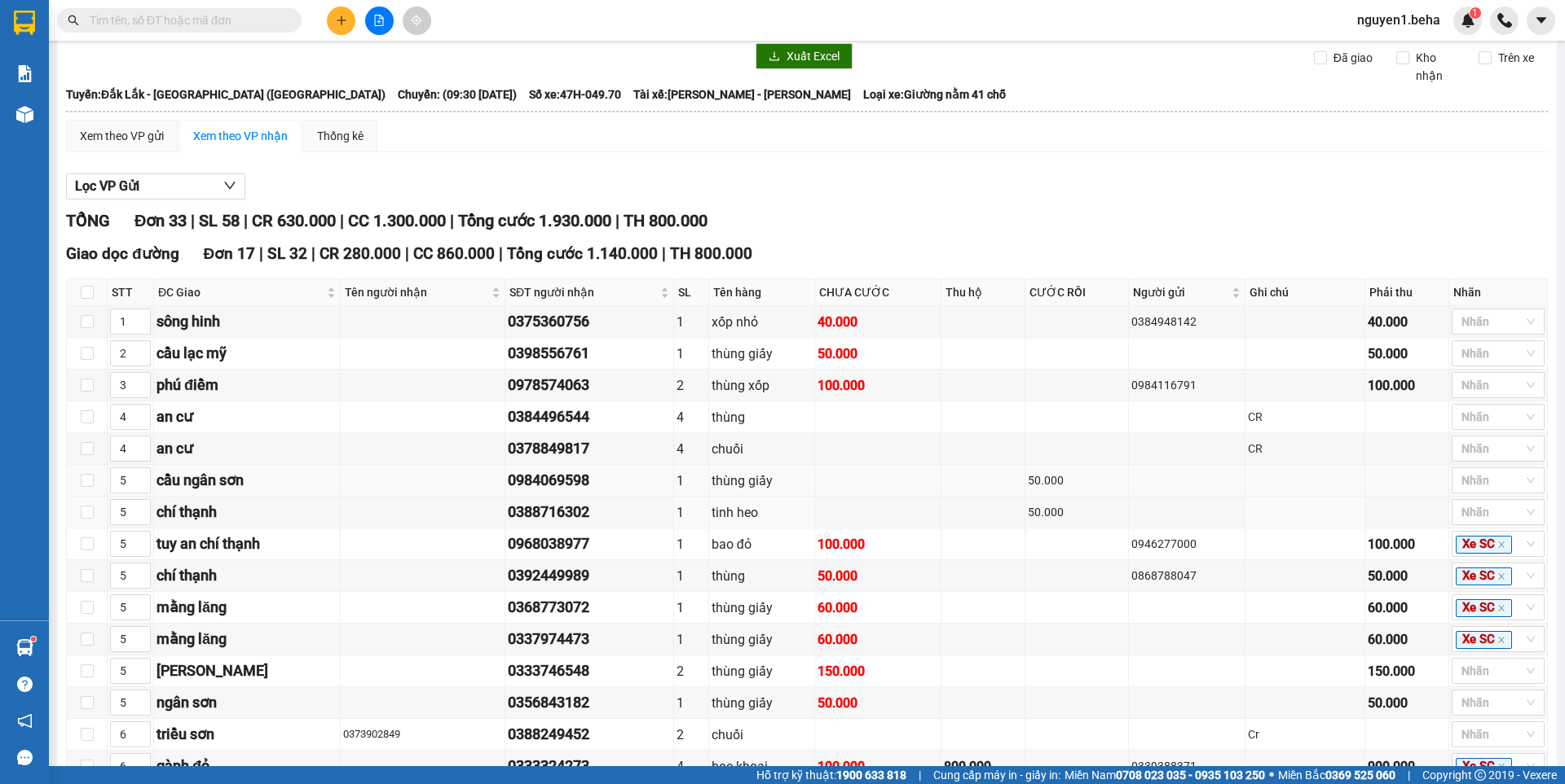
click at [1311, 488] on td at bounding box center [1304, 481] width 119 height 31
drag, startPoint x: 1263, startPoint y: 464, endPoint x: 1134, endPoint y: 504, distance: 135.1
click at [1086, 465] on tr "4 an cư 0378849817 4 chuối CR Nhãn" at bounding box center [807, 449] width 1481 height 31
click at [1189, 464] on td at bounding box center [1187, 449] width 116 height 31
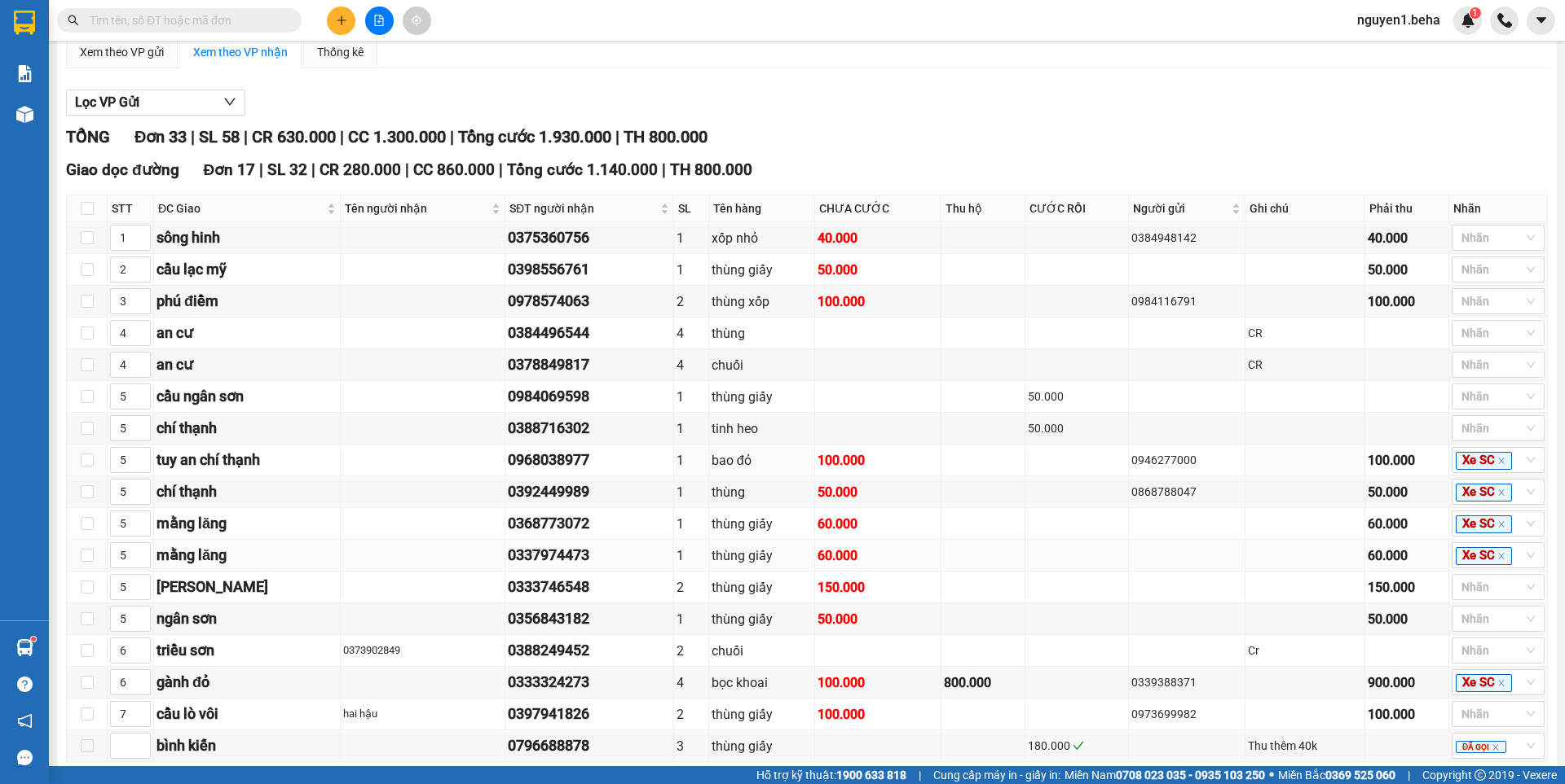
scroll to position [326, 0]
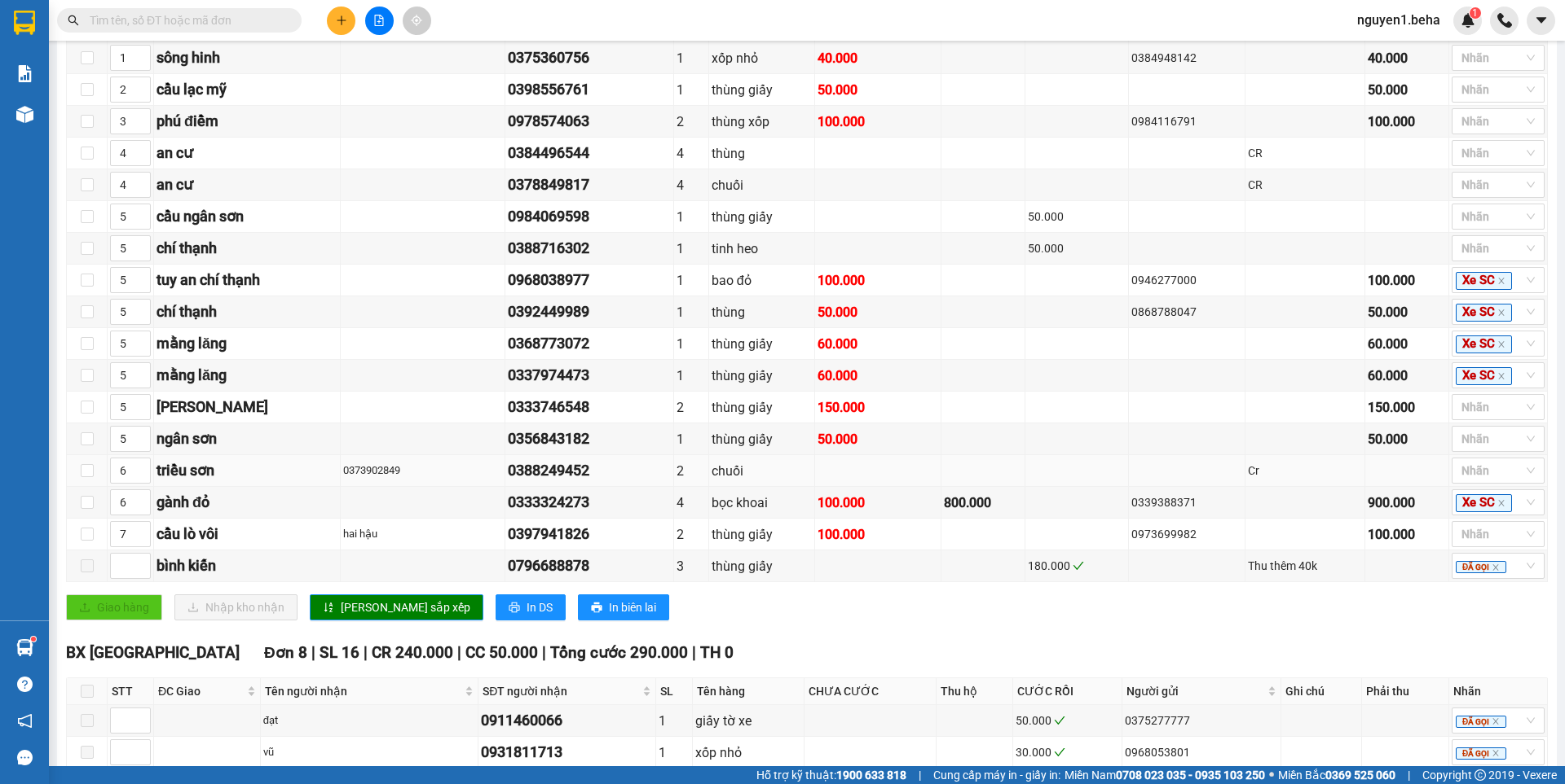
drag, startPoint x: 1074, startPoint y: 489, endPoint x: 1030, endPoint y: 473, distance: 46.8
click at [1030, 473] on td at bounding box center [1077, 471] width 103 height 31
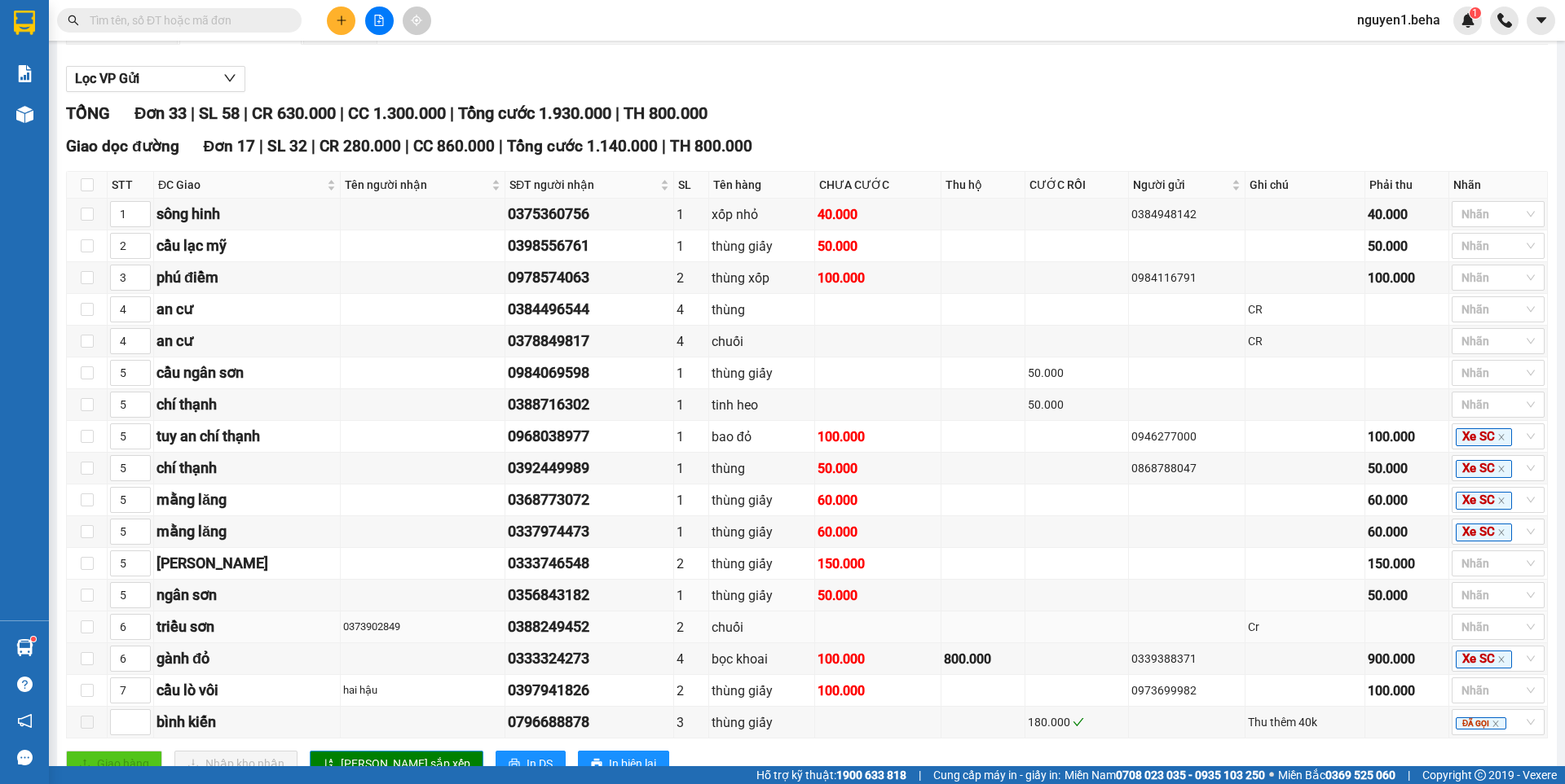
scroll to position [143, 0]
